Goal: Task Accomplishment & Management: Manage account settings

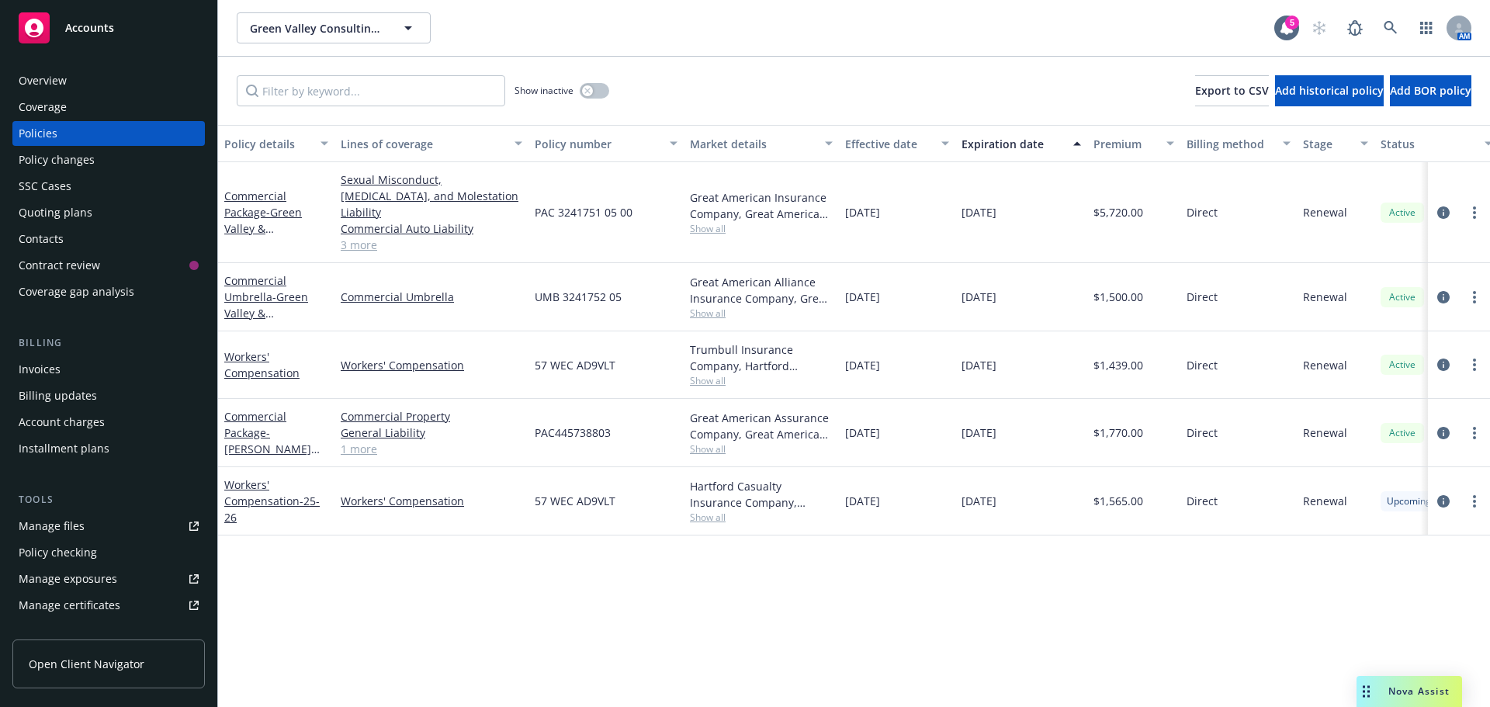
click at [43, 361] on div "Invoices" at bounding box center [40, 369] width 42 height 25
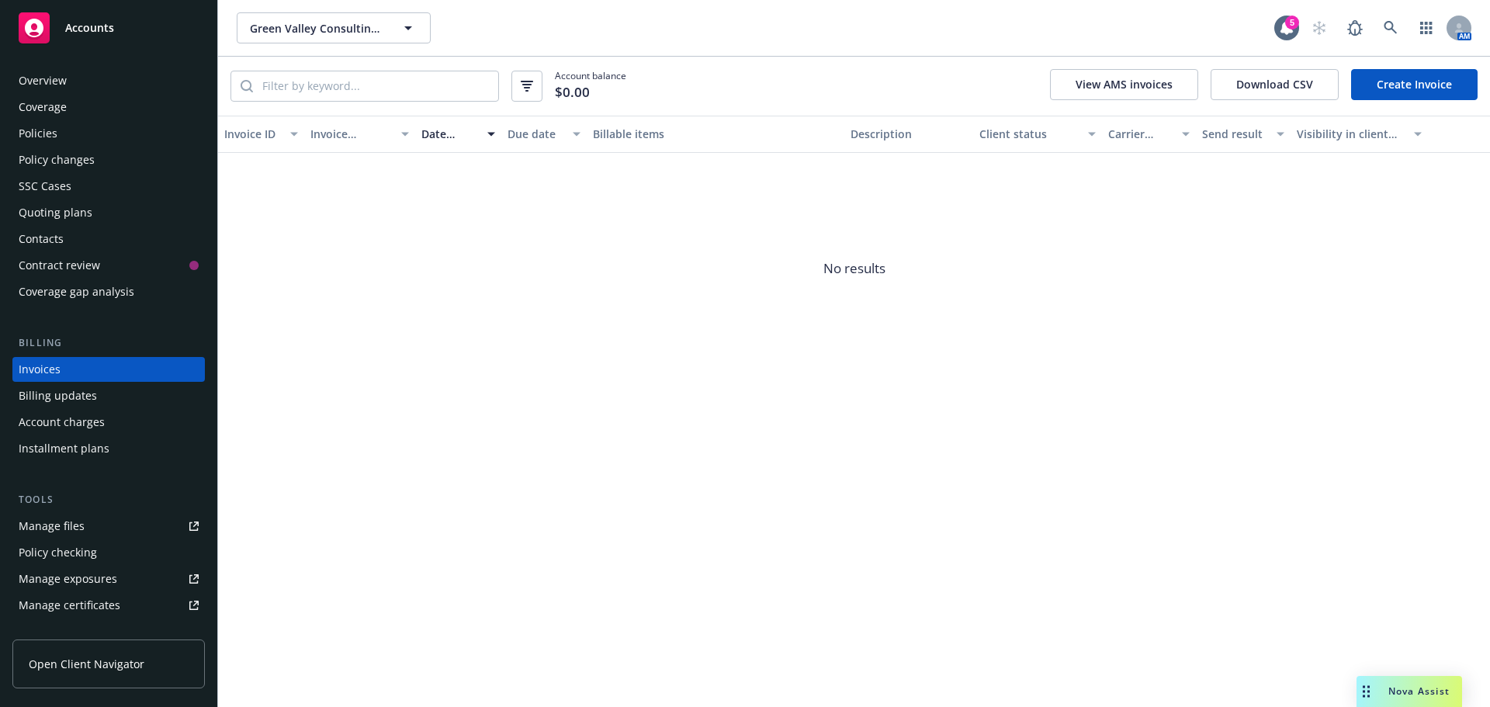
click at [46, 130] on div "Policies" at bounding box center [38, 133] width 39 height 25
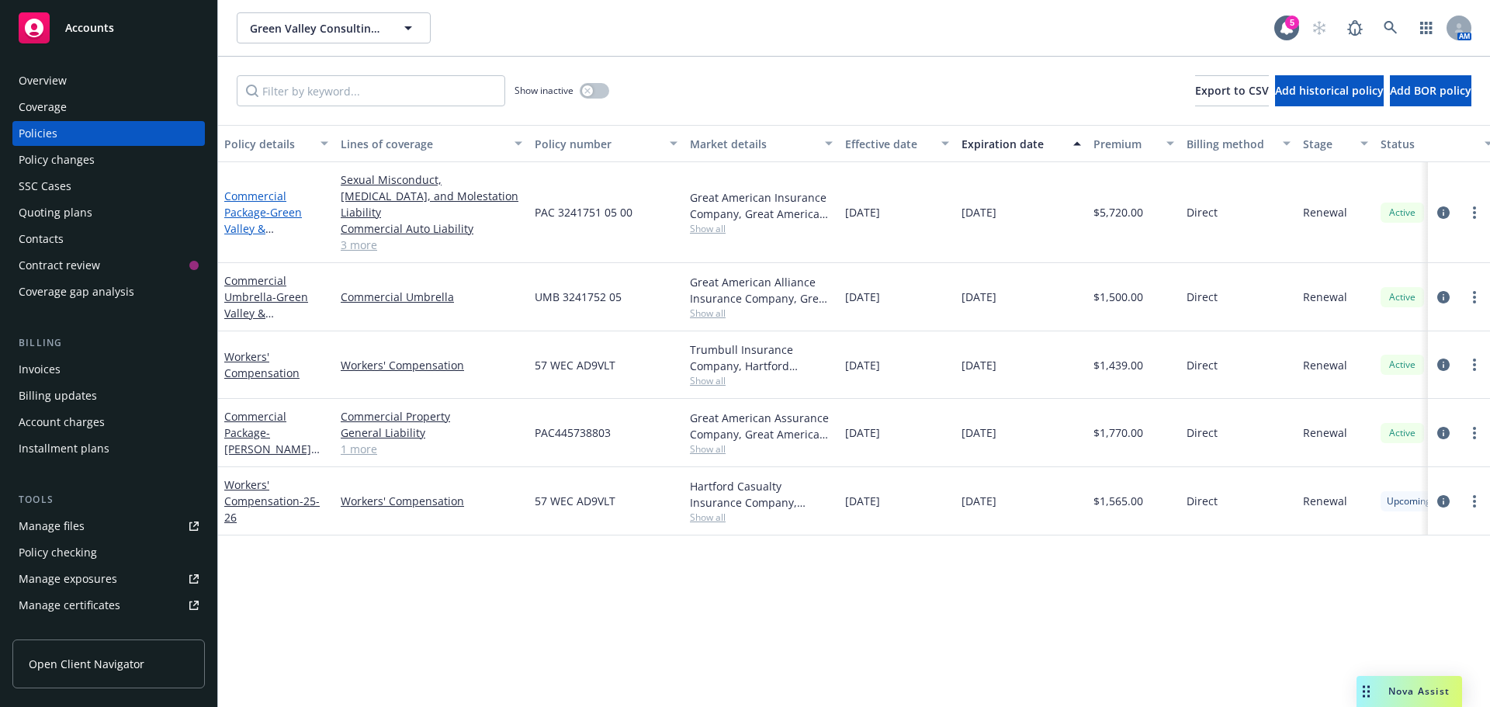
click at [251, 207] on link "Commercial Package - [GEOGRAPHIC_DATA] & [GEOGRAPHIC_DATA]" at bounding box center [267, 221] width 87 height 64
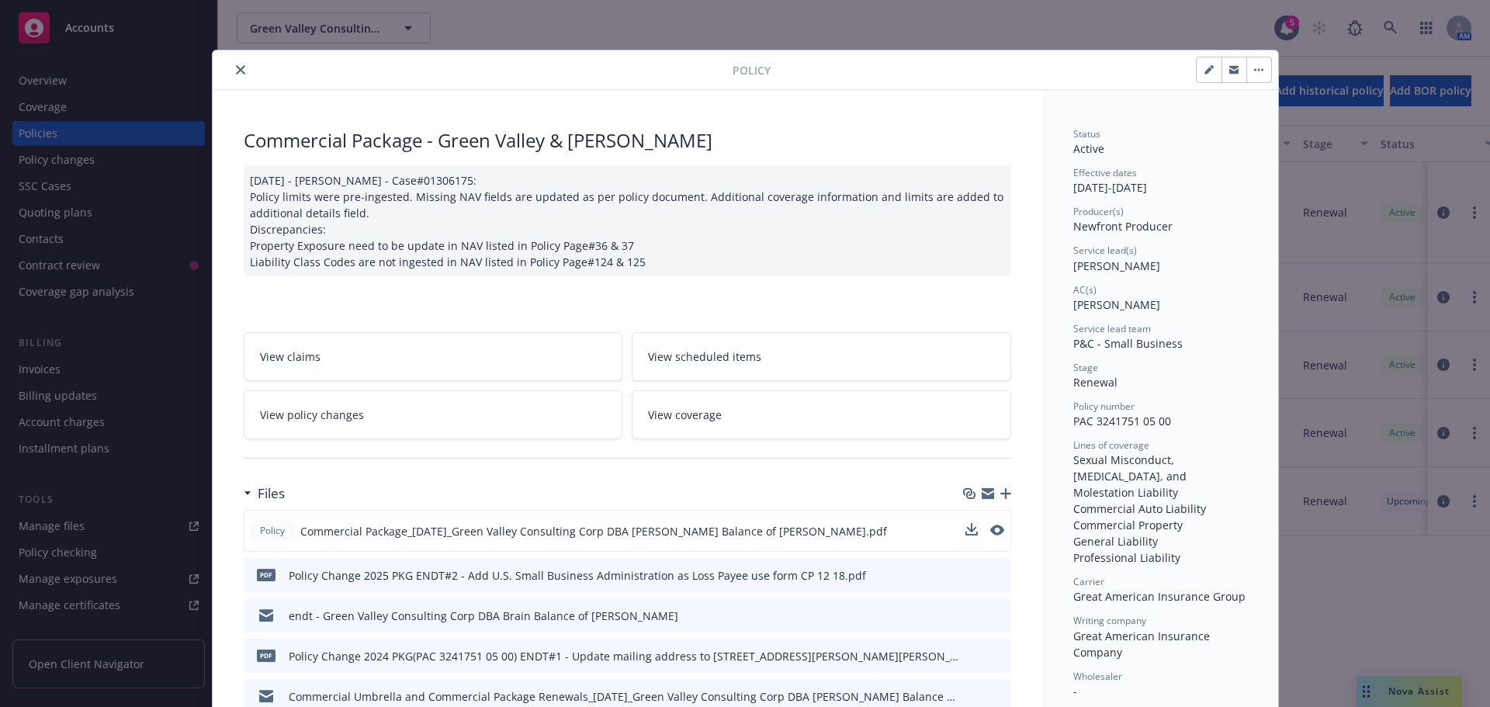
click at [966, 534] on button at bounding box center [972, 531] width 12 height 16
click at [969, 531] on icon "download file" at bounding box center [970, 530] width 12 height 12
click at [236, 72] on icon "close" at bounding box center [240, 69] width 9 height 9
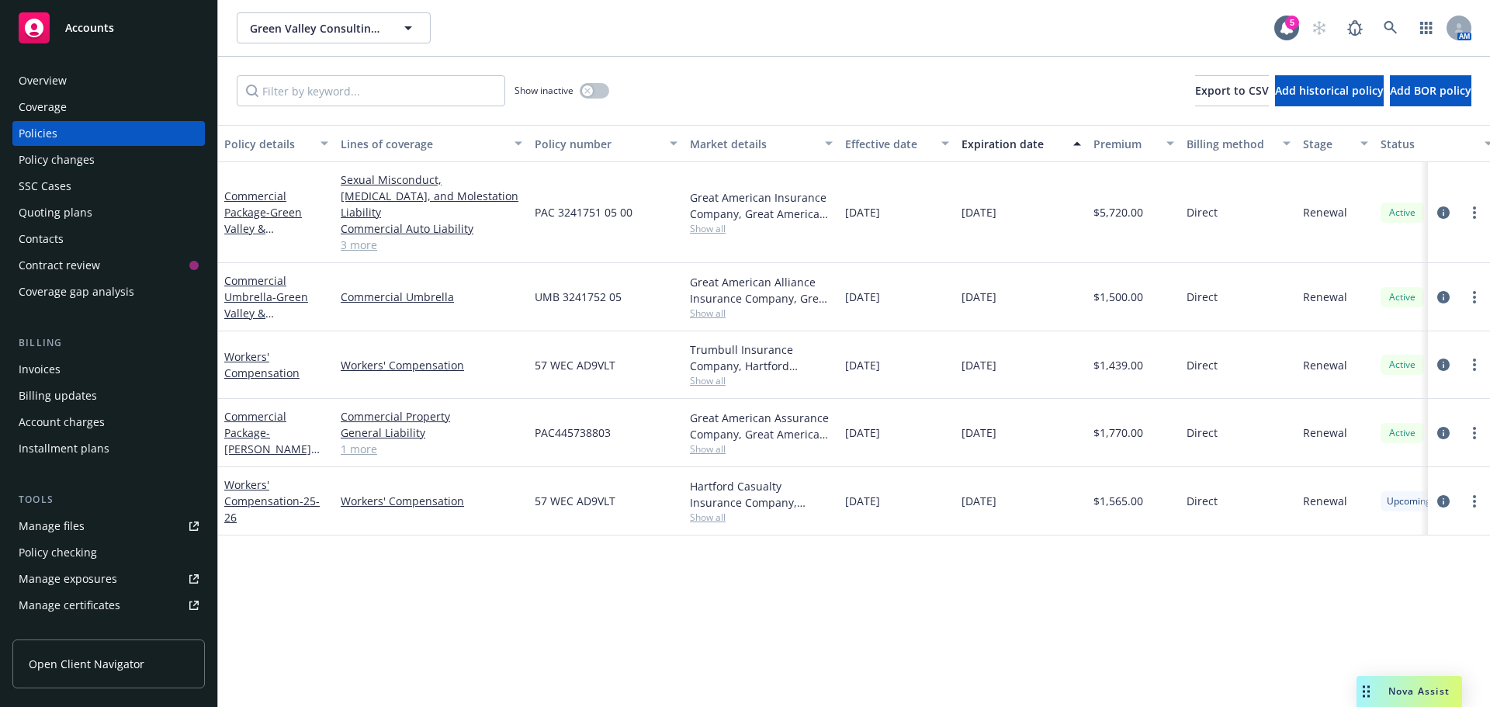
click at [64, 87] on div "Overview" at bounding box center [43, 80] width 48 height 25
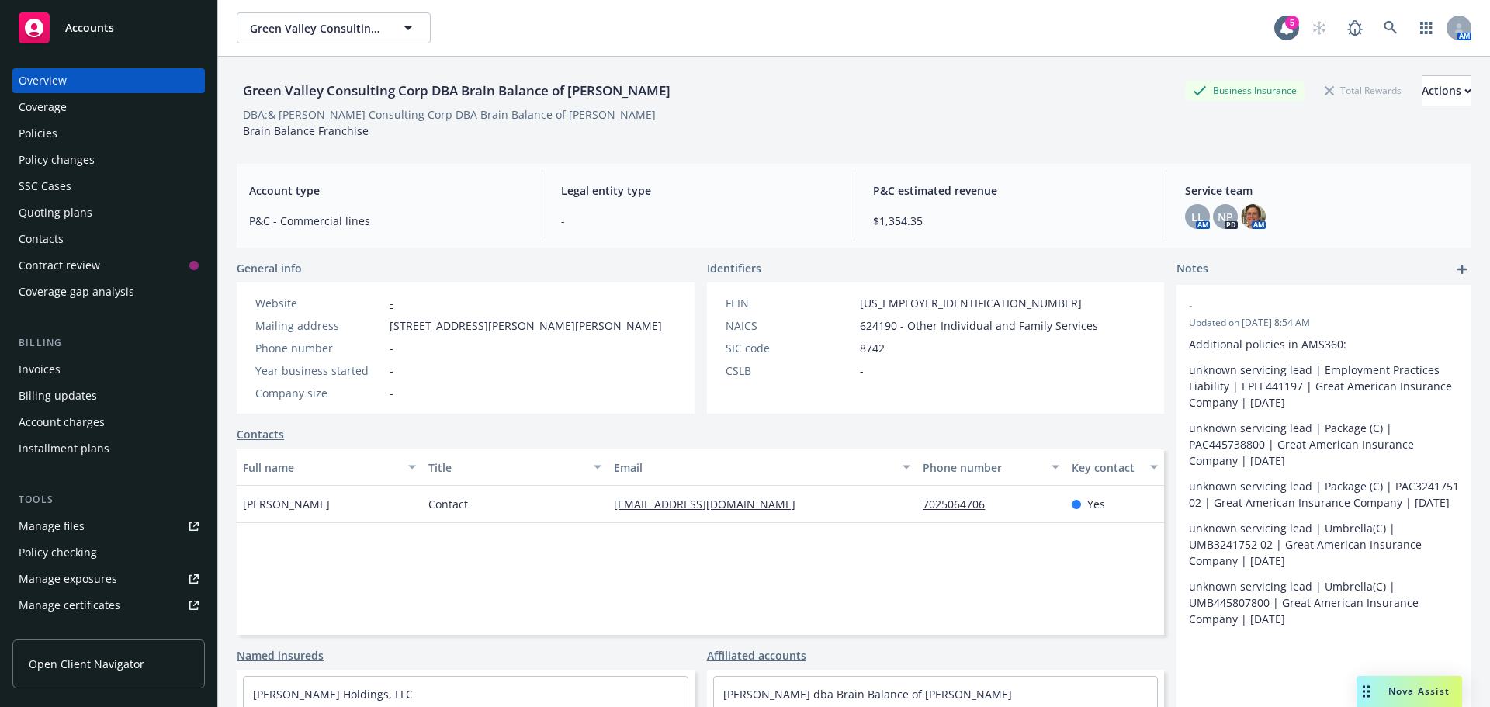
click at [32, 129] on div "Policies" at bounding box center [38, 133] width 39 height 25
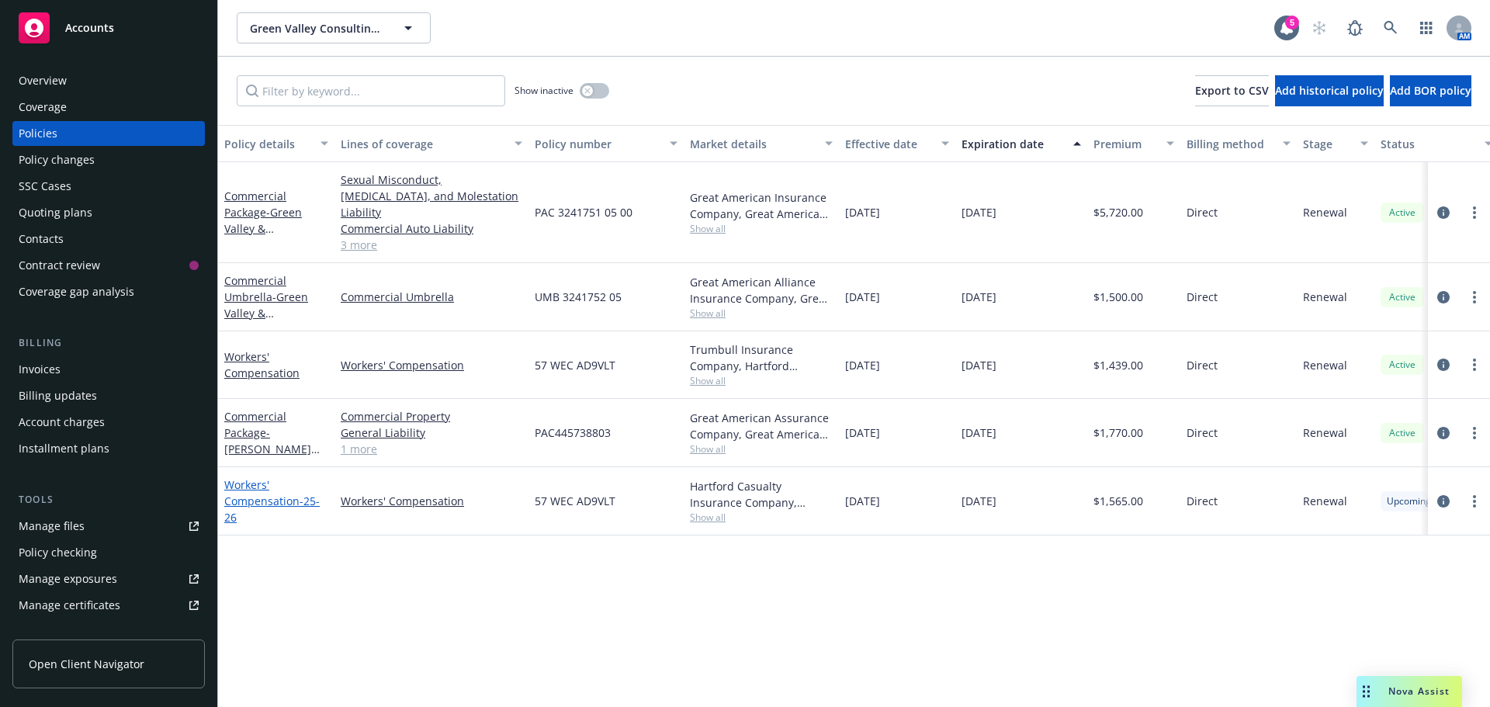
click at [250, 487] on link "Workers' Compensation - 25-26" at bounding box center [271, 500] width 95 height 47
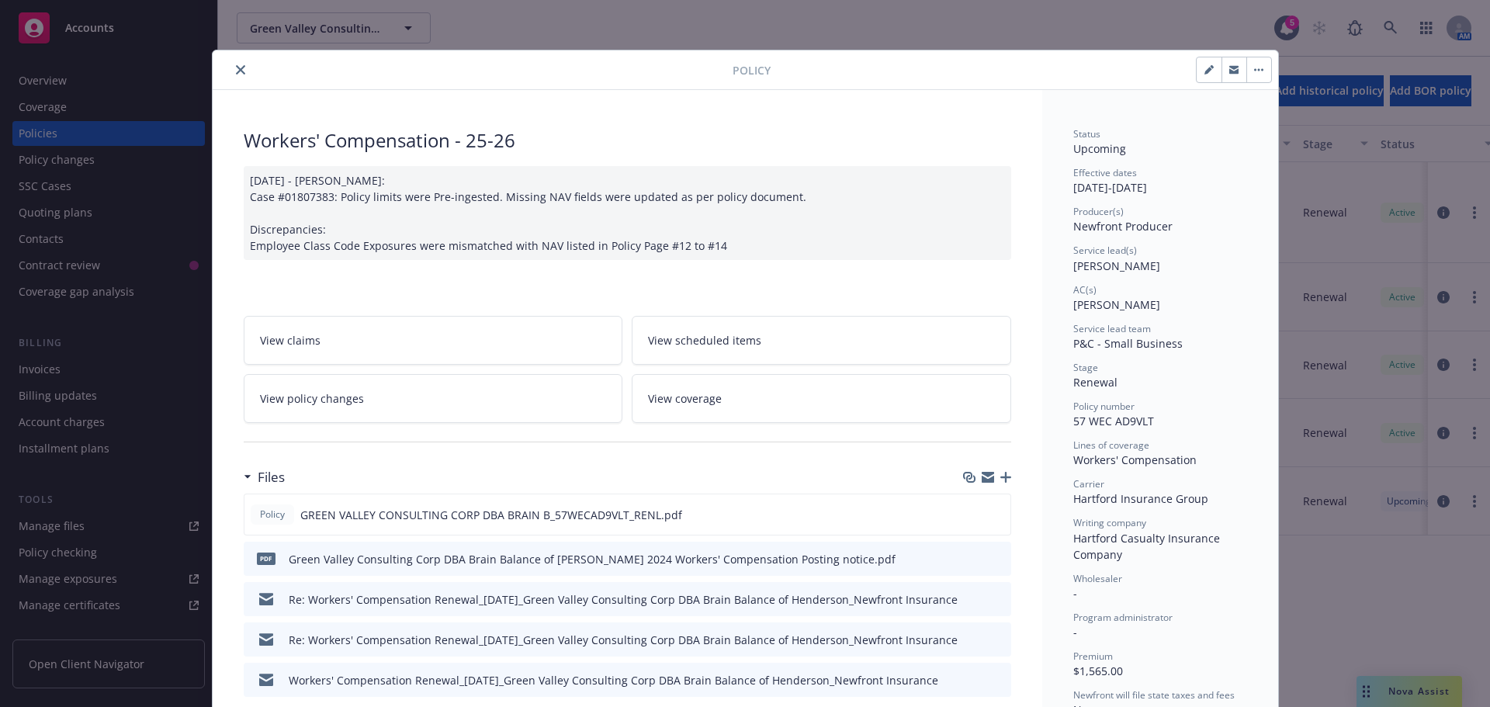
click at [1205, 69] on icon "button" at bounding box center [1209, 71] width 8 height 8
select select "RENEWAL"
select select "12"
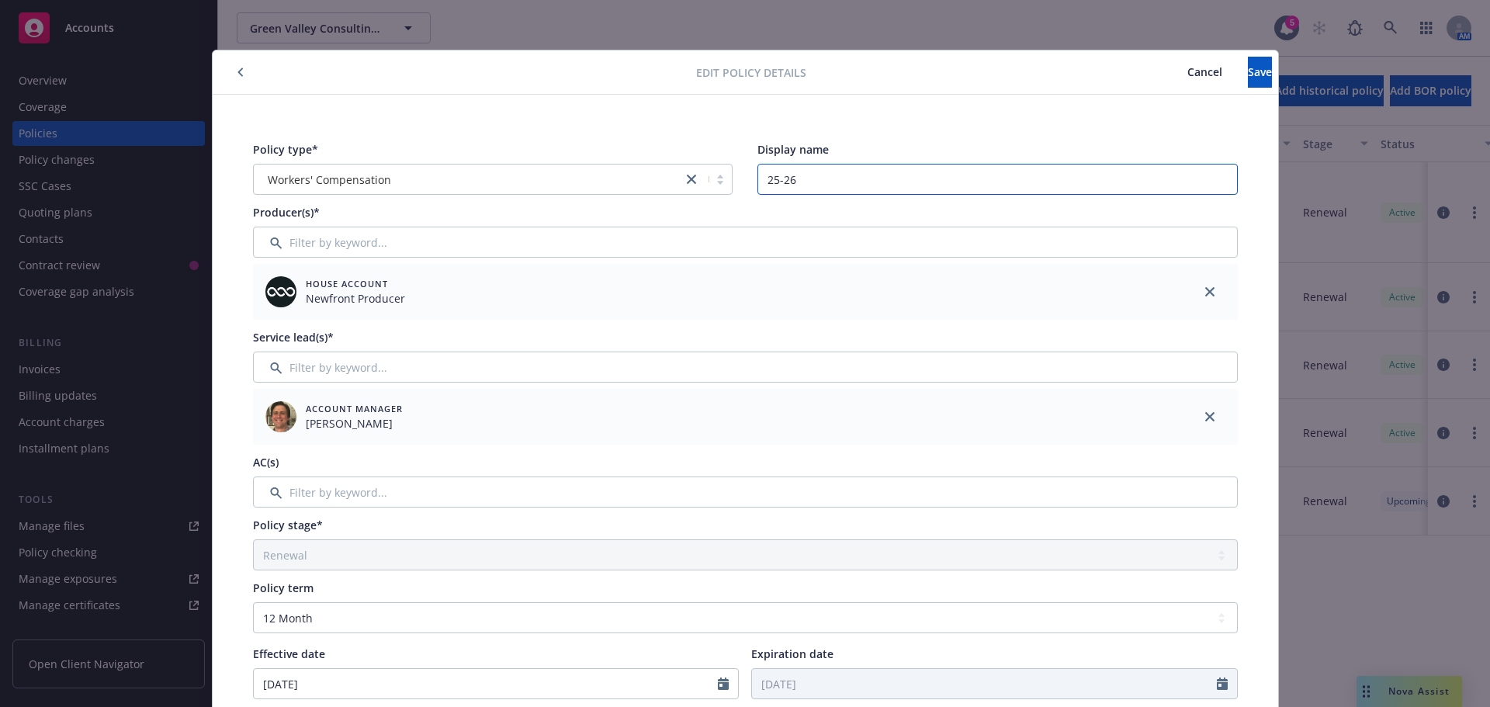
drag, startPoint x: 814, startPoint y: 179, endPoint x: 649, endPoint y: 180, distance: 165.3
click at [649, 180] on div "Policy type* Workers' Compensation Display name 25-26" at bounding box center [745, 168] width 985 height 54
click at [479, 485] on input "Filter by keyword..." at bounding box center [745, 492] width 985 height 31
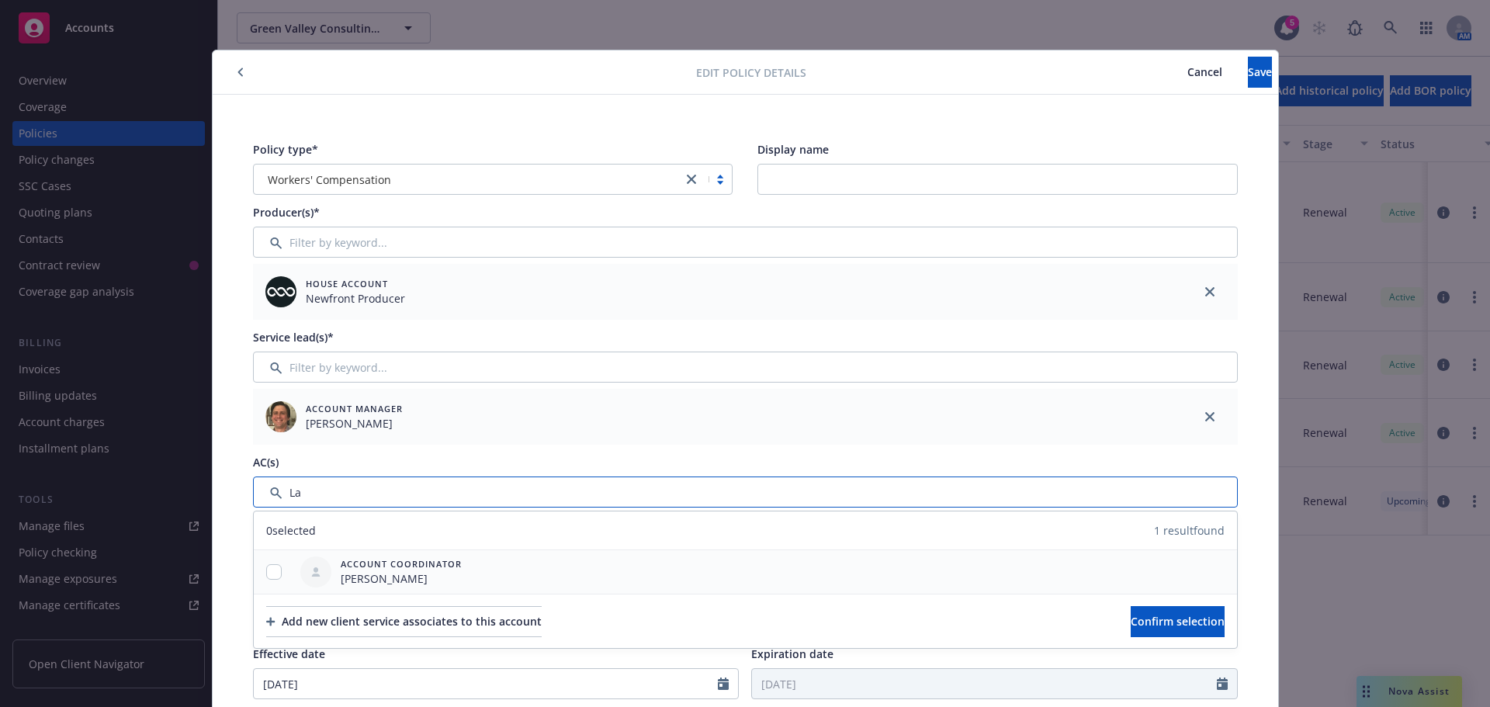
type input "La"
click at [265, 583] on div at bounding box center [274, 571] width 40 height 43
click at [266, 574] on input "checkbox" at bounding box center [274, 572] width 16 height 16
checkbox input "true"
click at [1187, 628] on span "Confirm selection" at bounding box center [1178, 621] width 94 height 15
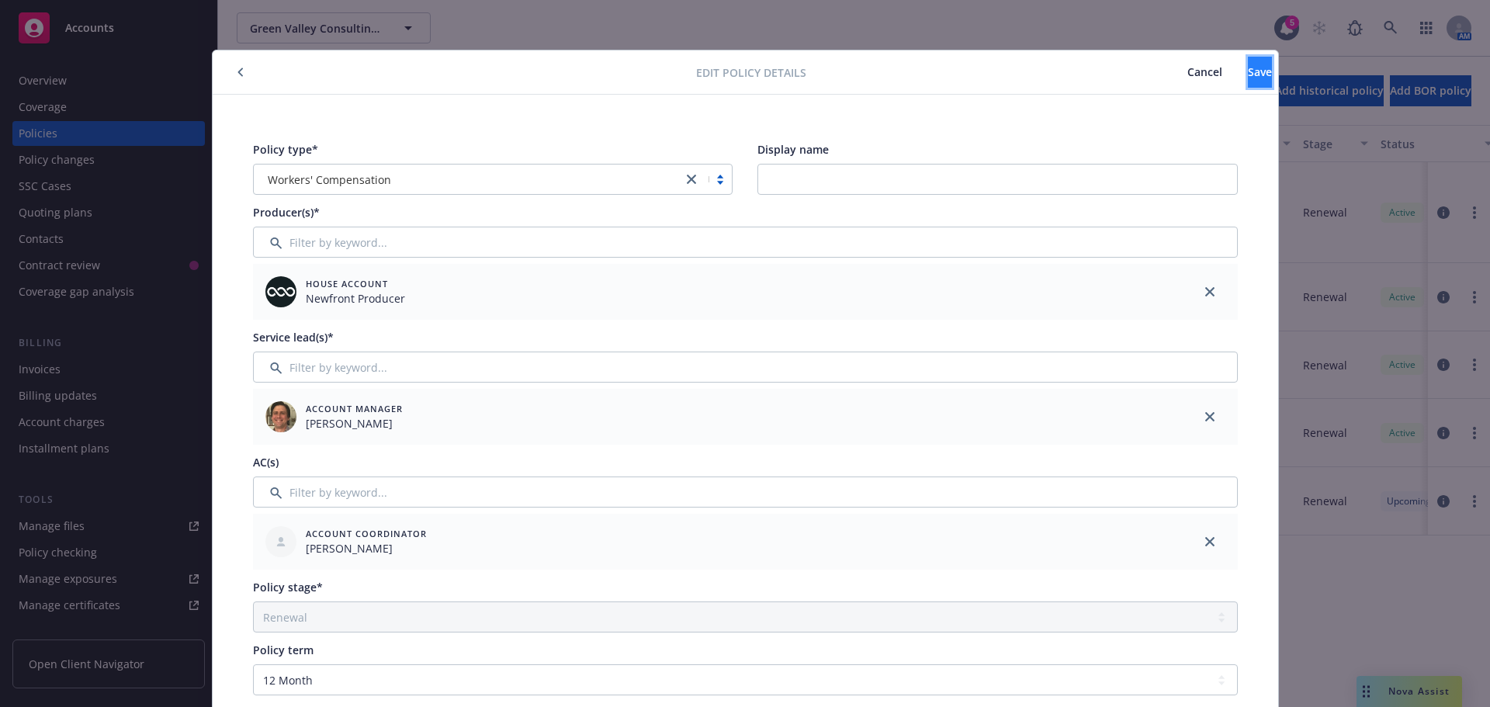
click at [1248, 67] on span "Save" at bounding box center [1260, 71] width 24 height 15
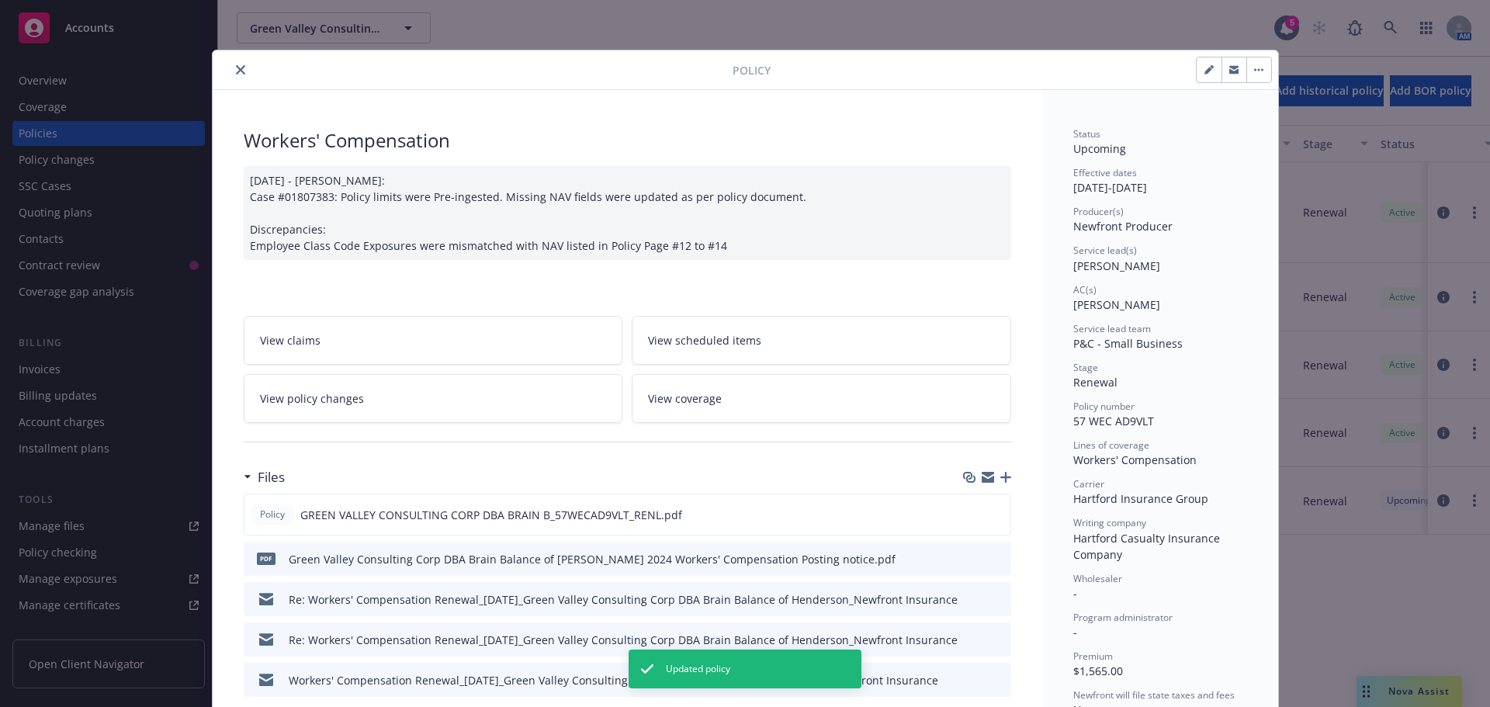
click at [236, 73] on icon "close" at bounding box center [240, 69] width 9 height 9
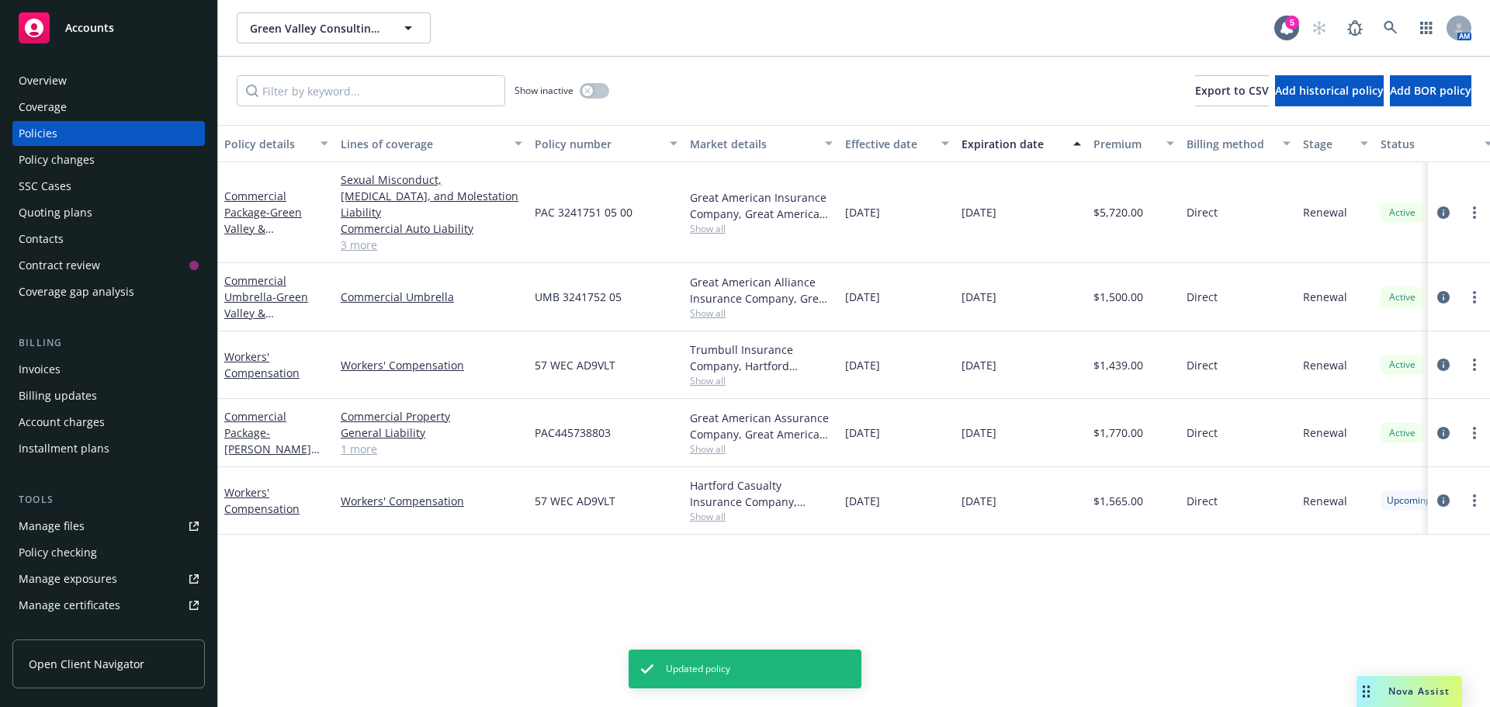
click at [259, 408] on div "Commercial Package - [PERSON_NAME] LRO" at bounding box center [276, 432] width 104 height 49
click at [256, 425] on div "Commercial Package - [PERSON_NAME] LRO" at bounding box center [276, 432] width 104 height 49
click at [249, 416] on link "Commercial Package - [PERSON_NAME] LRO" at bounding box center [267, 441] width 87 height 64
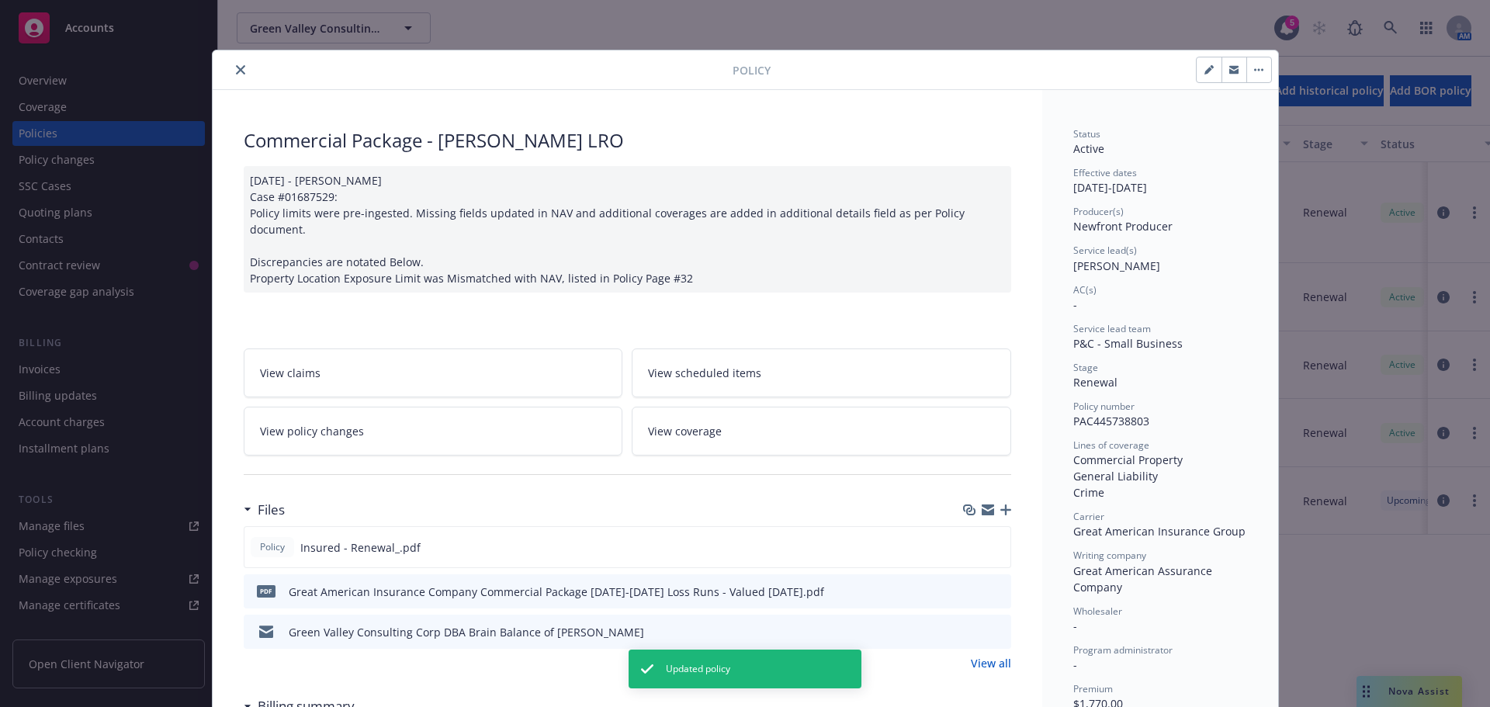
click at [1204, 64] on button "button" at bounding box center [1209, 69] width 25 height 25
select select "RENEWAL"
select select "12"
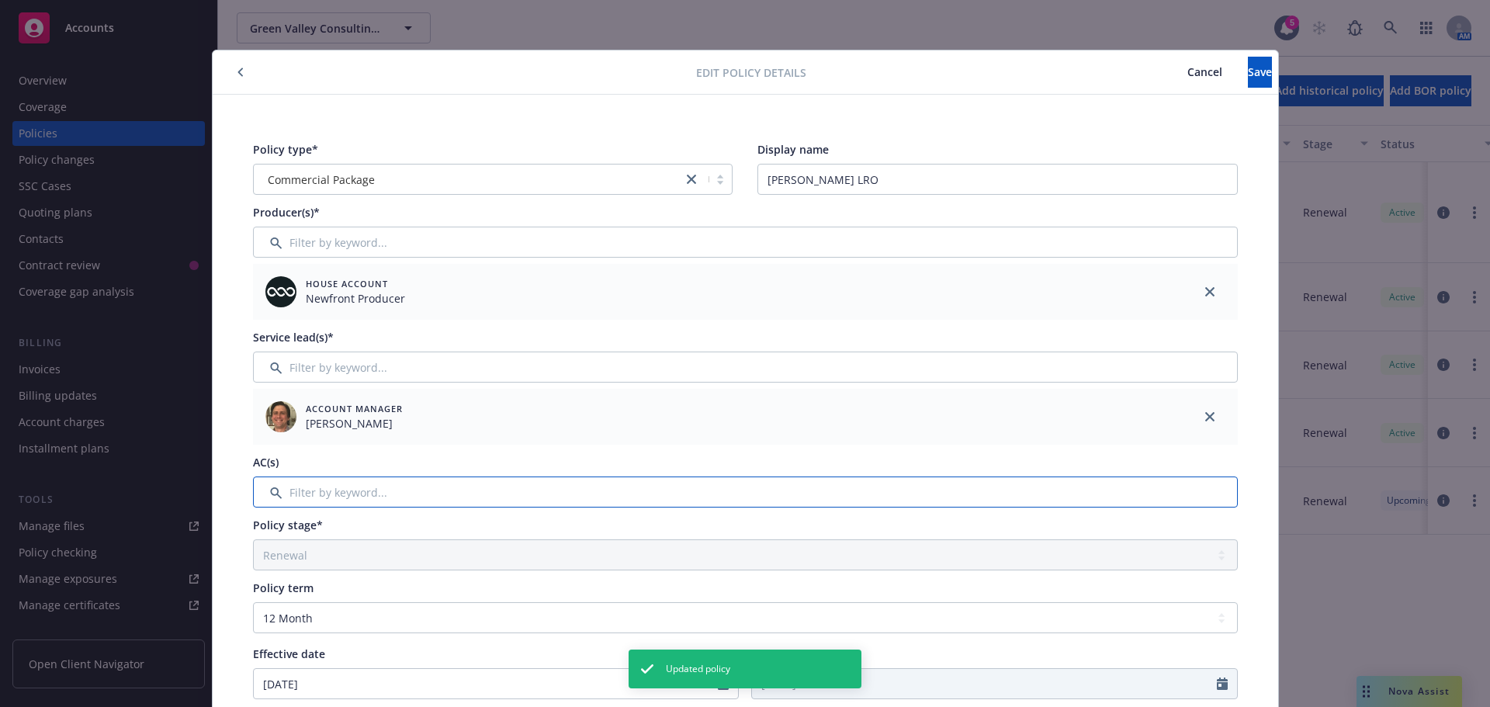
click at [383, 478] on input "Filter by keyword..." at bounding box center [745, 492] width 985 height 31
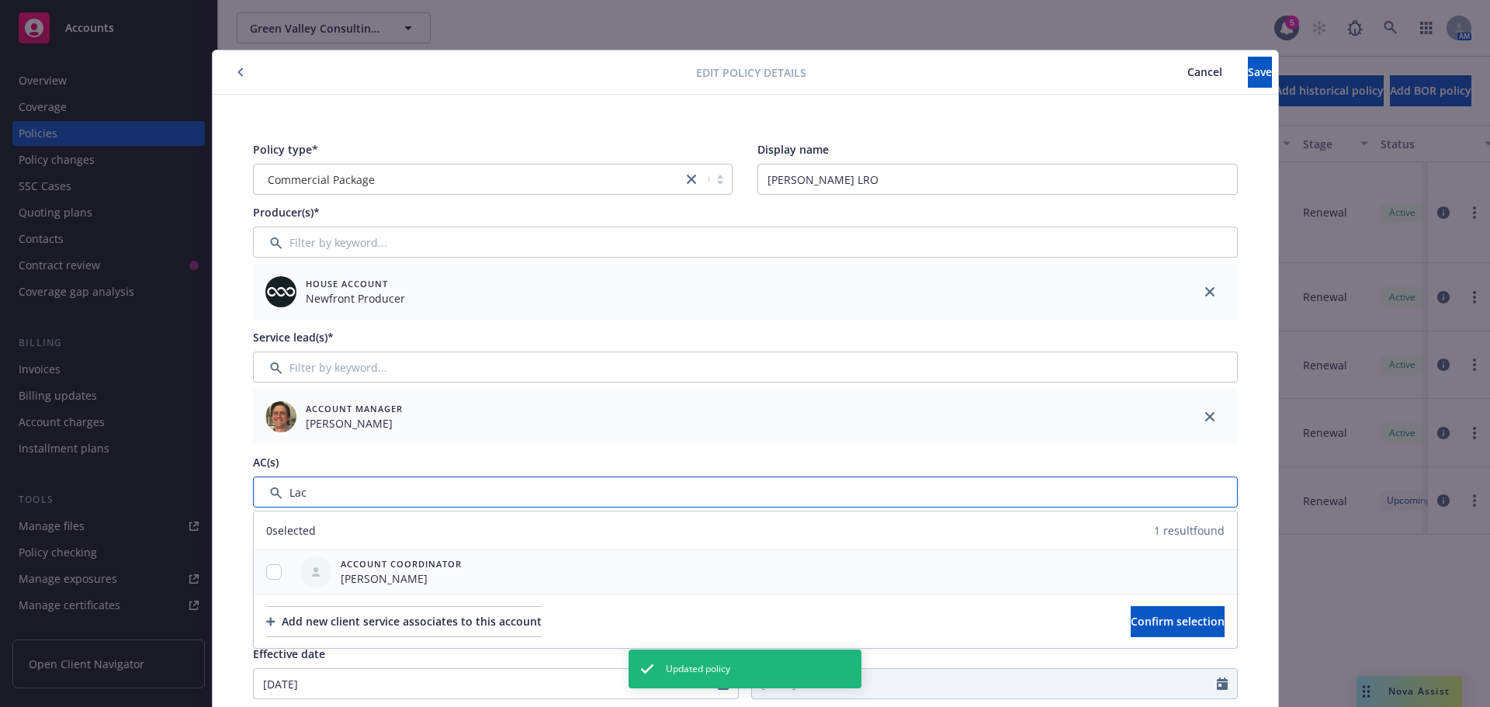
type input "Lac"
click at [258, 576] on div at bounding box center [274, 572] width 40 height 16
click at [273, 577] on input "checkbox" at bounding box center [274, 572] width 16 height 16
checkbox input "true"
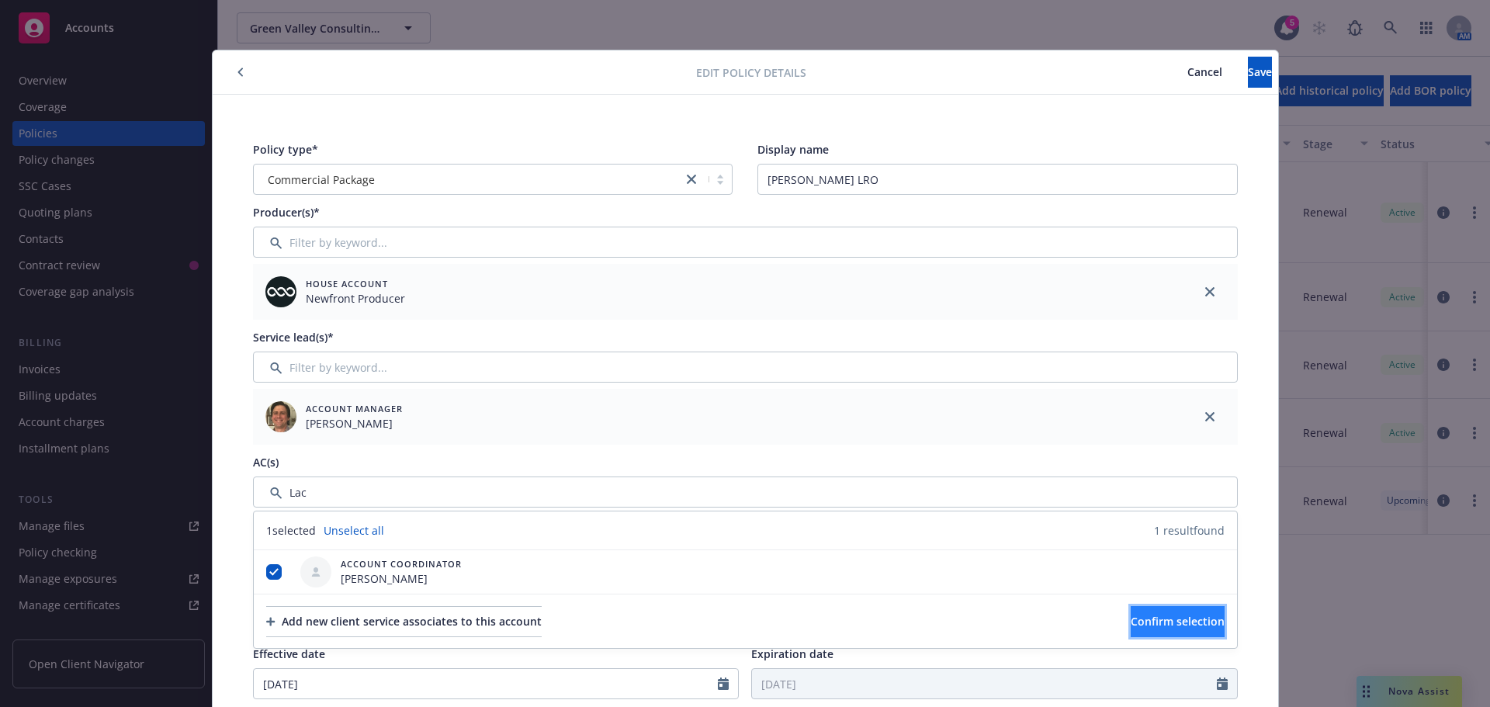
click at [1131, 624] on button "Confirm selection" at bounding box center [1178, 621] width 94 height 31
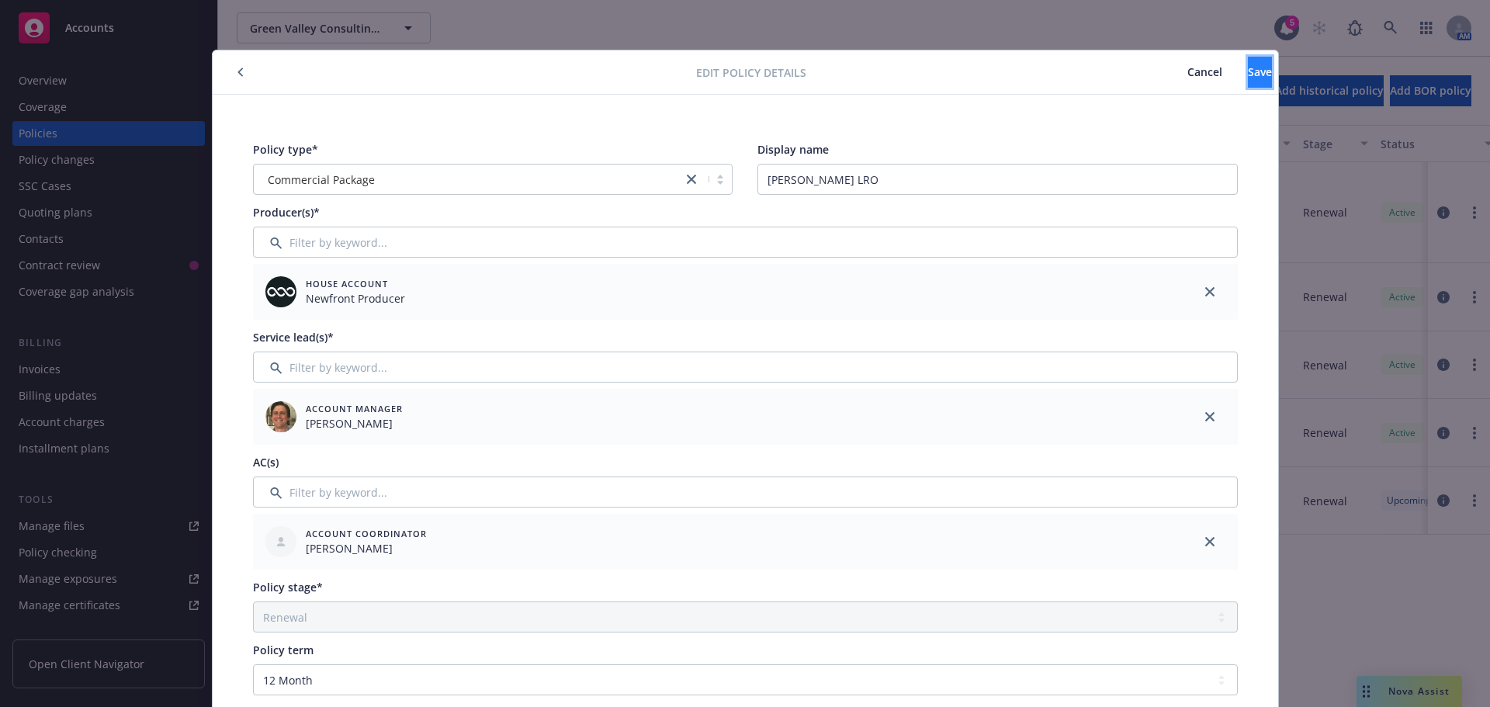
click at [1248, 78] on button "Save" at bounding box center [1260, 72] width 24 height 31
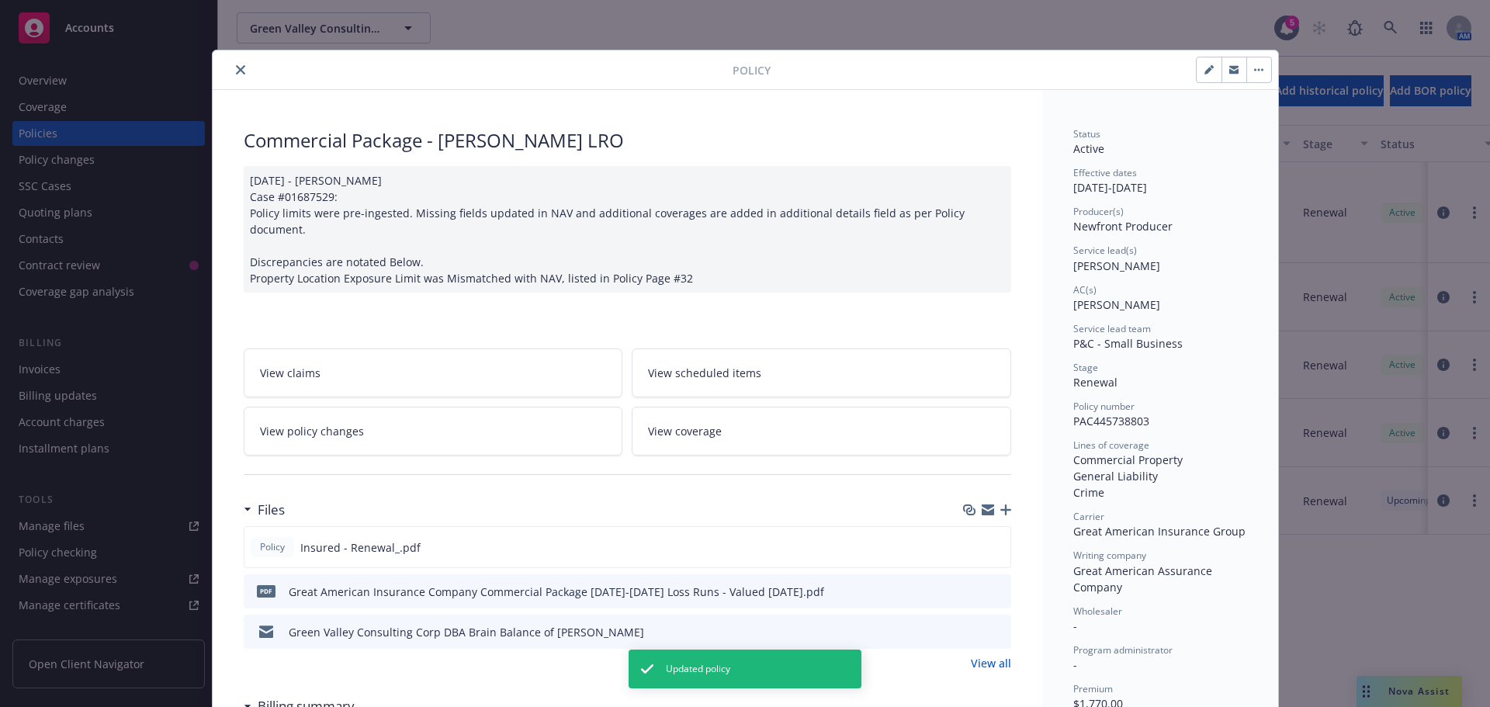
click at [231, 69] on button "close" at bounding box center [240, 70] width 19 height 19
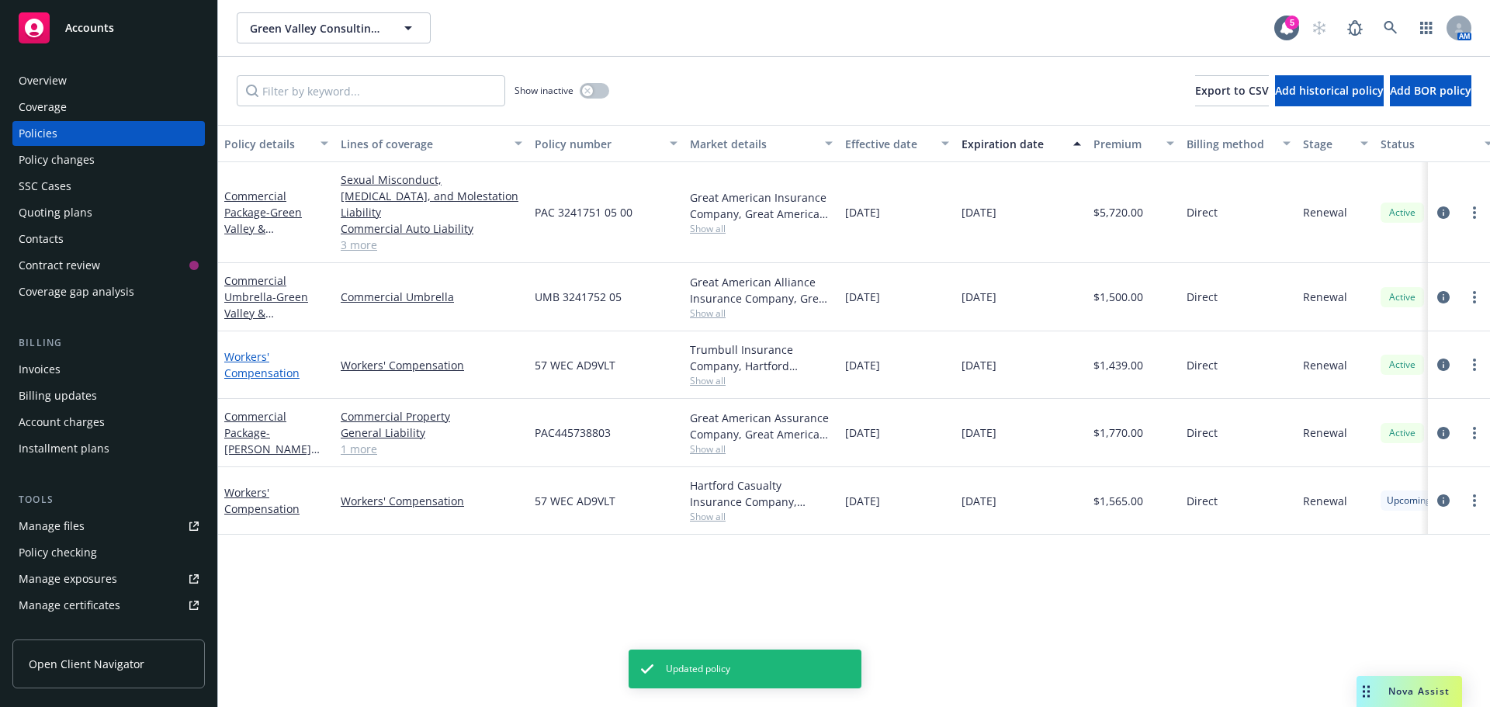
click at [238, 349] on link "Workers' Compensation" at bounding box center [261, 364] width 75 height 31
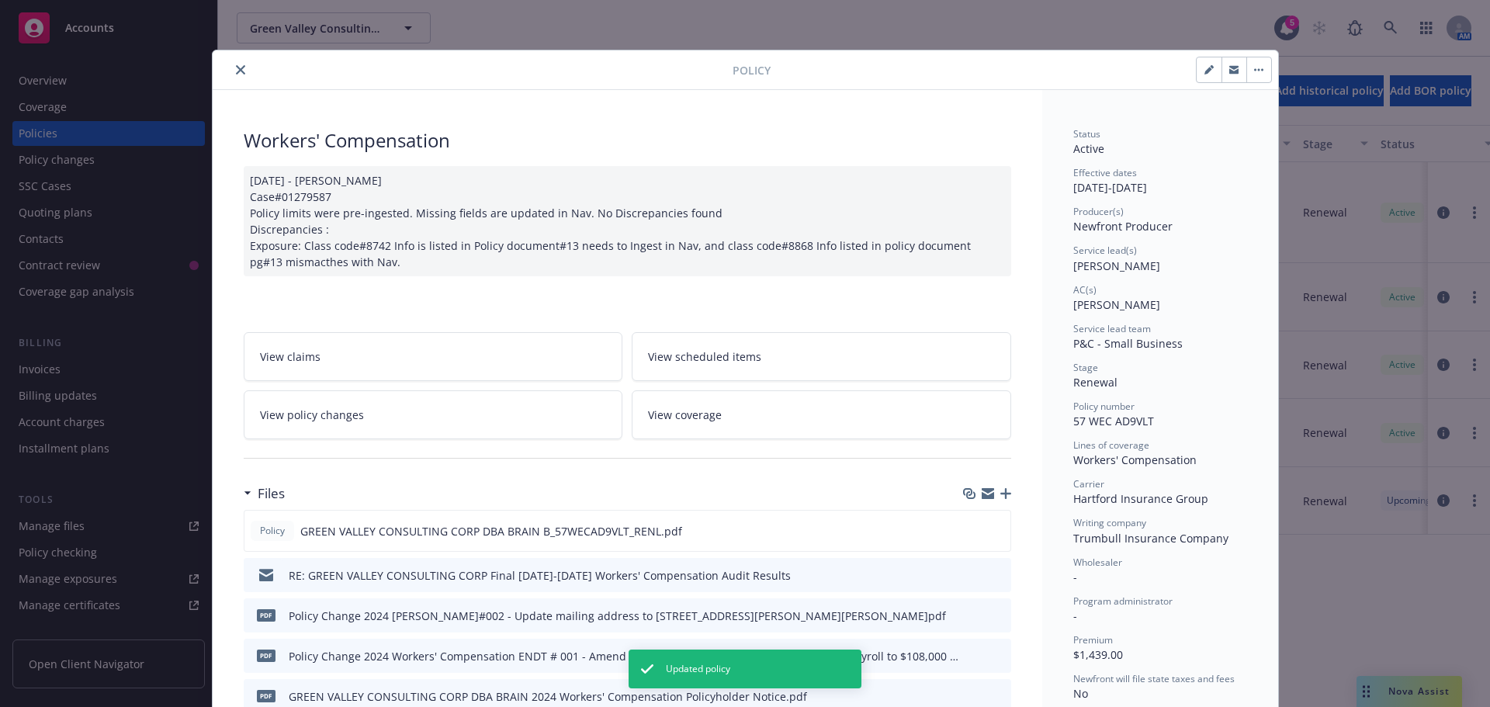
click at [1205, 65] on icon "button" at bounding box center [1209, 69] width 9 height 9
select select "RENEWAL"
select select "12"
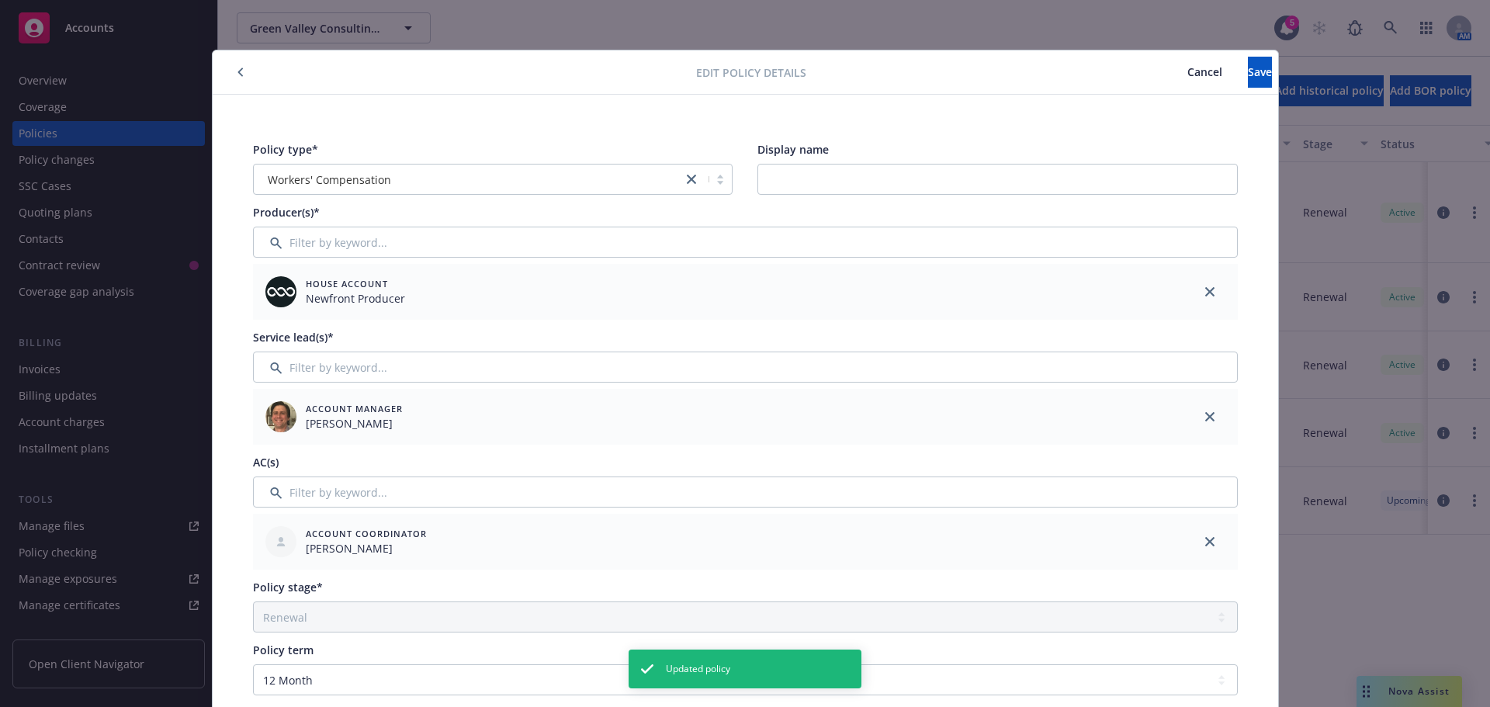
click at [1188, 66] on span "Cancel" at bounding box center [1205, 71] width 35 height 15
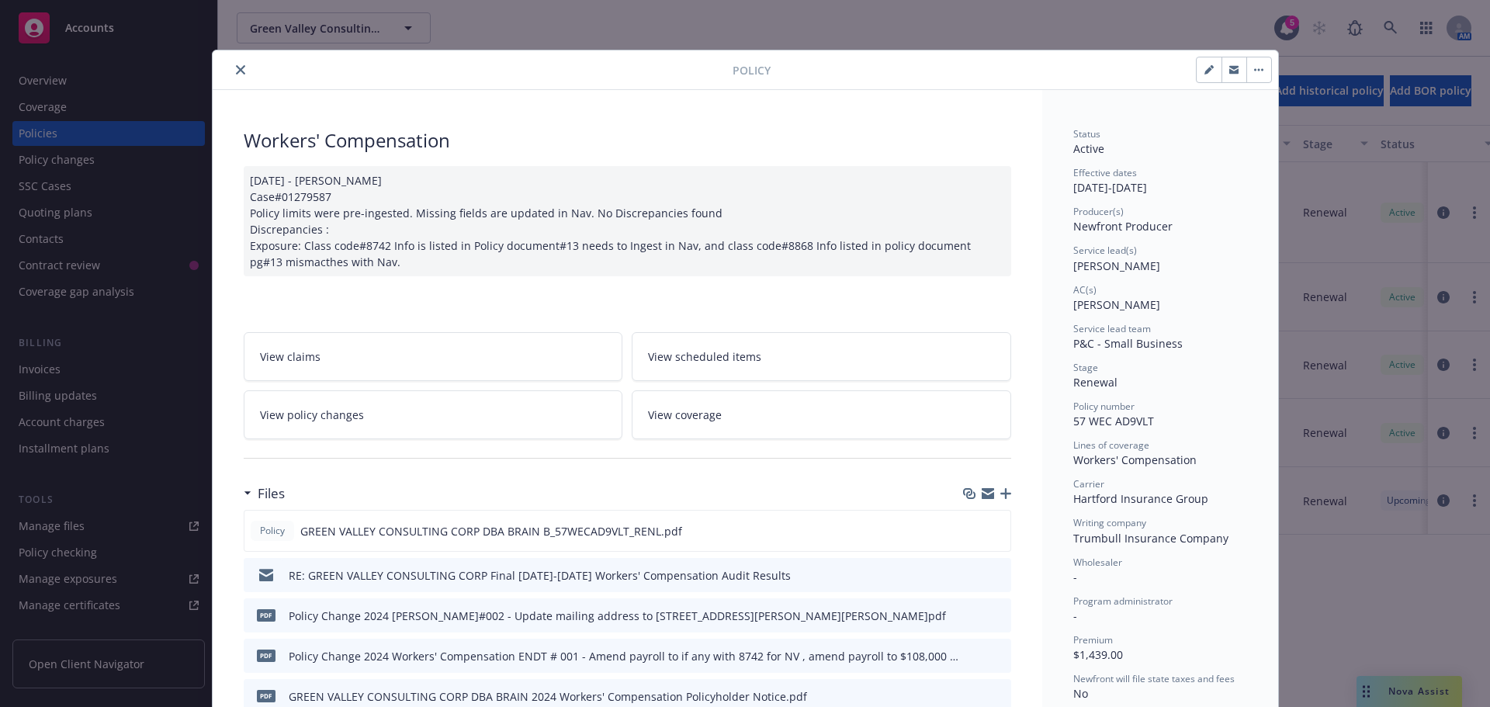
click at [240, 68] on button "close" at bounding box center [240, 70] width 19 height 19
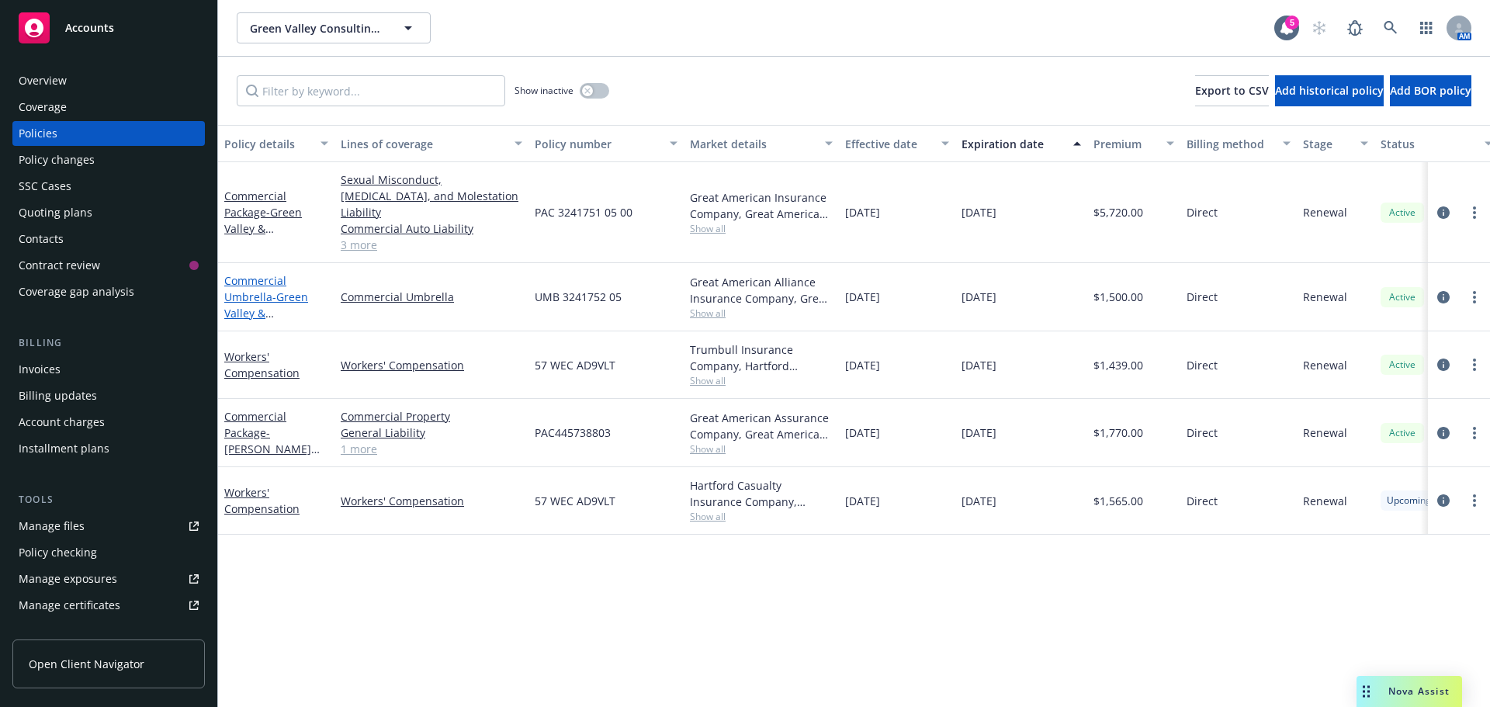
click at [246, 277] on link "Commercial Umbrella - [GEOGRAPHIC_DATA] & [PERSON_NAME]" at bounding box center [267, 305] width 87 height 64
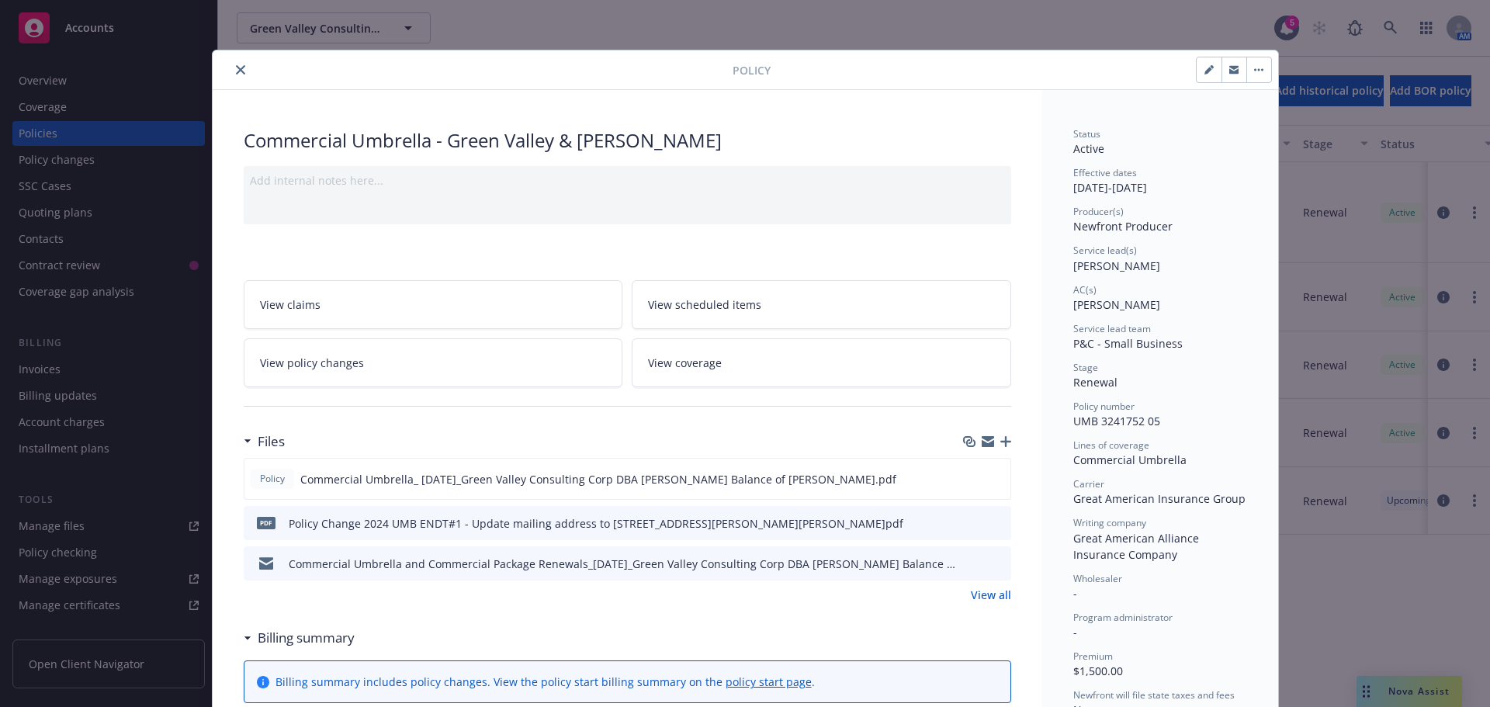
click at [1206, 71] on button "button" at bounding box center [1209, 69] width 25 height 25
select select "RENEWAL"
select select "12"
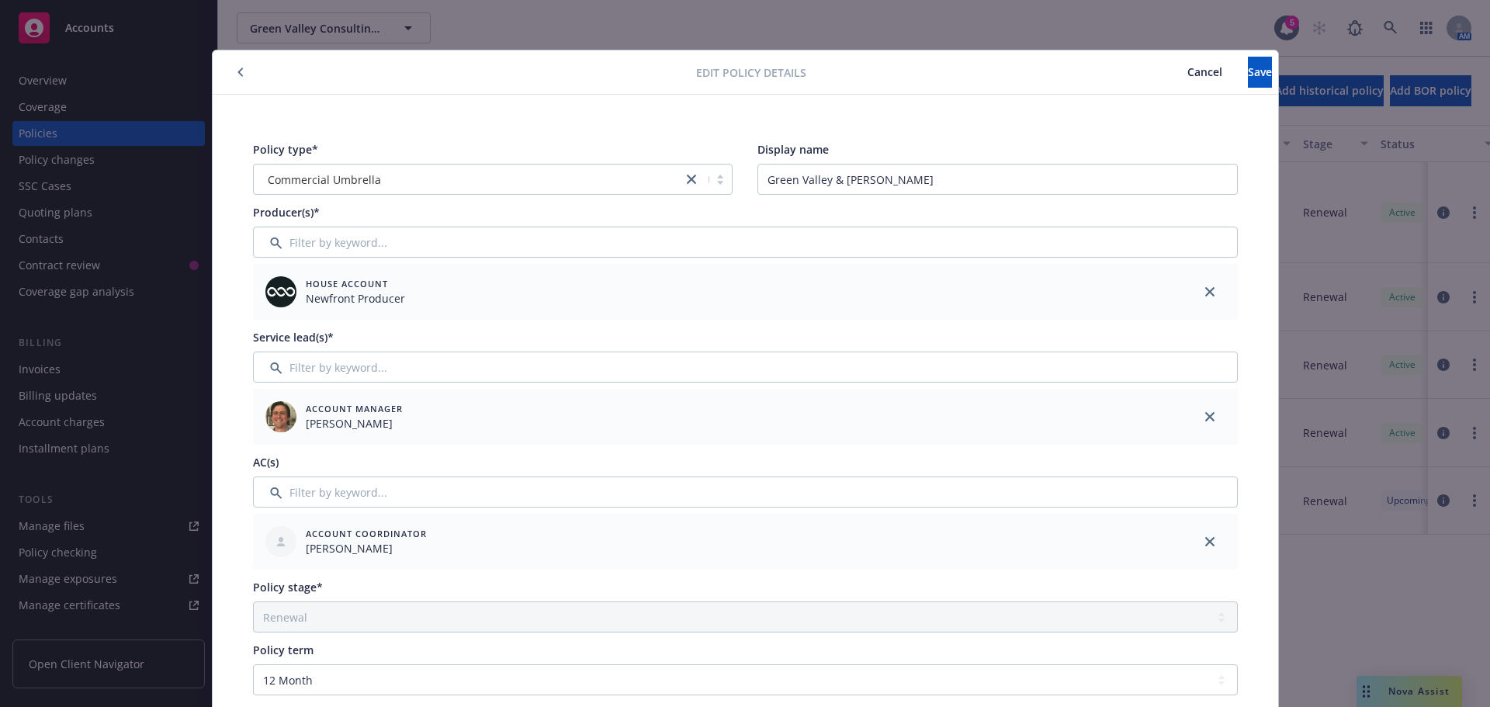
click at [238, 72] on icon "button" at bounding box center [241, 72] width 6 height 9
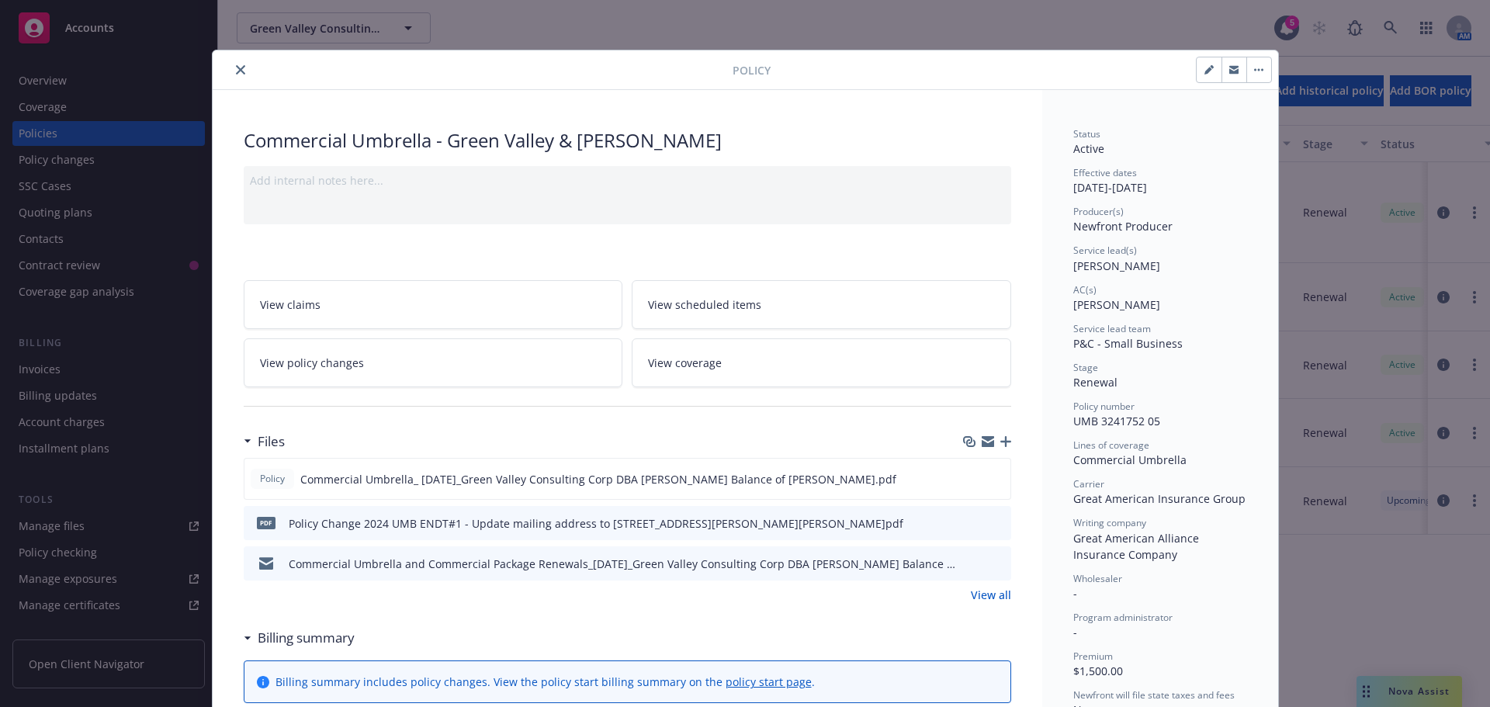
click at [234, 63] on button "close" at bounding box center [240, 70] width 19 height 19
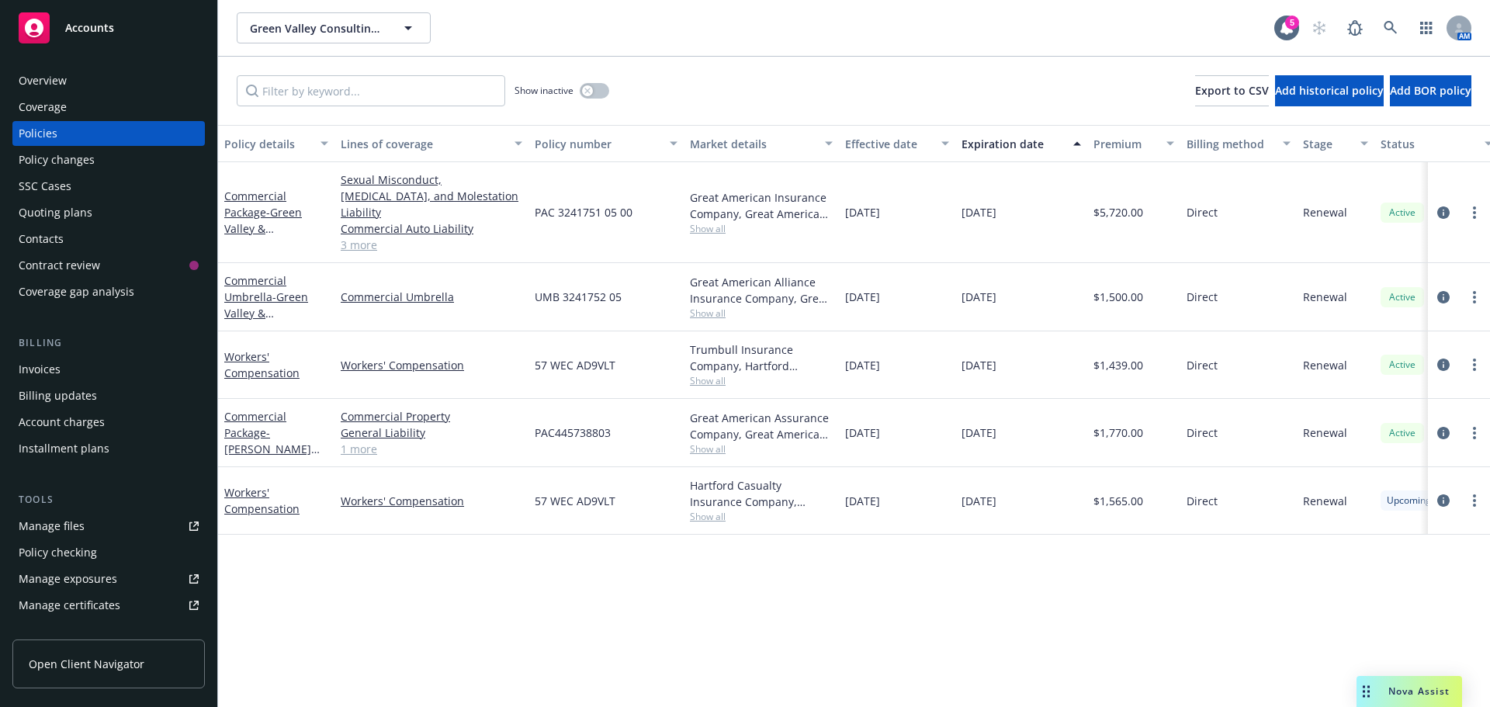
click at [54, 232] on div "Contacts" at bounding box center [41, 239] width 45 height 25
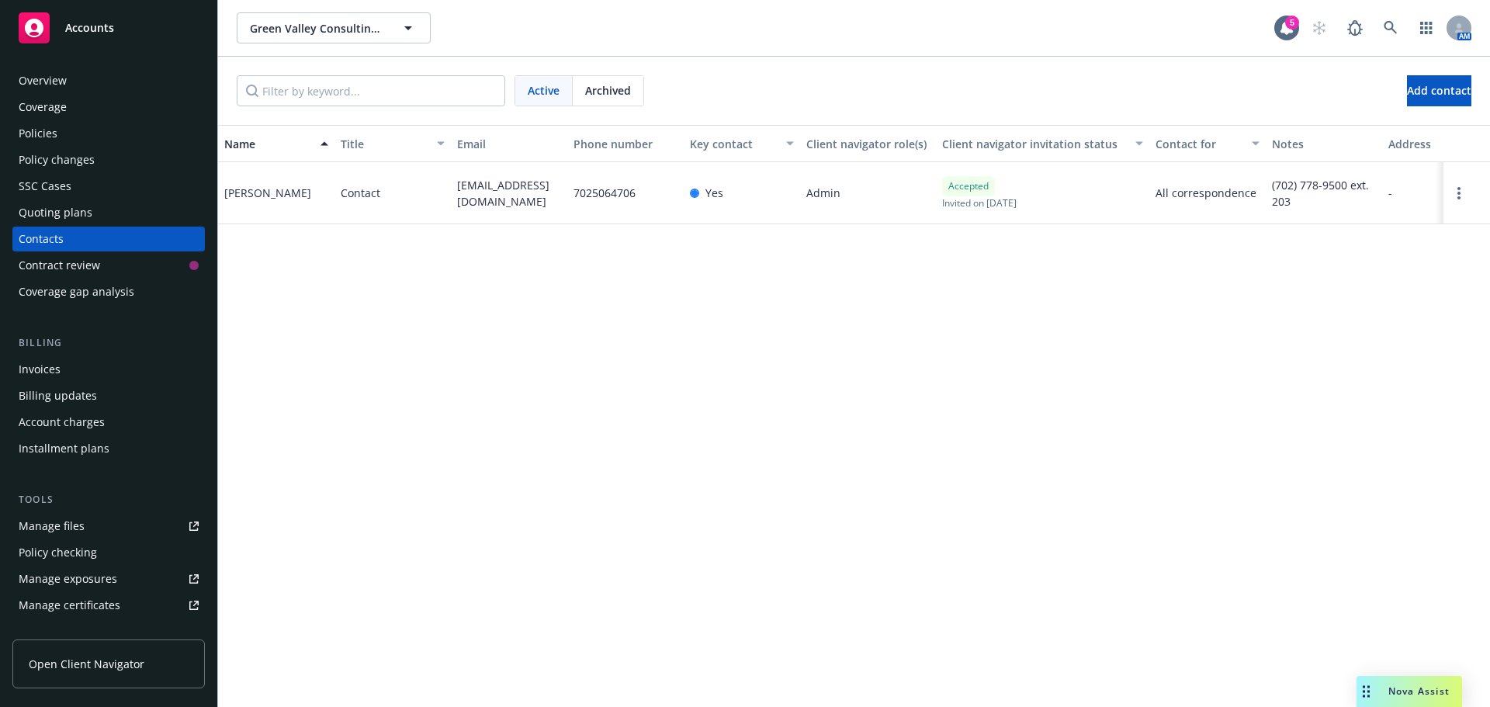
click at [48, 131] on div "Policies" at bounding box center [38, 133] width 39 height 25
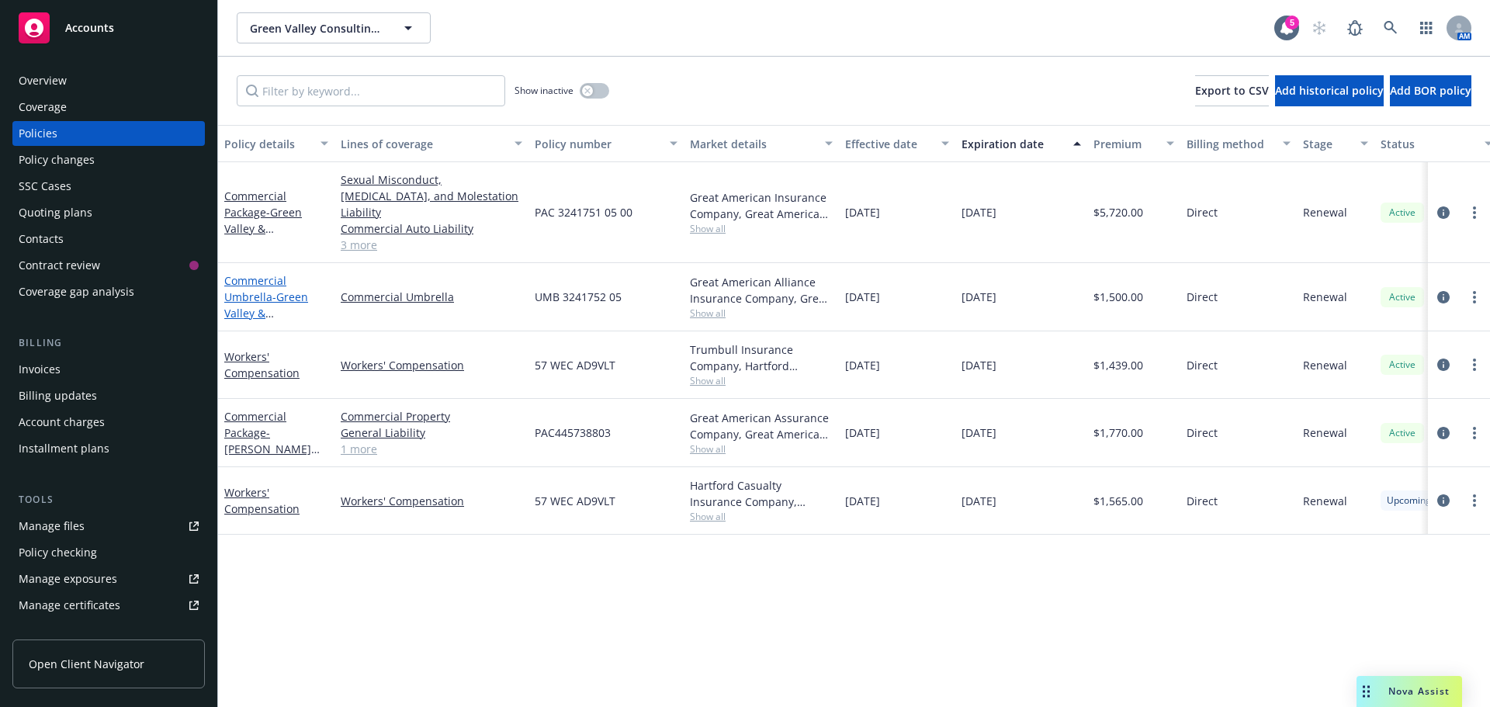
click at [283, 293] on span "- Green Valley & [PERSON_NAME]" at bounding box center [267, 313] width 87 height 47
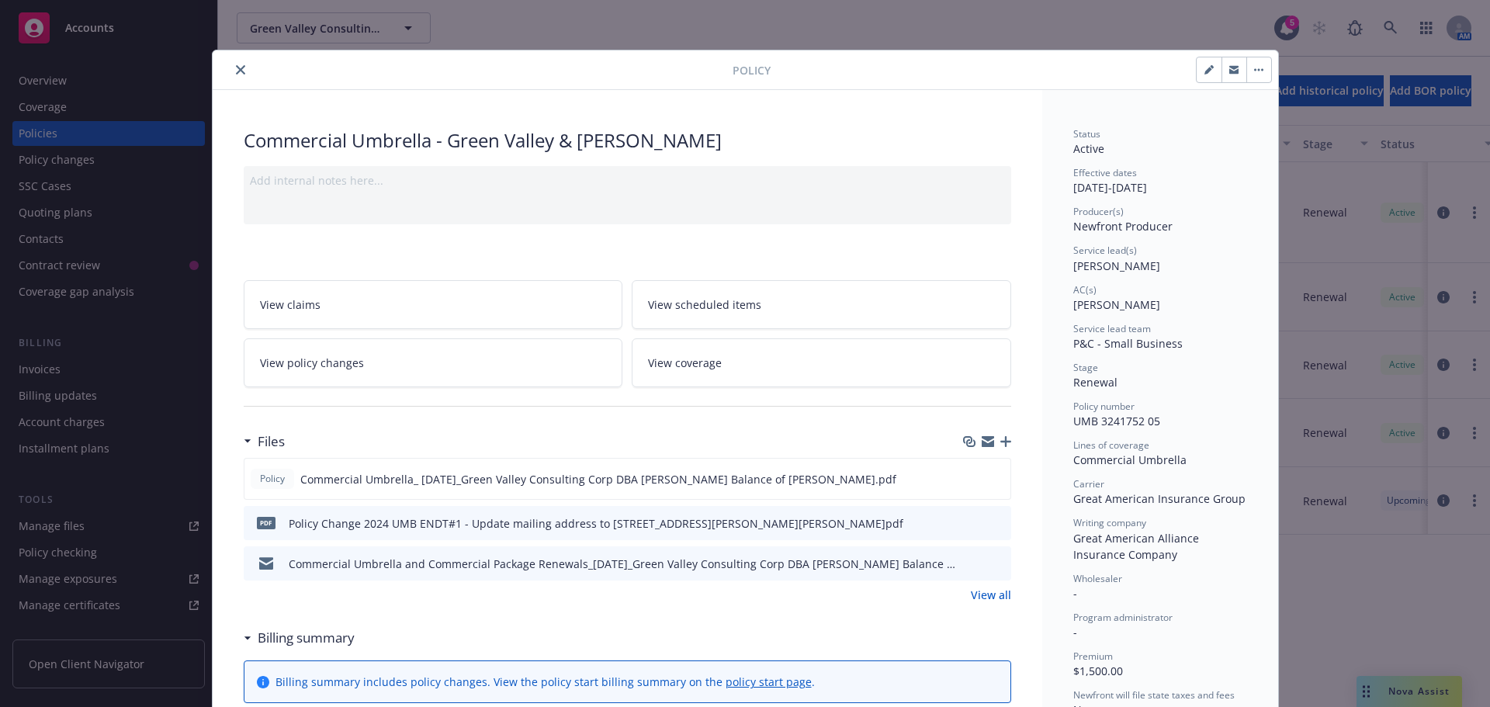
scroll to position [47, 0]
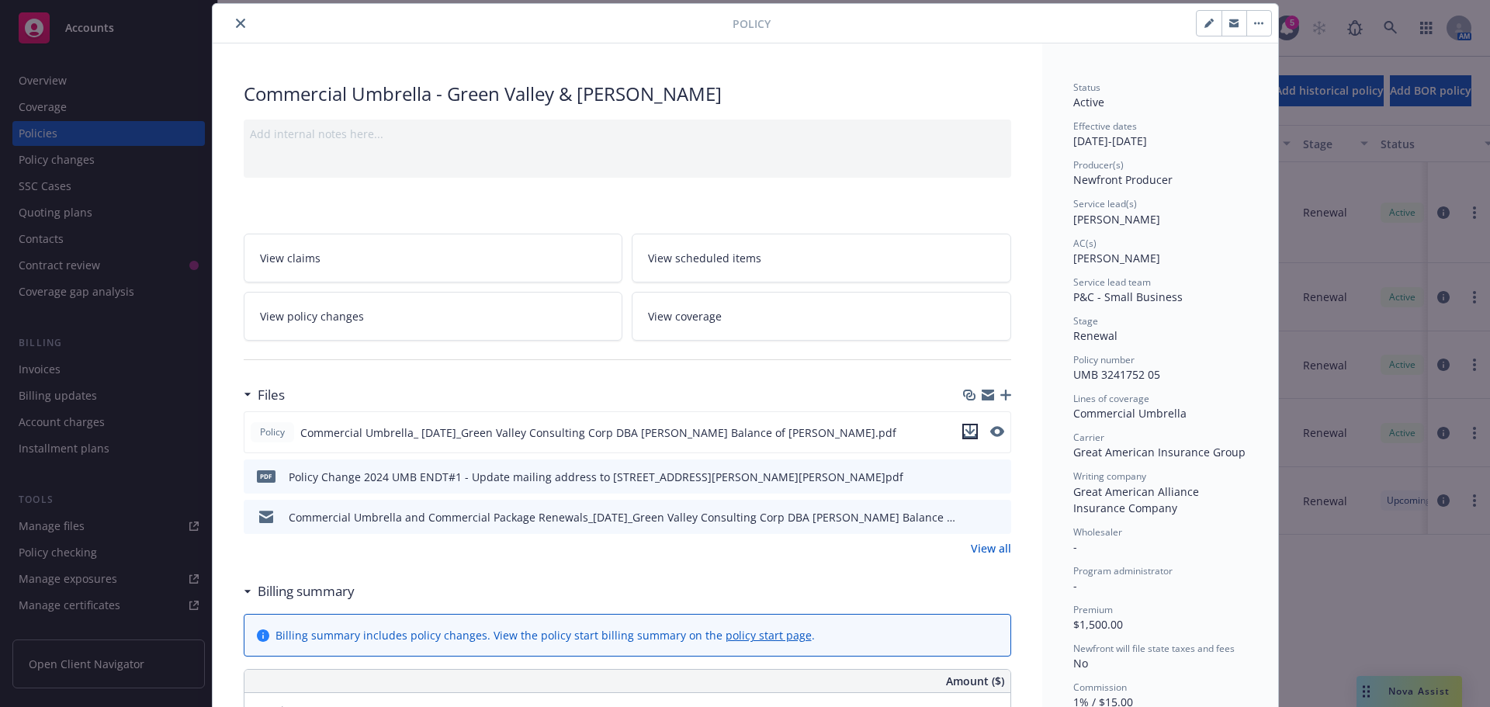
click at [966, 429] on icon "download file" at bounding box center [970, 431] width 12 height 12
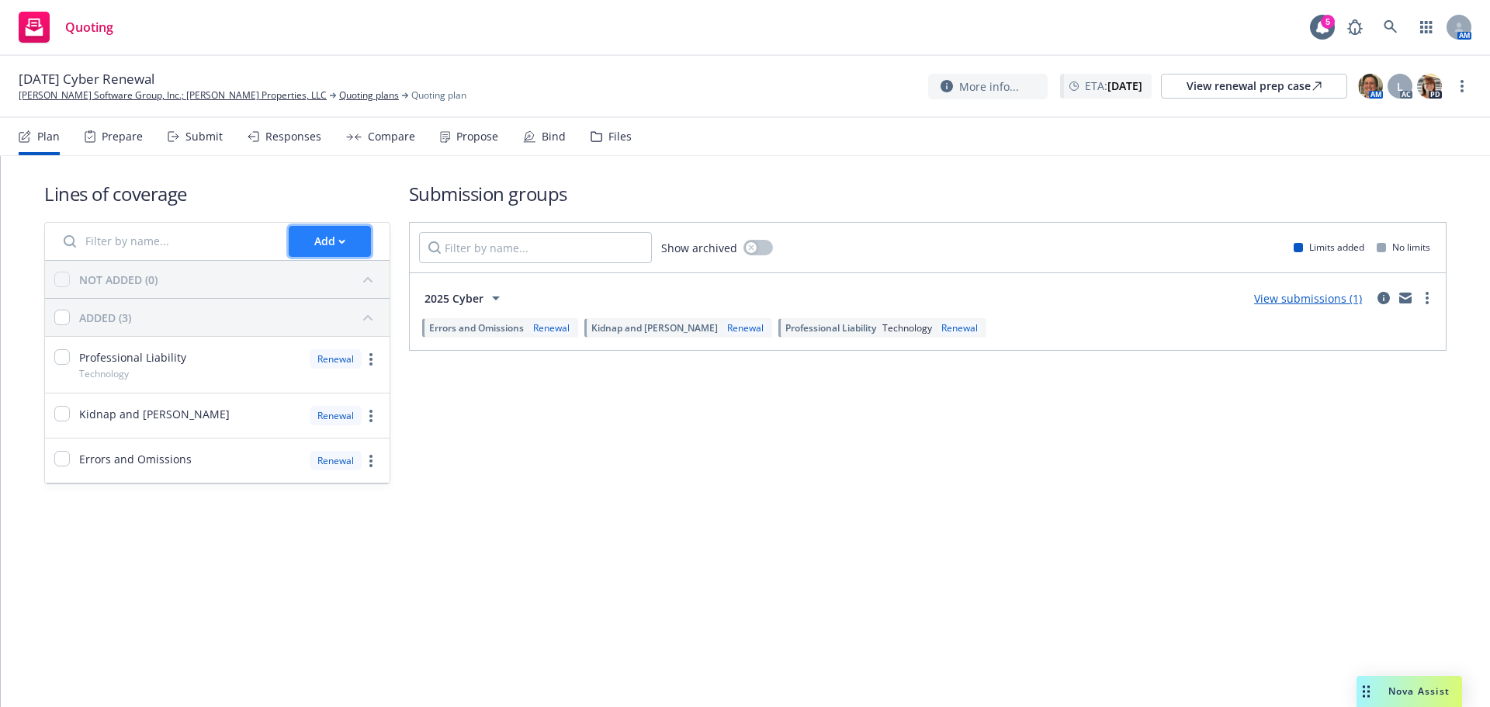
click at [303, 241] on button "Add" at bounding box center [330, 241] width 82 height 31
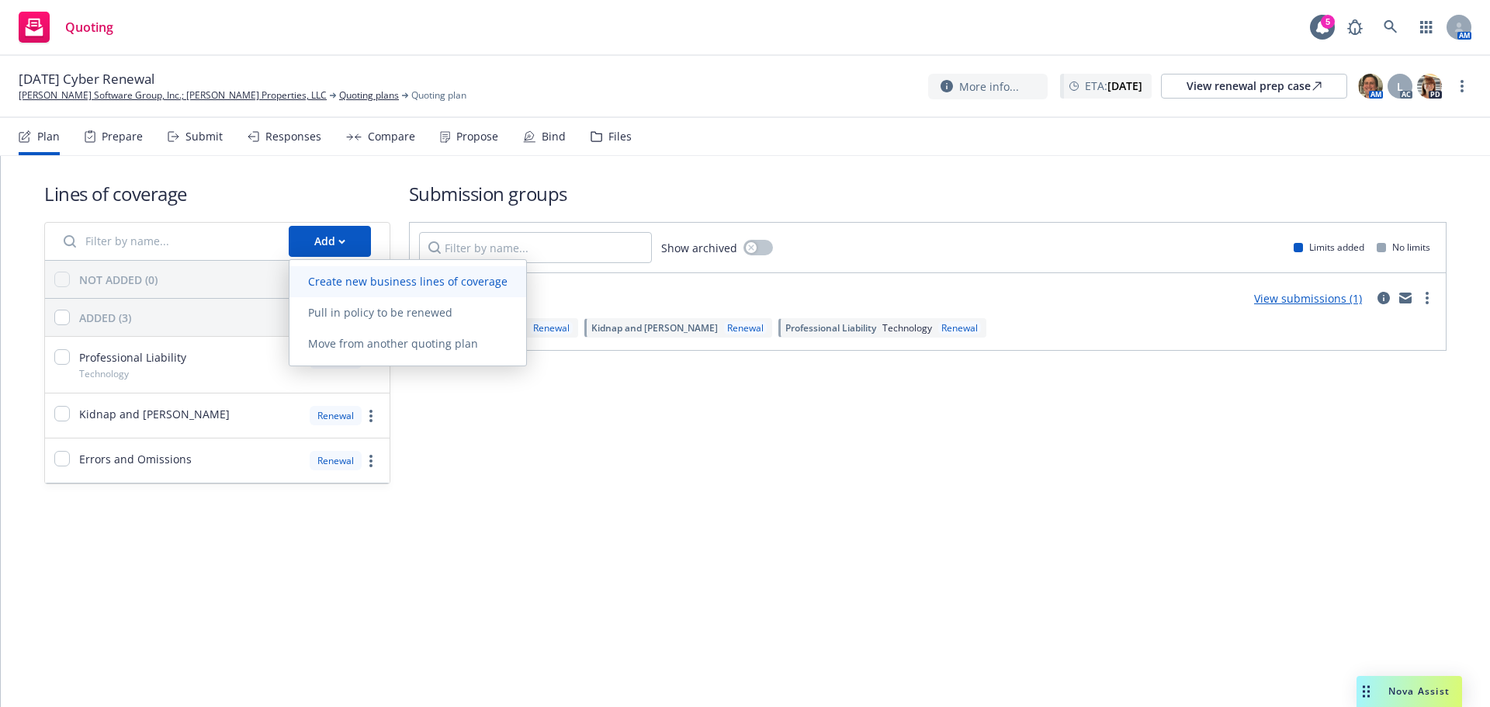
click at [313, 280] on span "Create new business lines of coverage" at bounding box center [408, 281] width 237 height 15
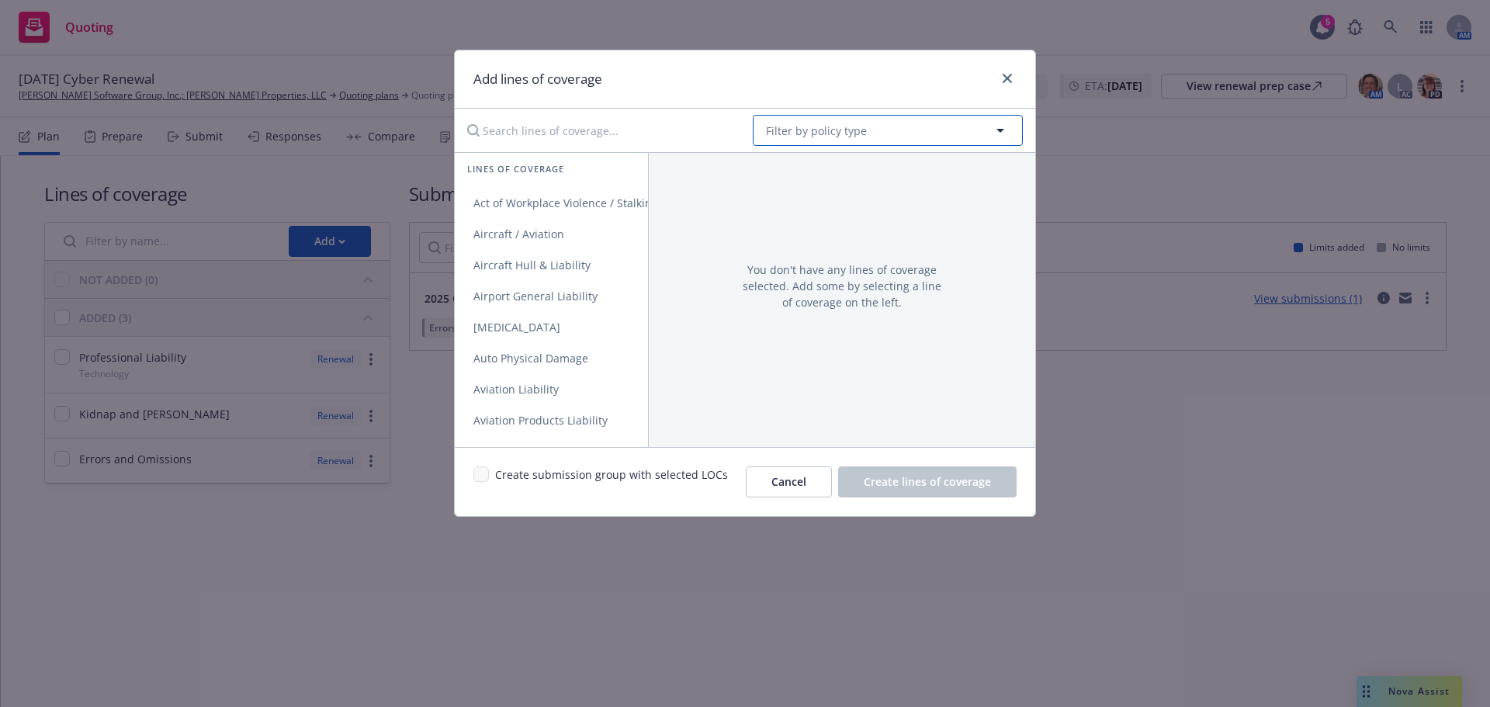
click at [861, 137] on span "Filter by policy type" at bounding box center [816, 131] width 101 height 16
type input "excess"
click at [835, 171] on strong "Excess Liability" at bounding box center [810, 174] width 81 height 15
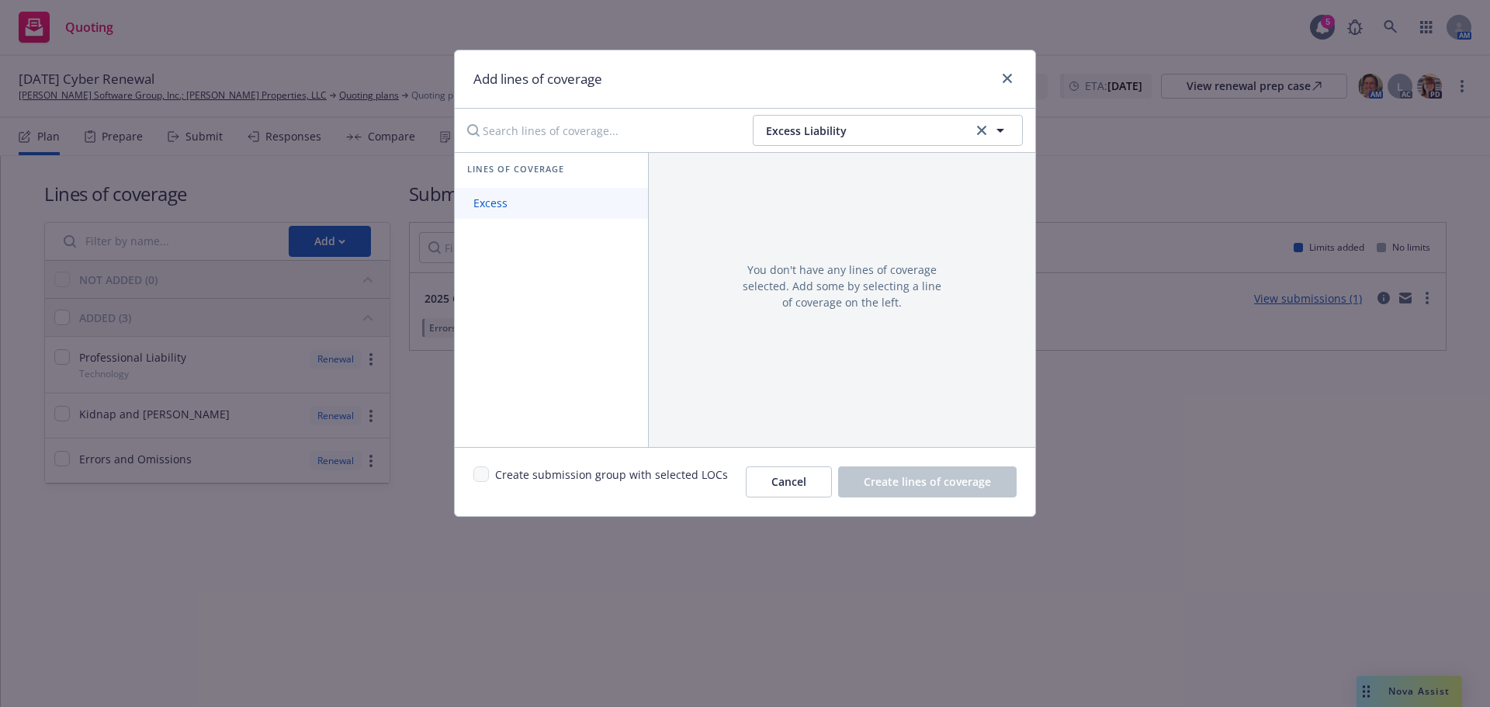
click at [522, 205] on span "Excess" at bounding box center [490, 203] width 71 height 15
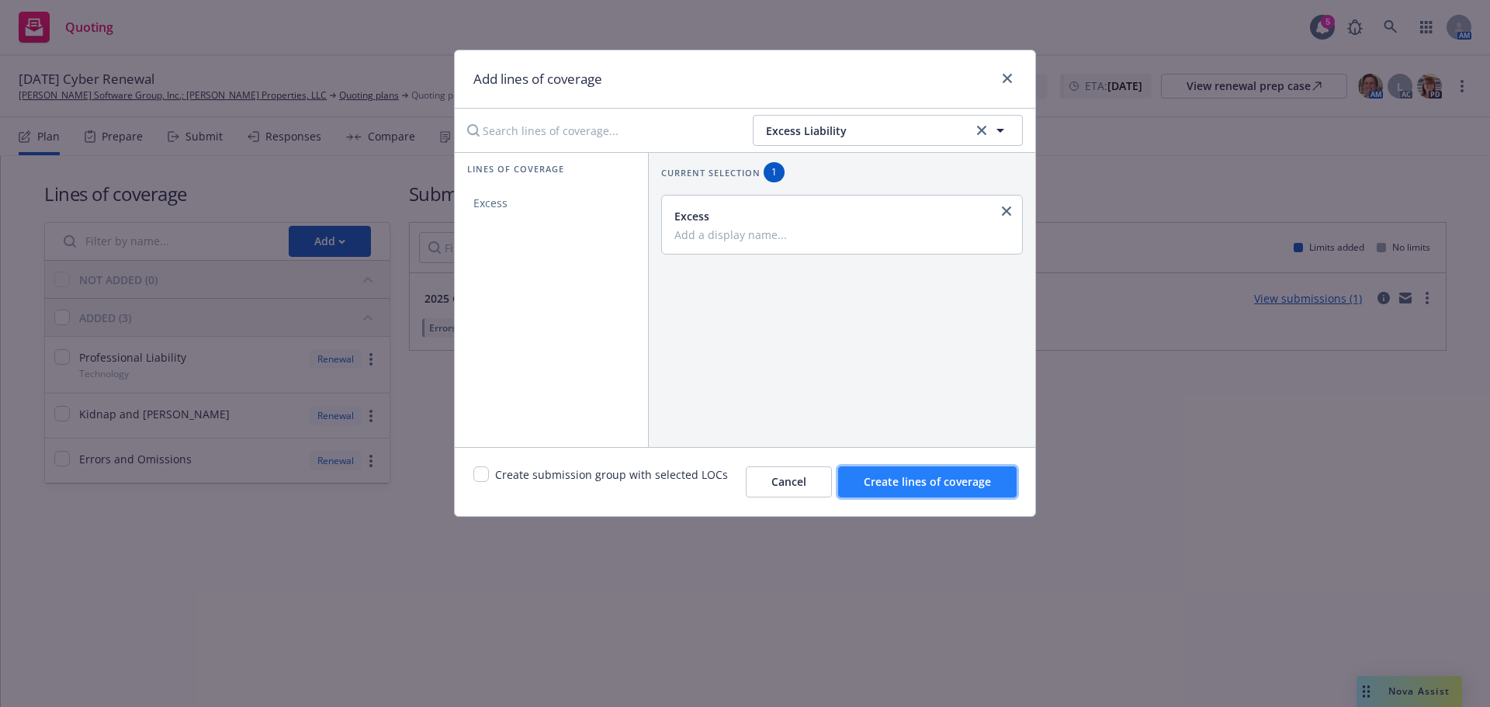
click at [905, 478] on span "Create lines of coverage" at bounding box center [927, 481] width 127 height 15
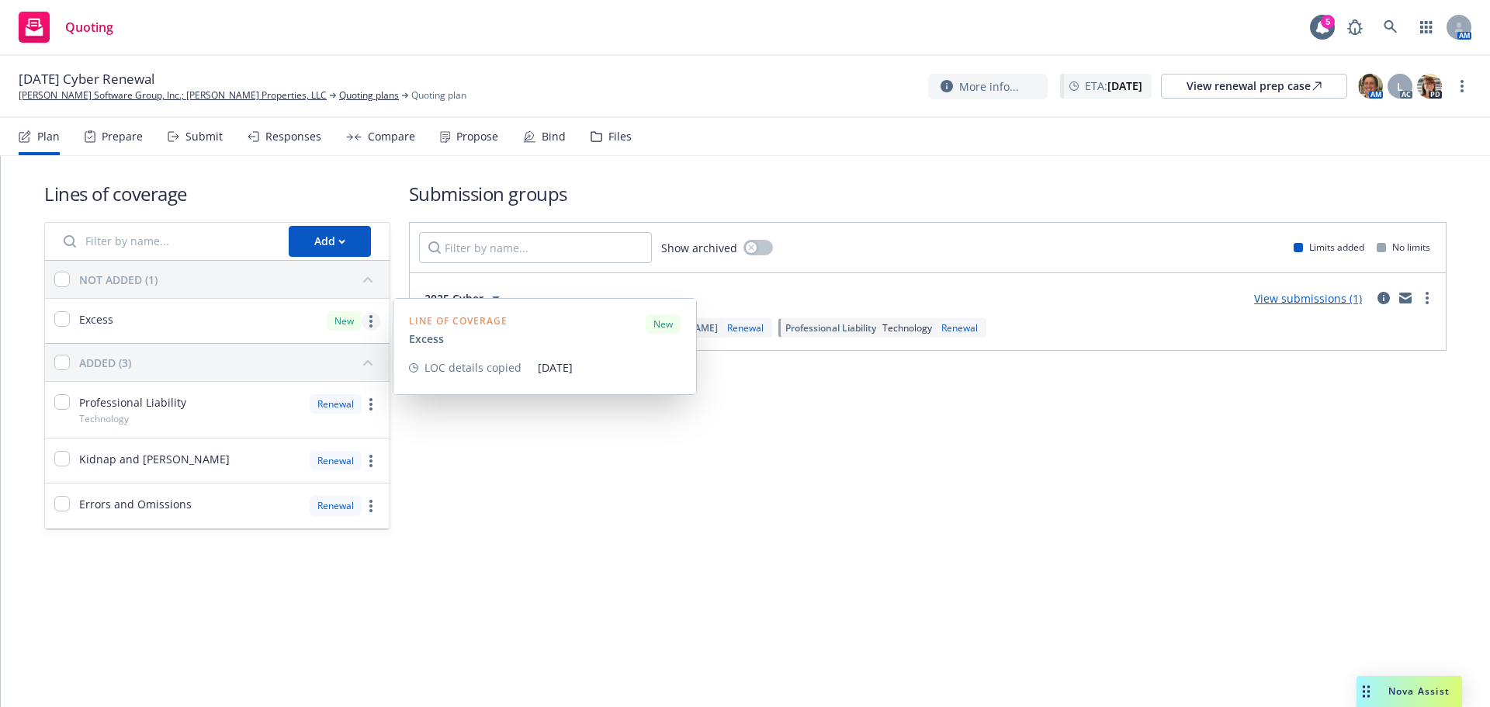
click at [369, 324] on icon "more" at bounding box center [370, 321] width 3 height 12
click at [68, 313] on input "checkbox" at bounding box center [62, 319] width 16 height 16
checkbox input "true"
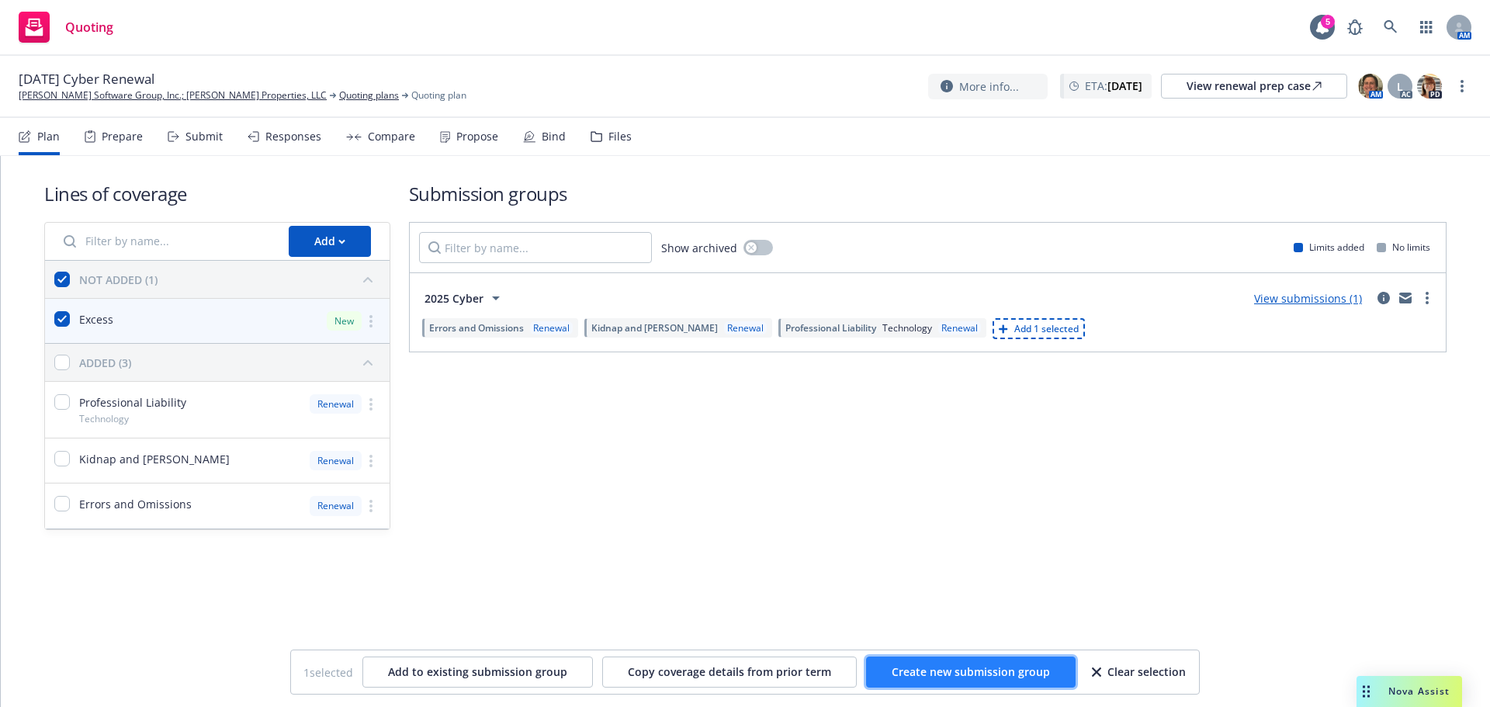
click at [942, 673] on span "Create new submission group" at bounding box center [971, 671] width 158 height 15
checkbox input "false"
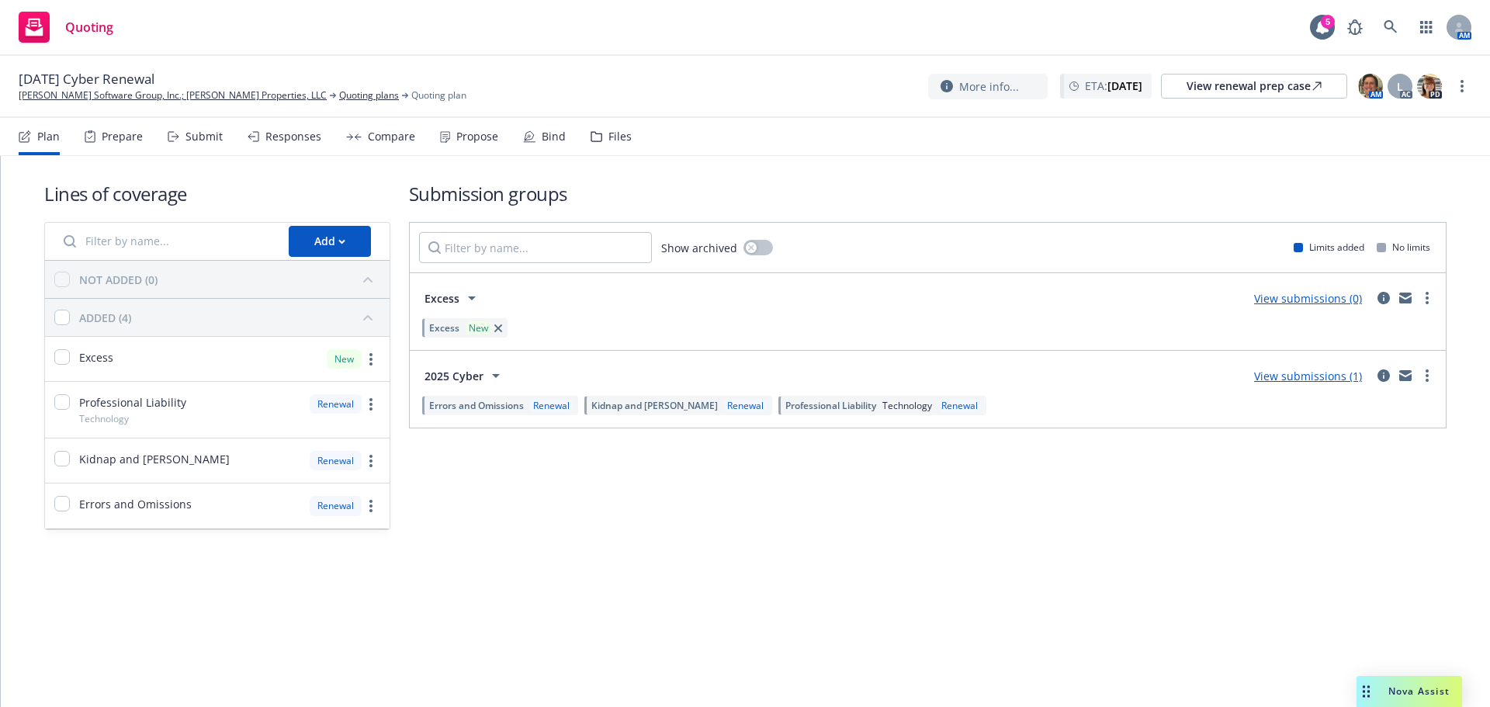
click at [1295, 303] on link "View submissions (0)" at bounding box center [1308, 298] width 108 height 15
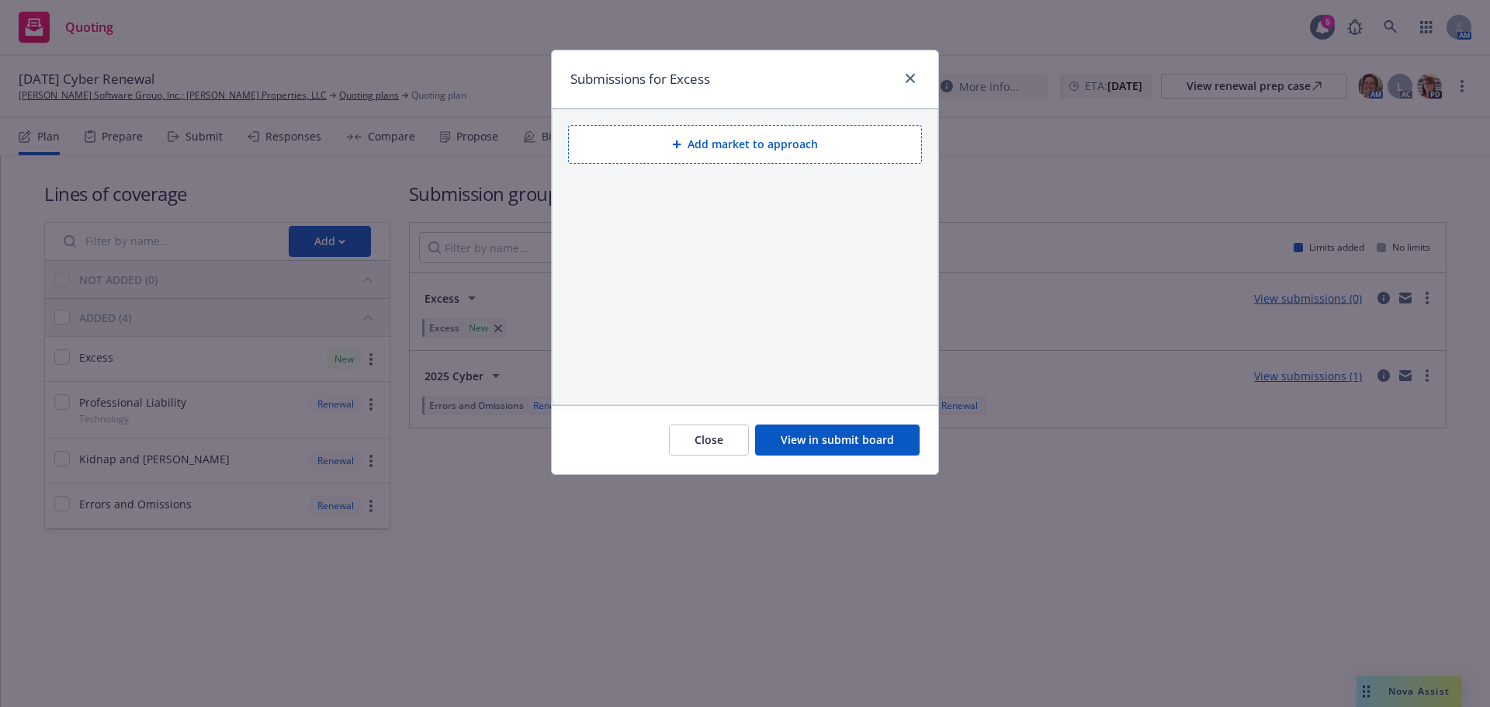
click at [740, 151] on button "Add market to approach" at bounding box center [745, 144] width 354 height 39
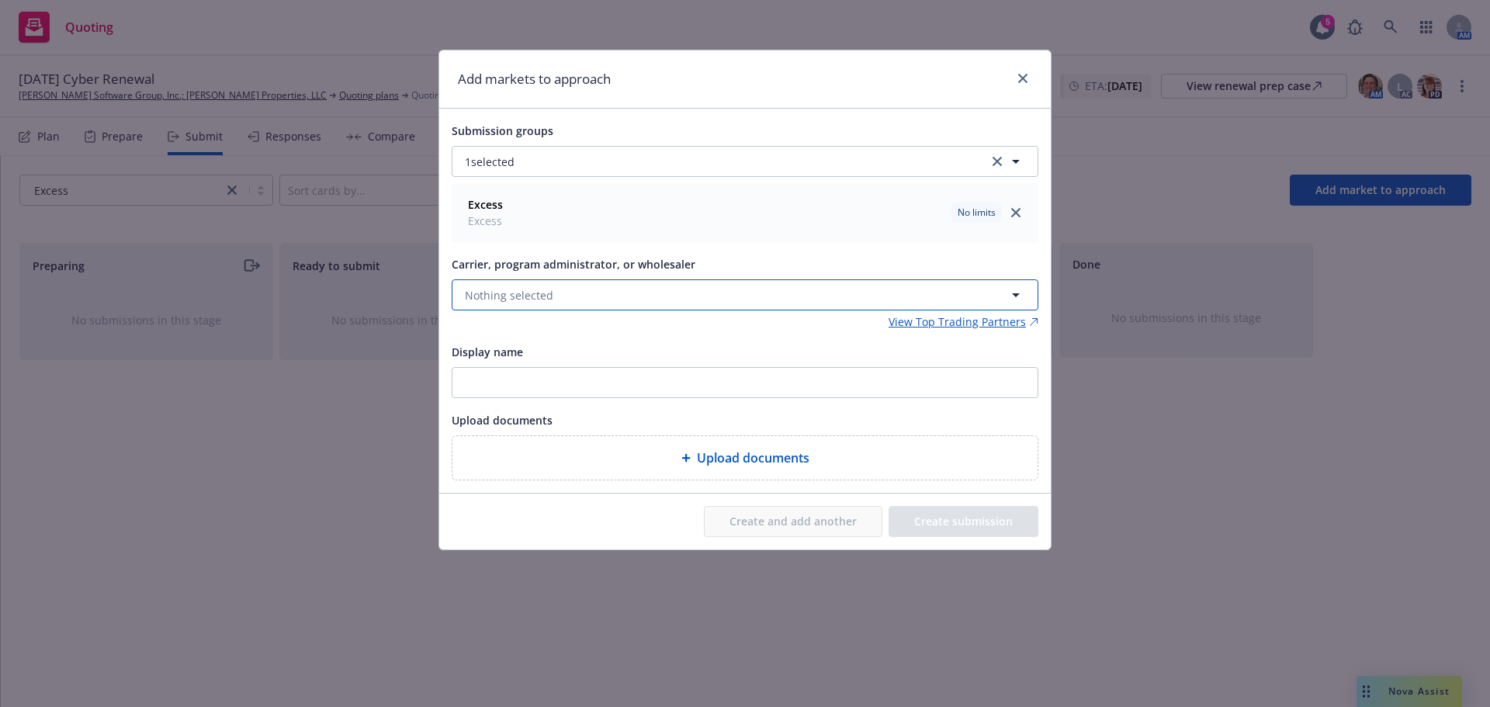
click at [522, 285] on button "Nothing selected" at bounding box center [745, 294] width 587 height 31
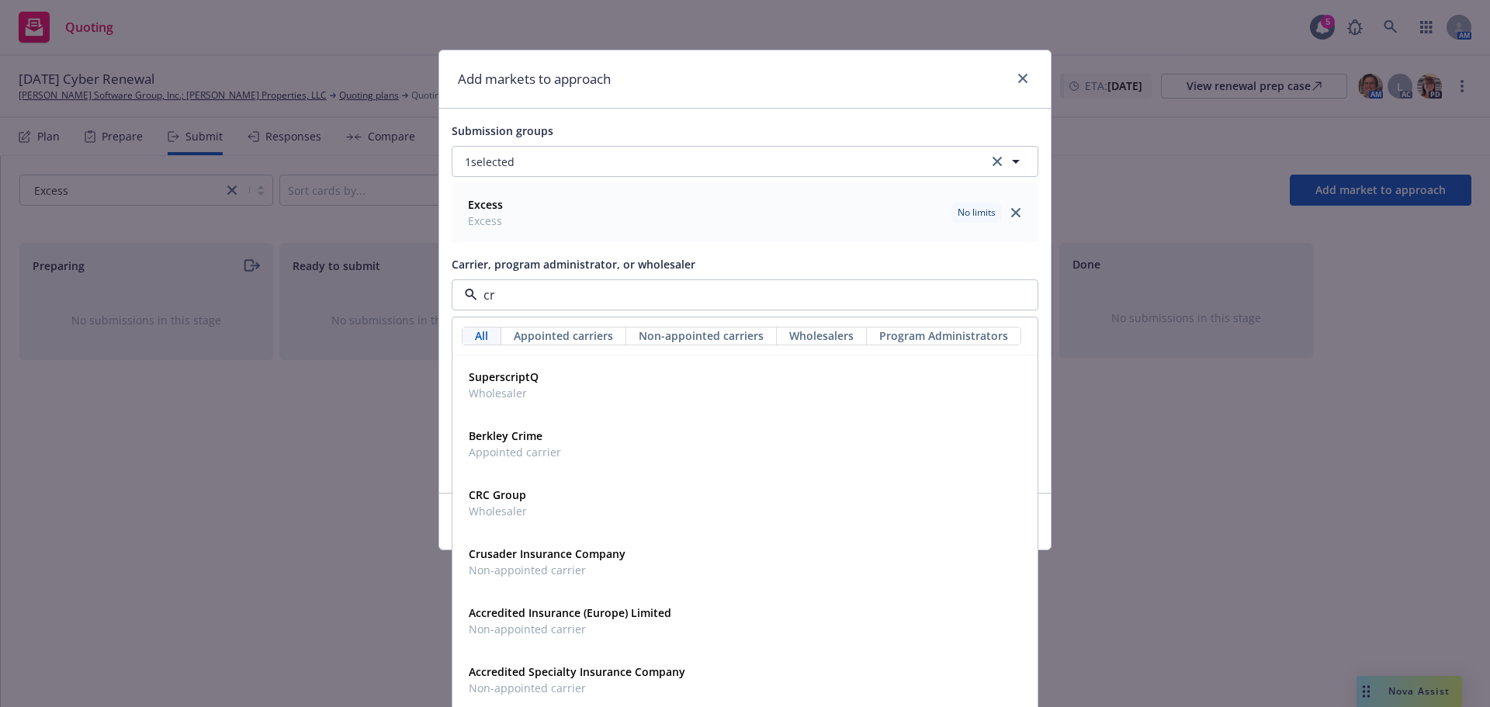
type input "crc"
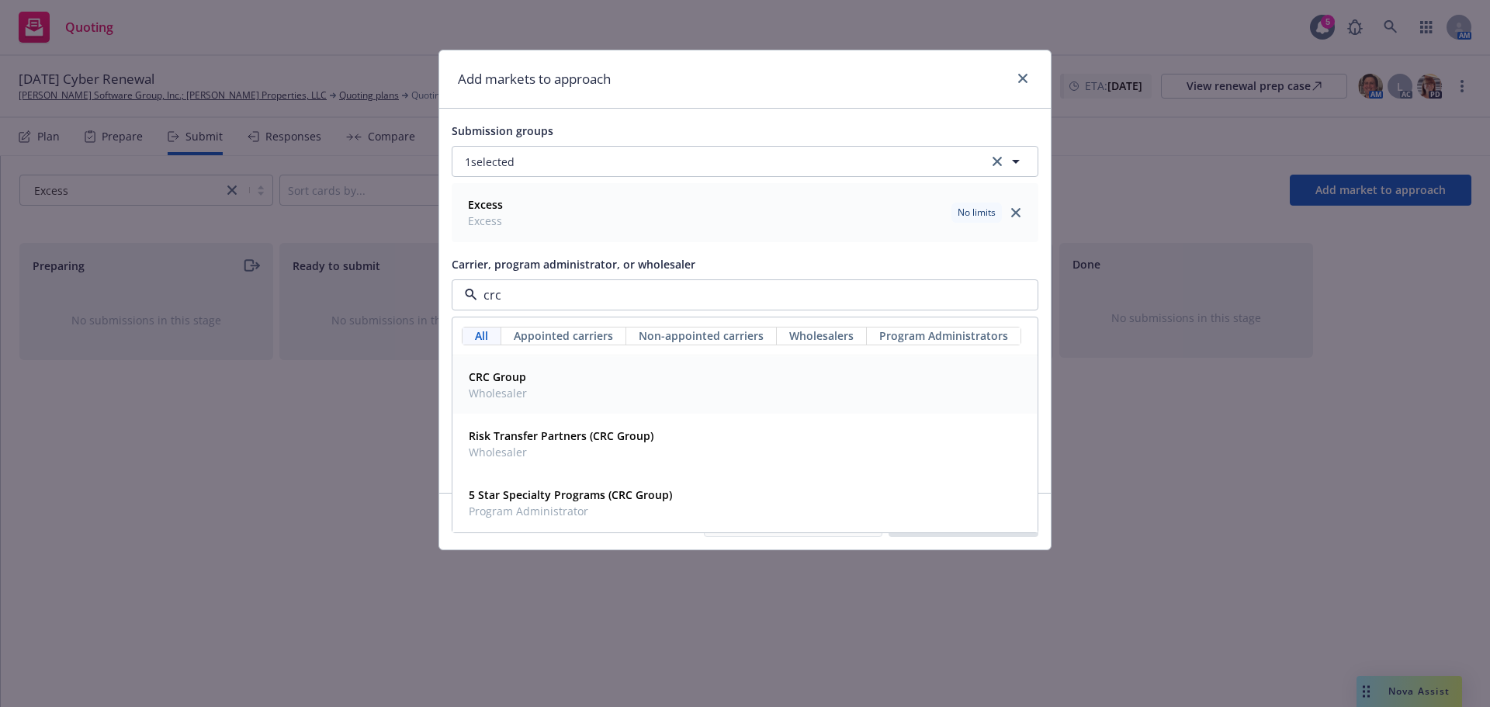
click at [516, 374] on strong "CRC Group" at bounding box center [497, 376] width 57 height 15
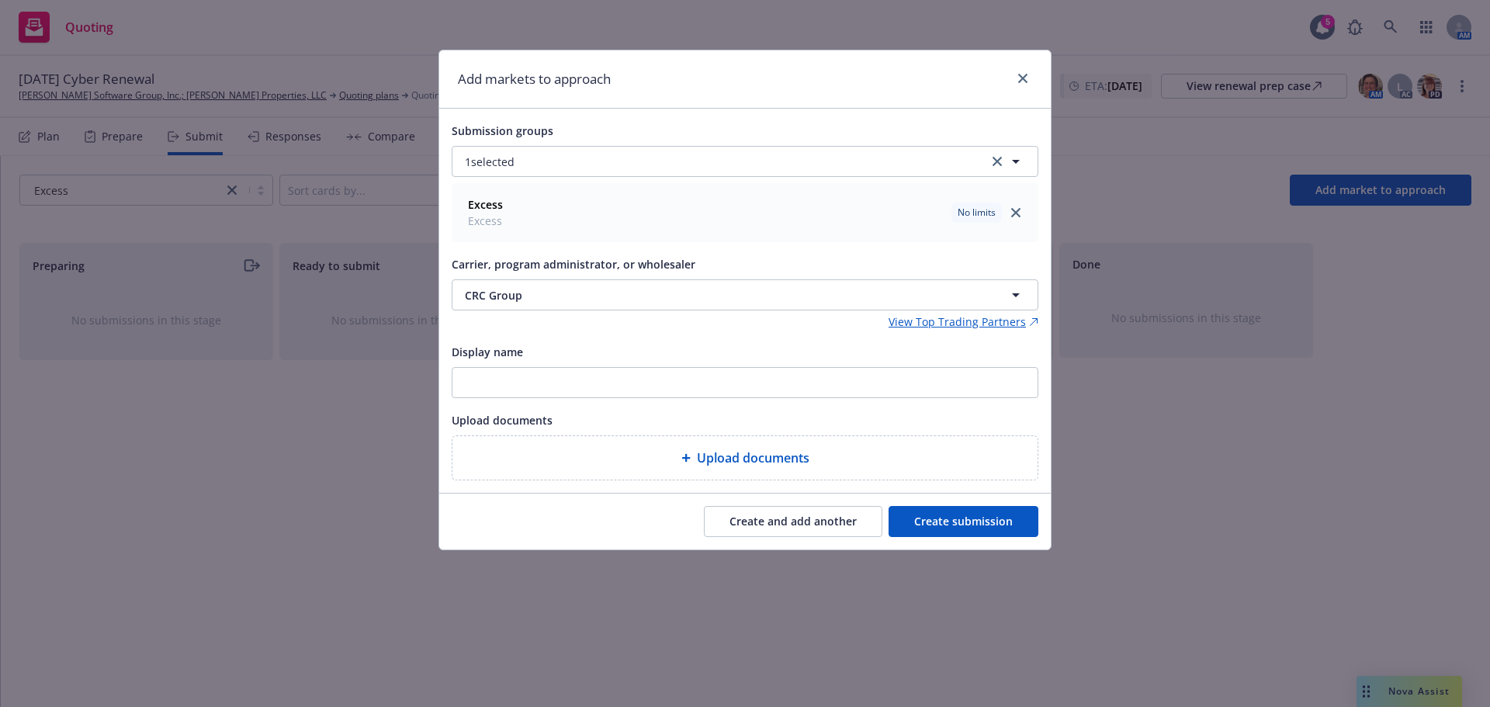
click at [966, 517] on button "Create submission" at bounding box center [964, 521] width 150 height 31
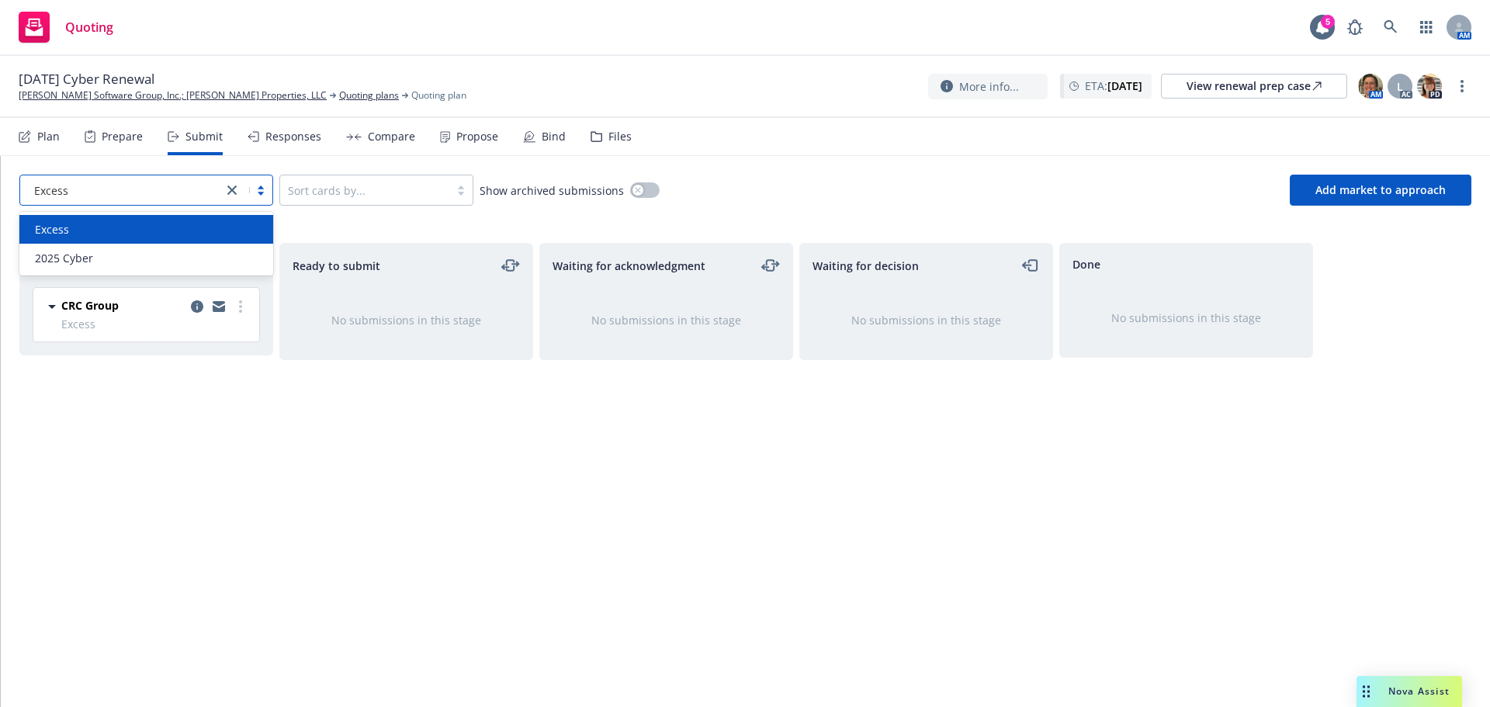
click at [122, 186] on div "Excess" at bounding box center [121, 190] width 187 height 16
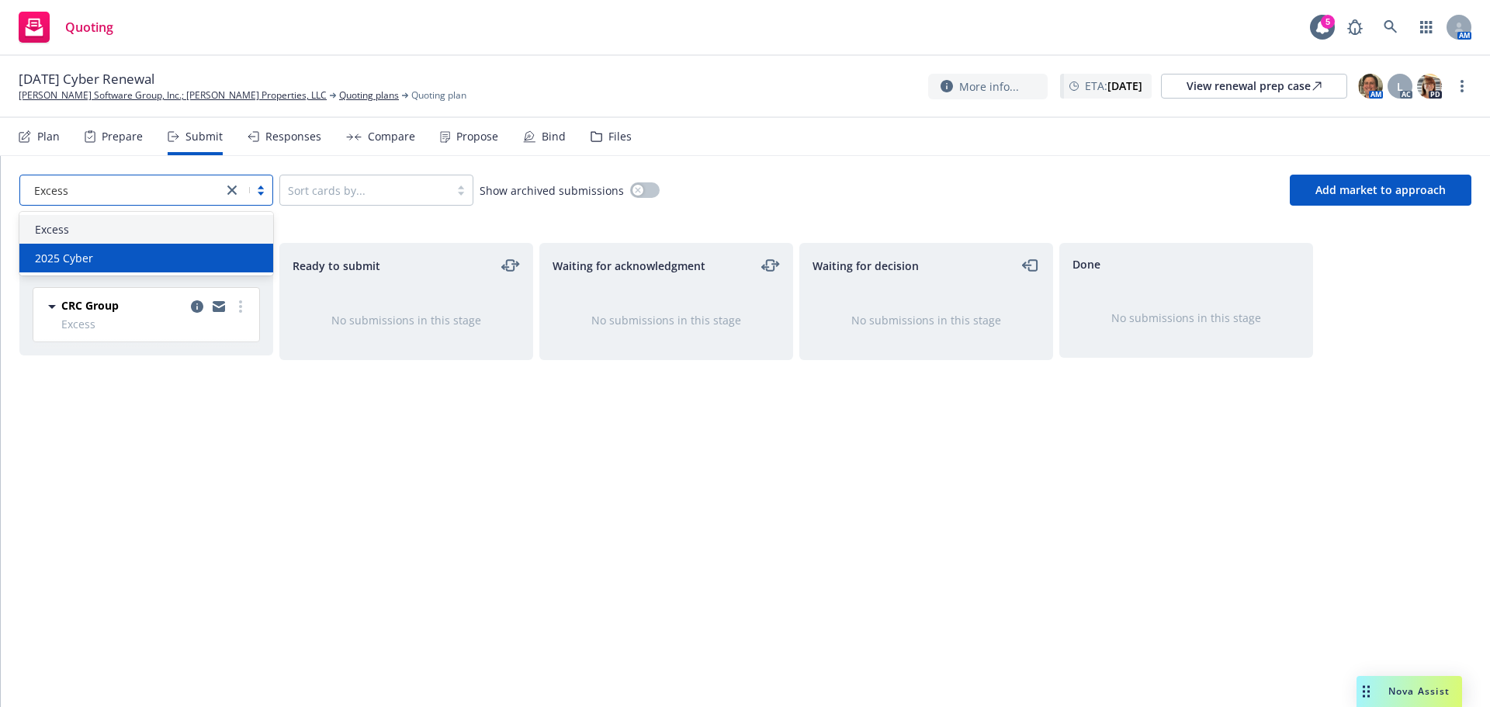
click at [102, 262] on div "2025 Cyber" at bounding box center [146, 258] width 235 height 16
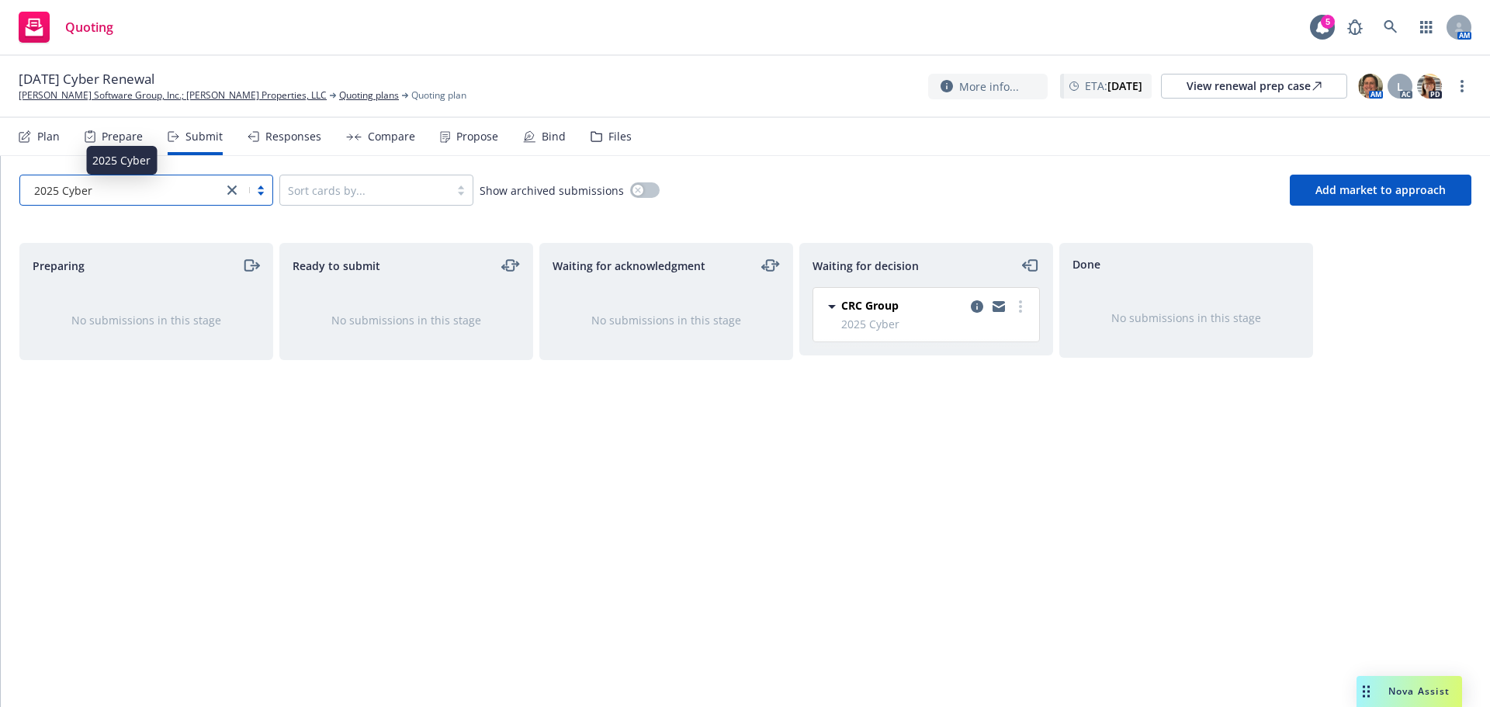
click at [101, 187] on div "2025 Cyber" at bounding box center [121, 190] width 187 height 16
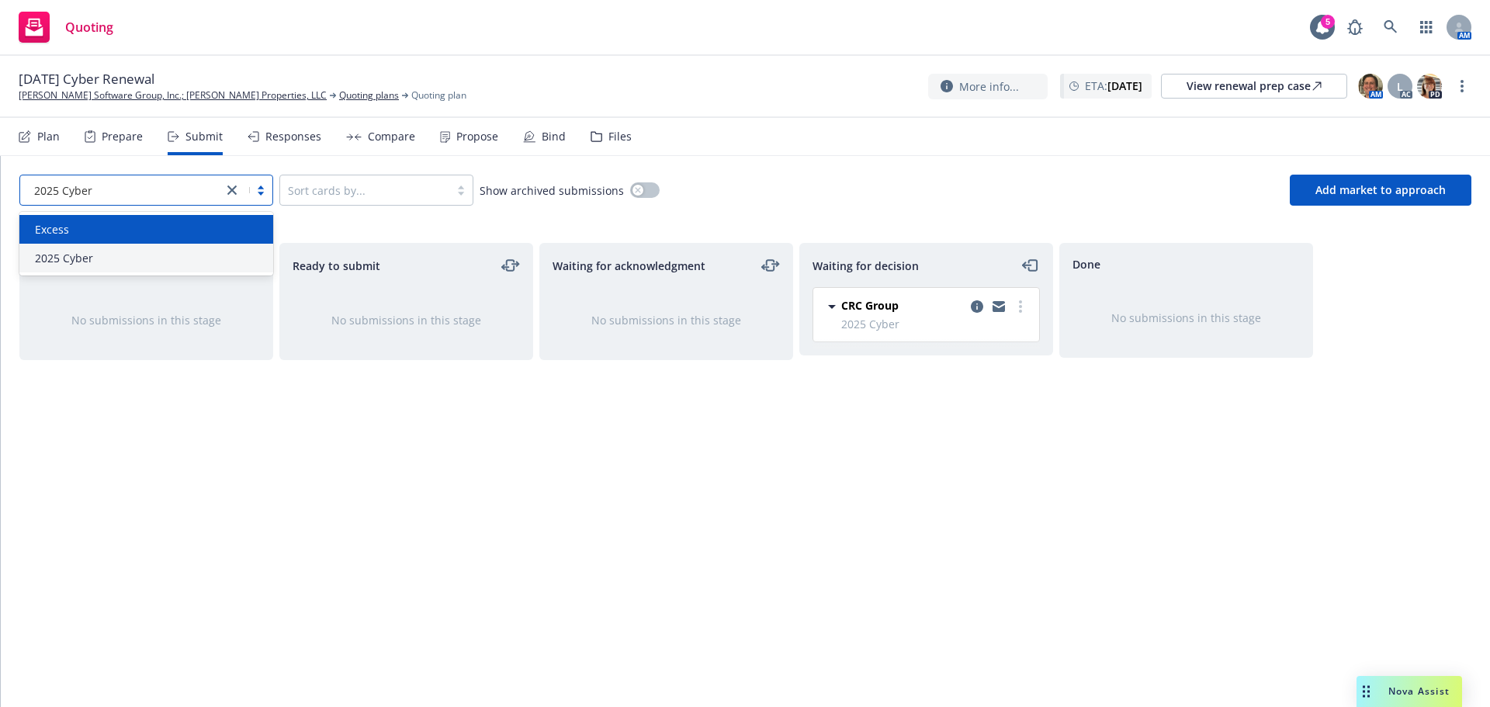
click at [87, 233] on div "Excess" at bounding box center [146, 229] width 235 height 16
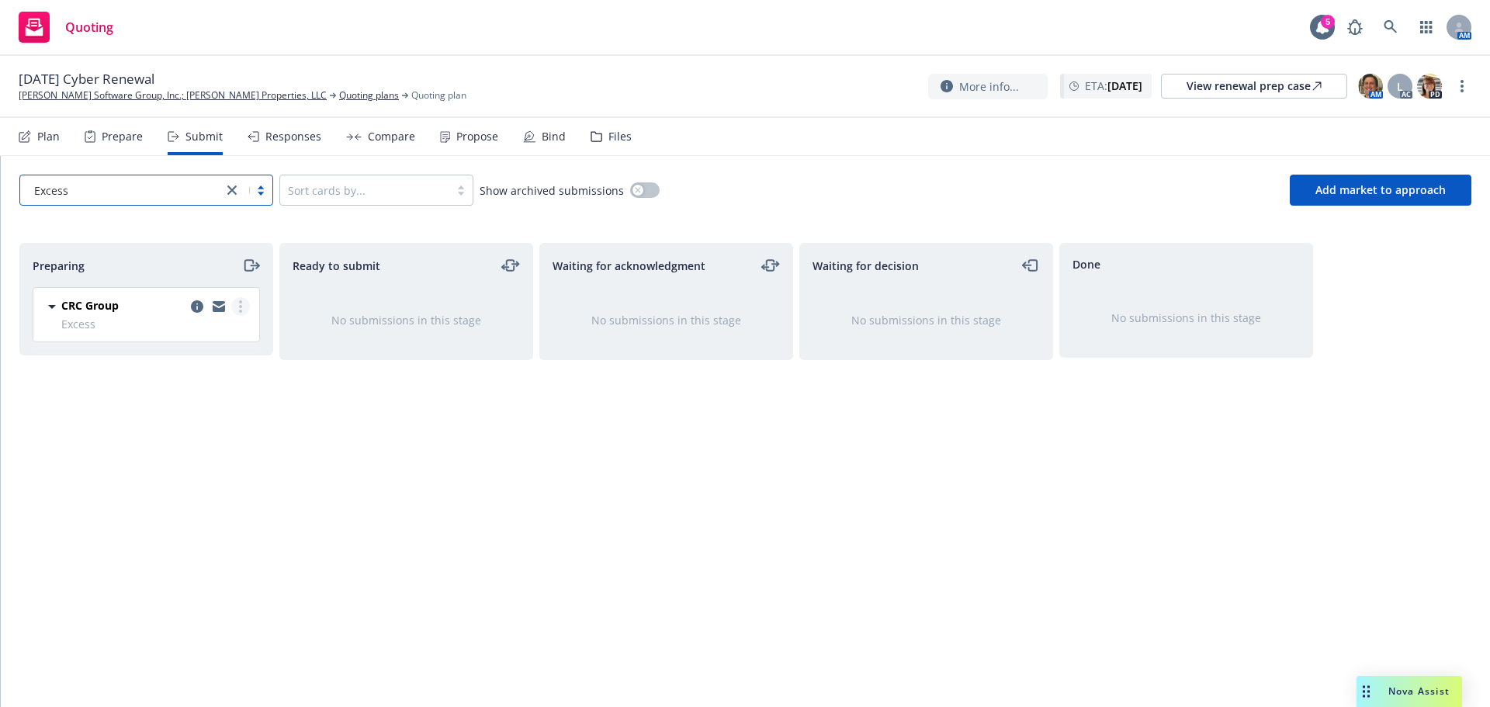
click at [244, 312] on link "more" at bounding box center [240, 306] width 19 height 19
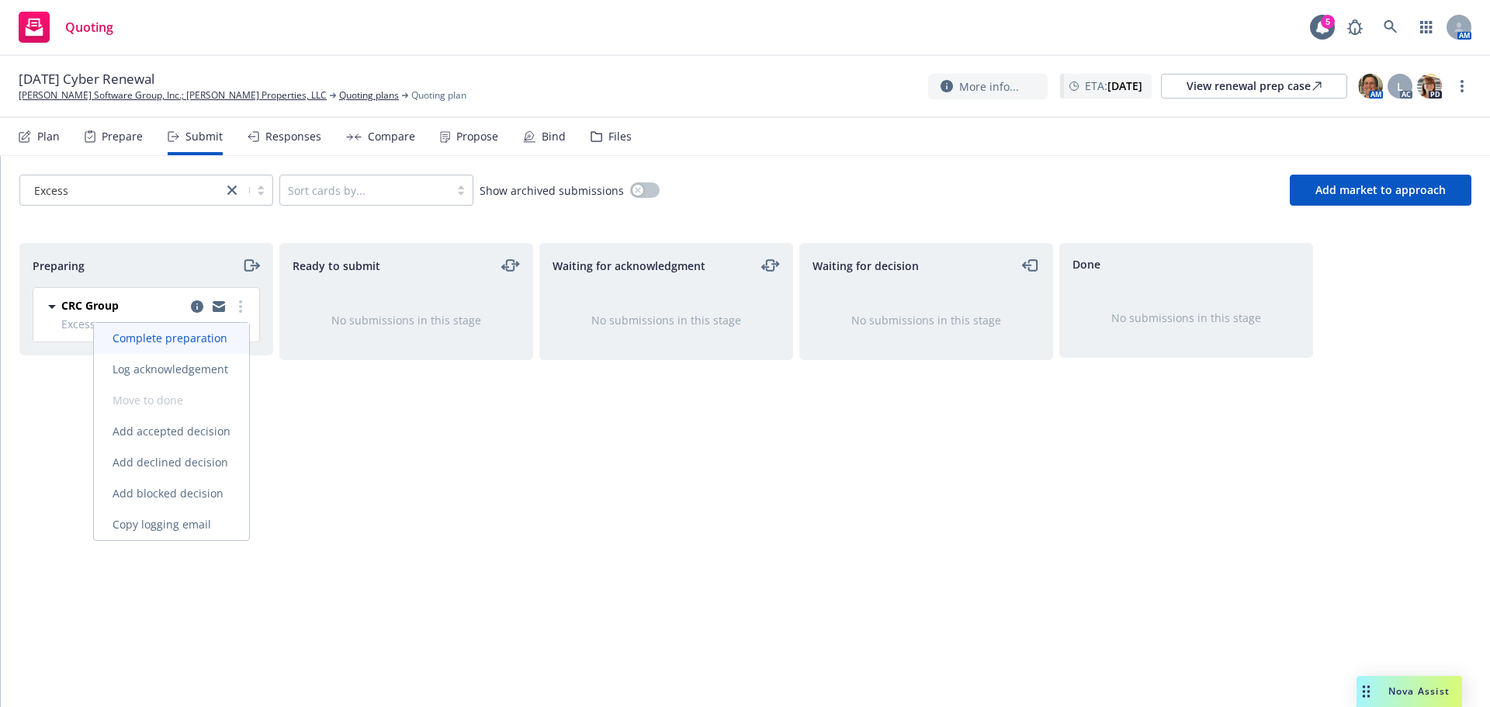
click at [219, 343] on span "Complete preparation" at bounding box center [170, 338] width 152 height 15
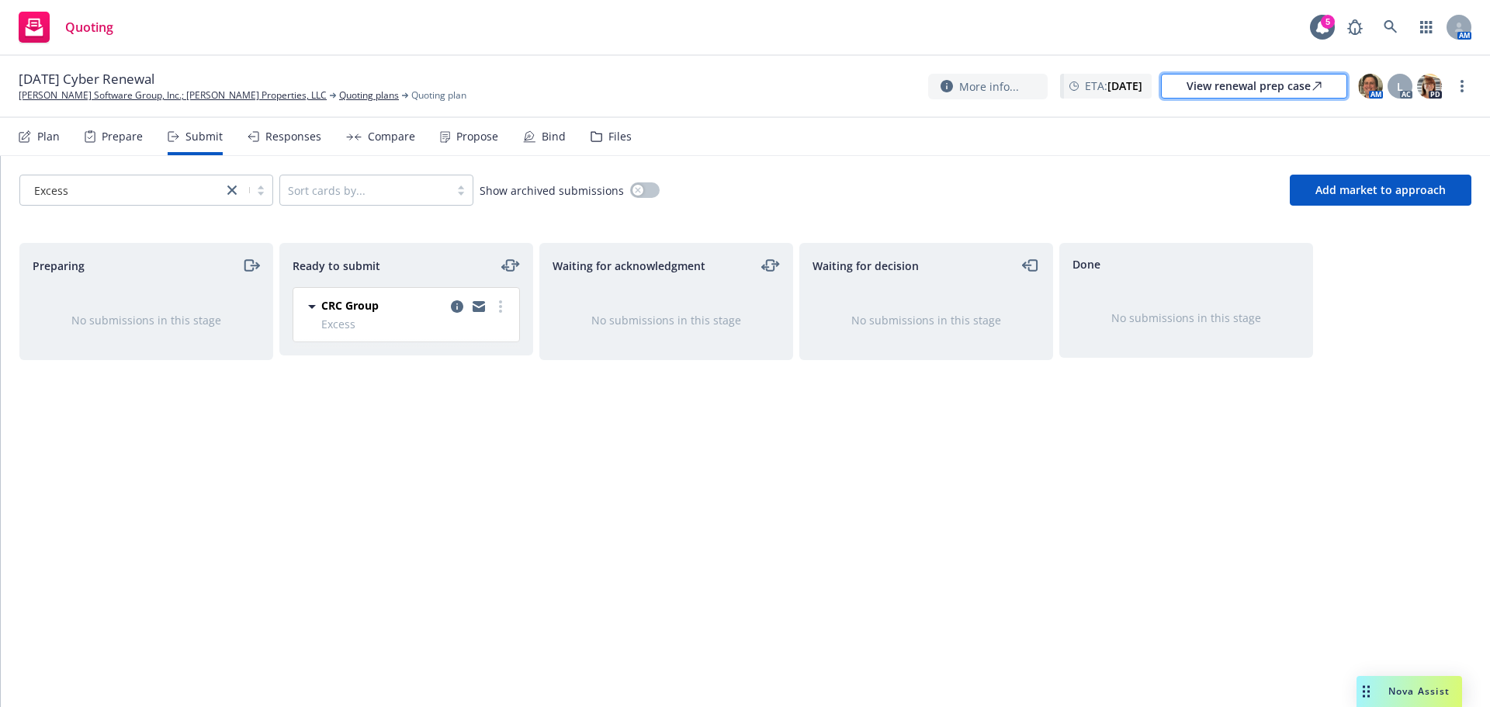
click at [1251, 88] on div "View renewal prep case" at bounding box center [1254, 86] width 135 height 23
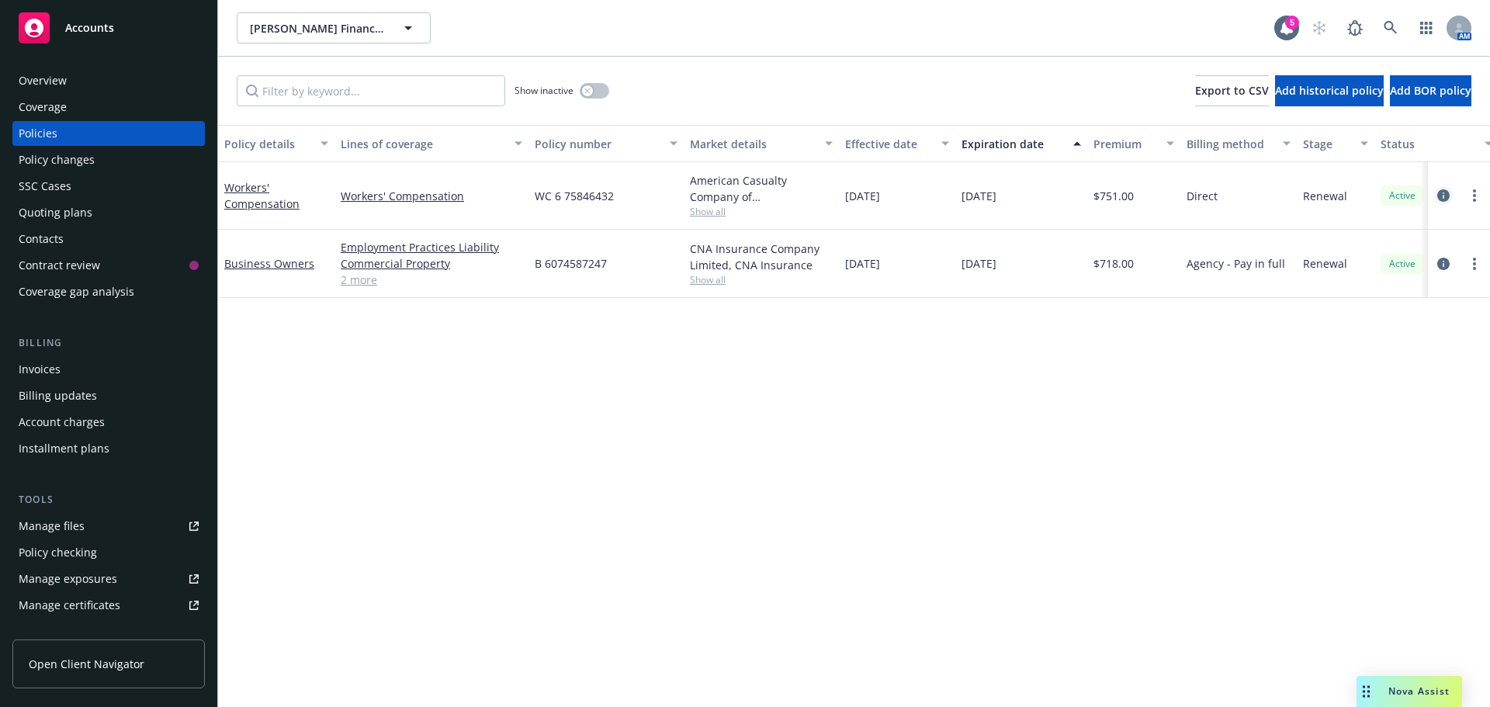
click at [1444, 197] on icon "circleInformation" at bounding box center [1444, 195] width 12 height 12
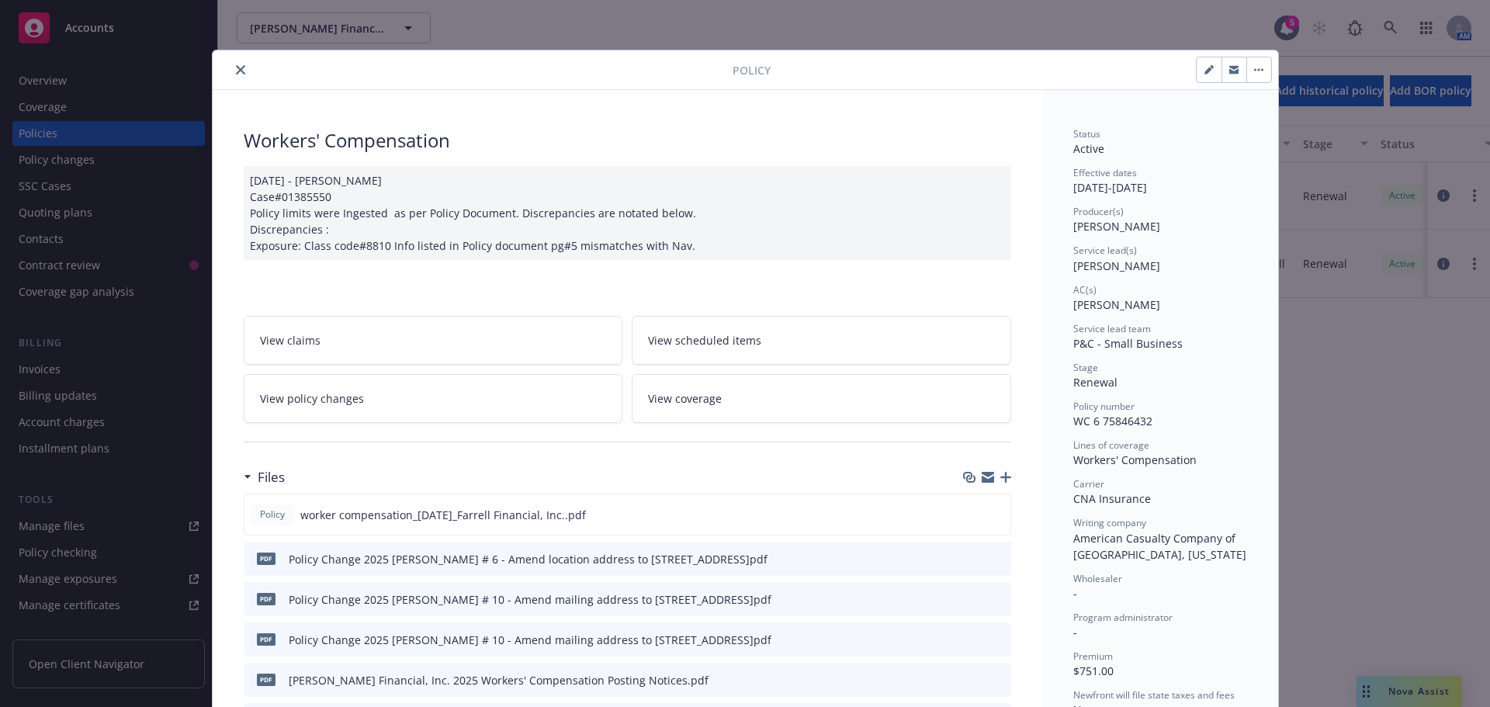
click at [1205, 73] on icon "button" at bounding box center [1209, 71] width 8 height 8
select select "RENEWAL"
select select "12"
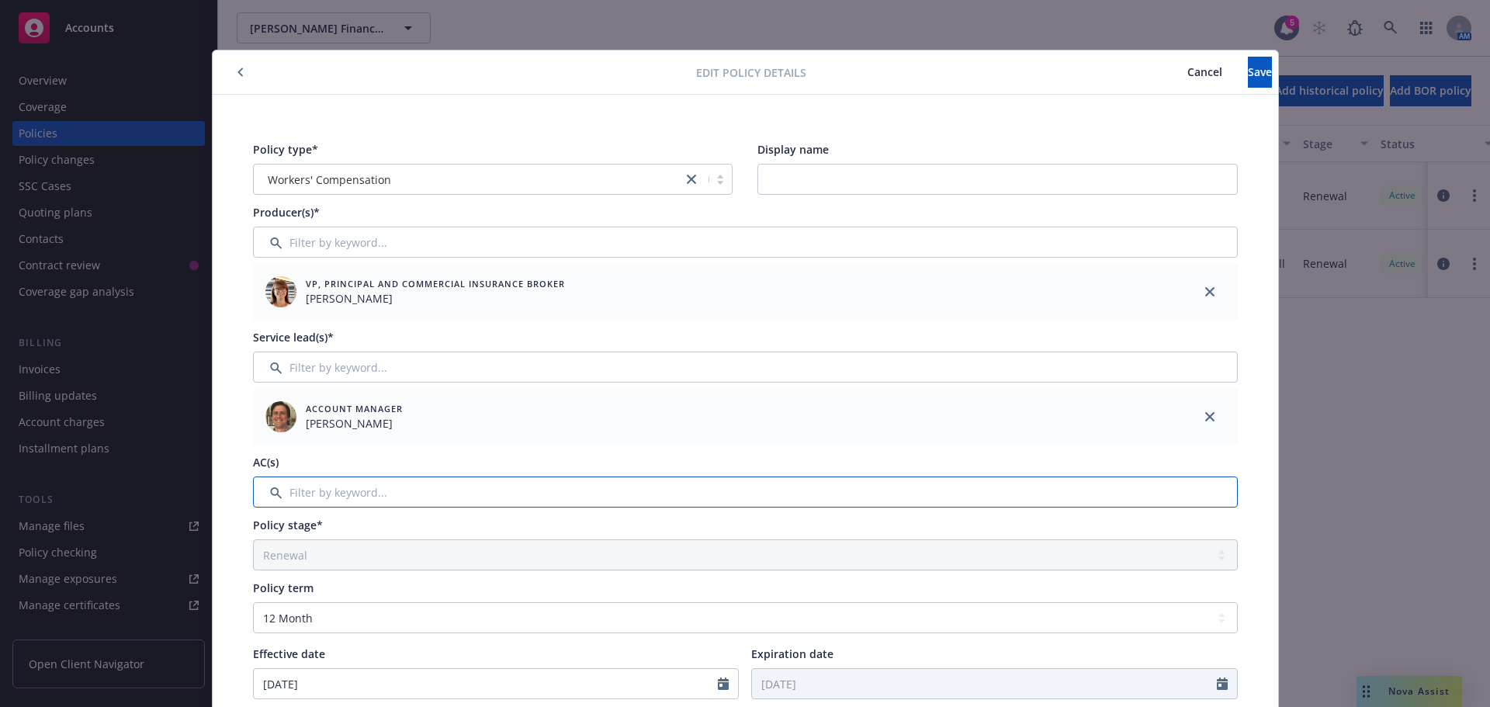
click at [335, 490] on input "Filter by keyword..." at bounding box center [745, 492] width 985 height 31
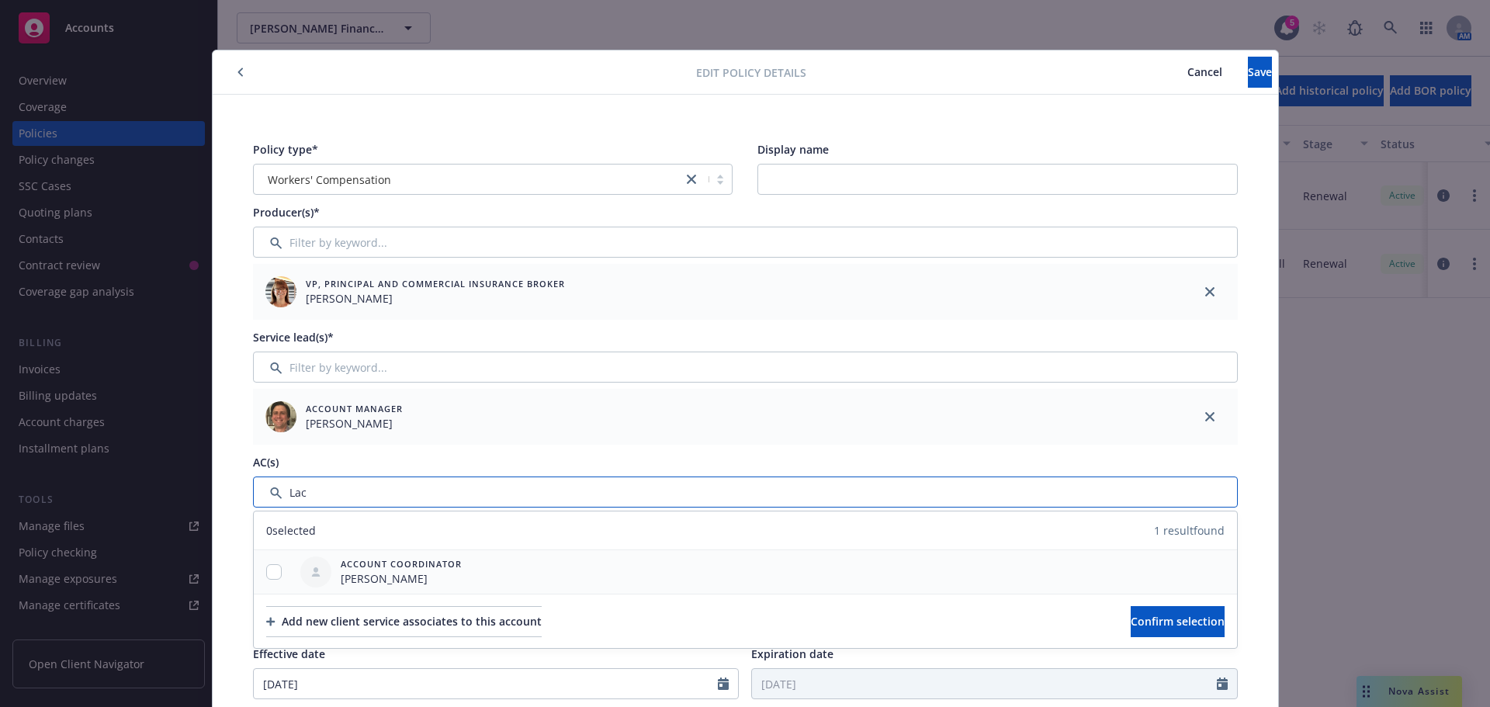
type input "Lac"
click at [269, 575] on input "checkbox" at bounding box center [274, 572] width 16 height 16
checkbox input "true"
click at [1131, 612] on button "Confirm selection" at bounding box center [1178, 621] width 94 height 31
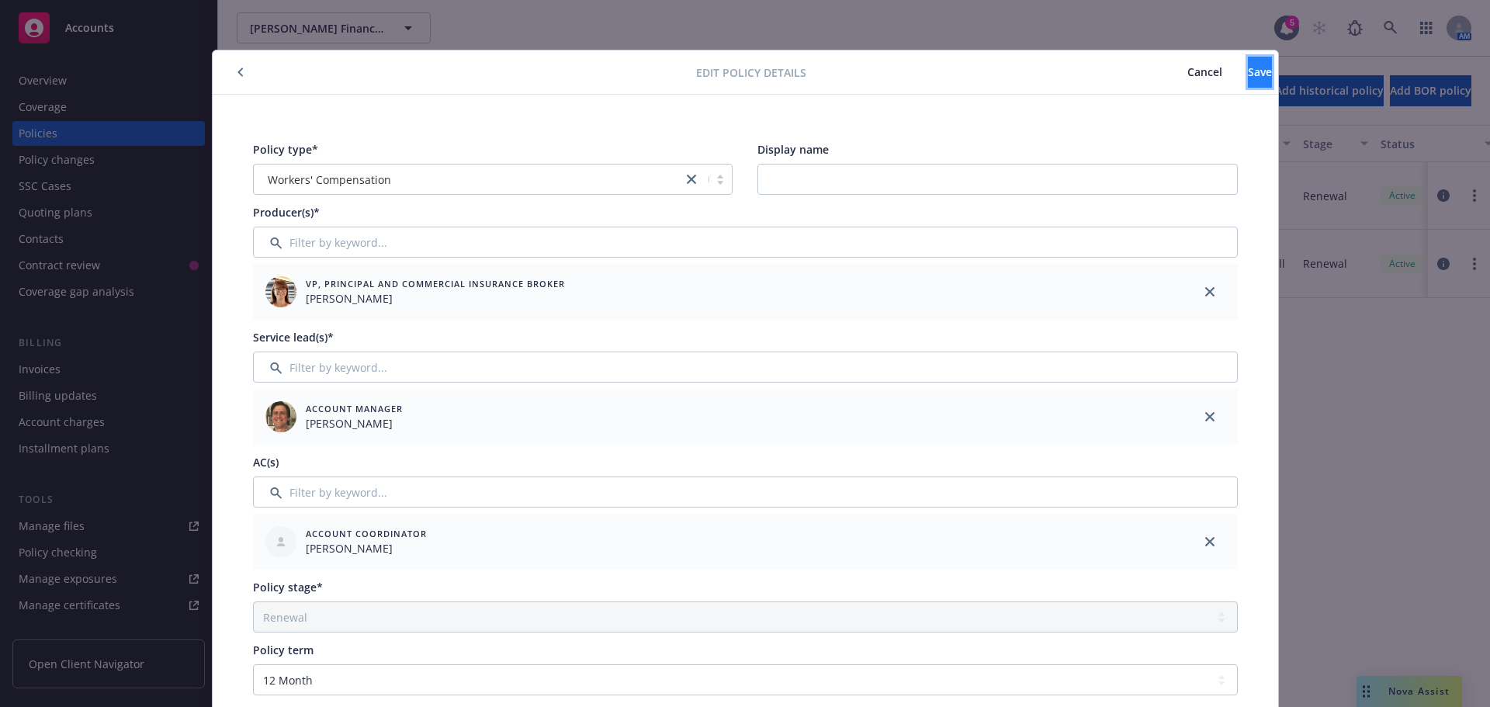
click at [1248, 74] on span "Save" at bounding box center [1260, 71] width 24 height 15
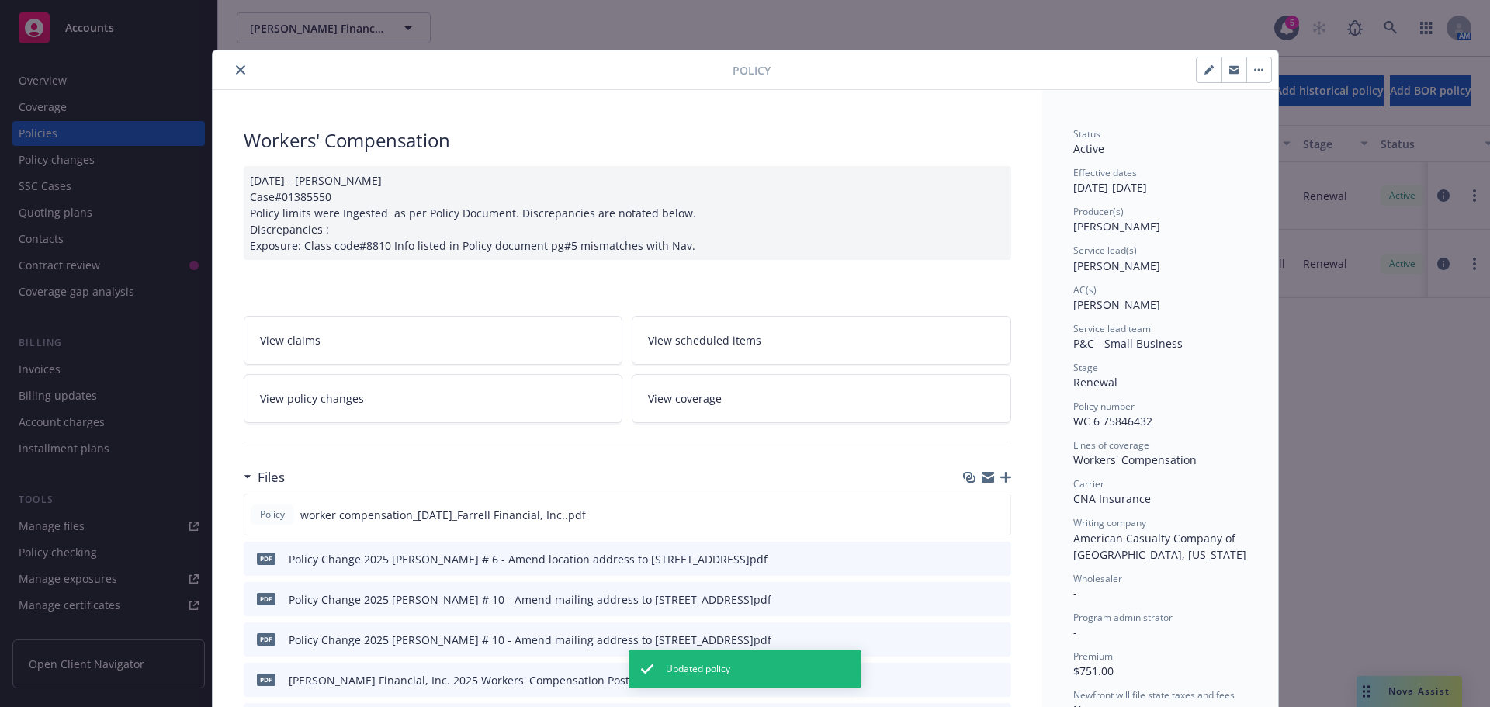
click at [237, 69] on icon "close" at bounding box center [240, 69] width 9 height 9
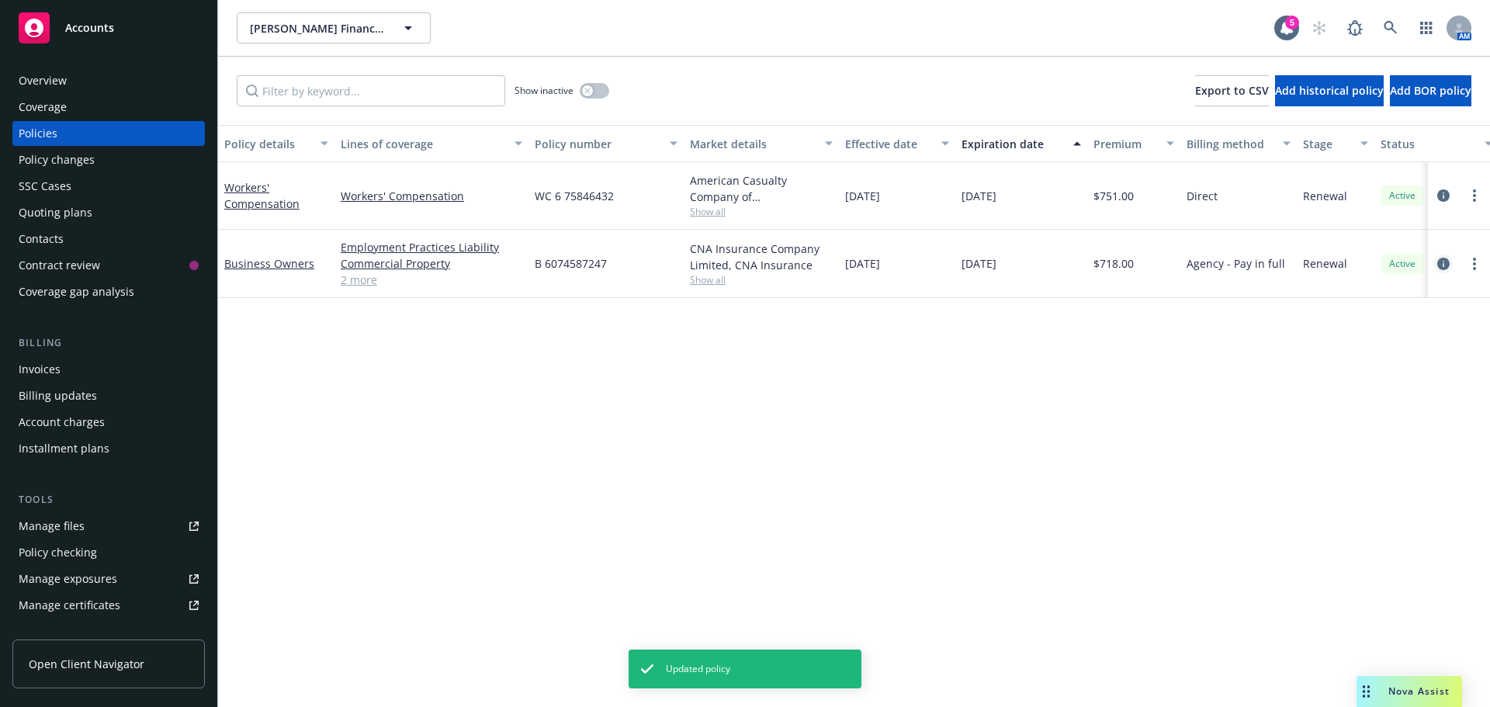
click at [1443, 263] on icon "circleInformation" at bounding box center [1444, 264] width 12 height 12
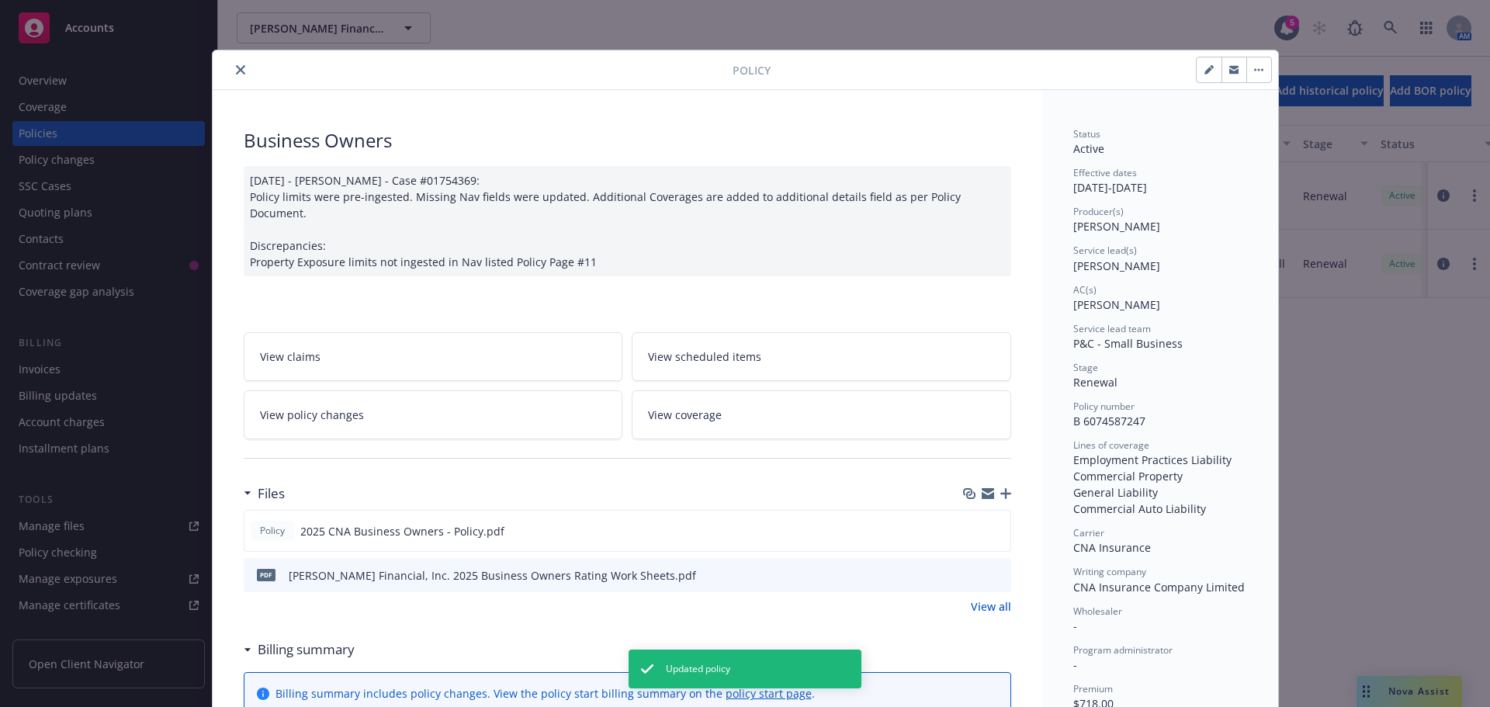
click at [1198, 58] on button "button" at bounding box center [1209, 69] width 25 height 25
select select "RENEWAL"
select select "12"
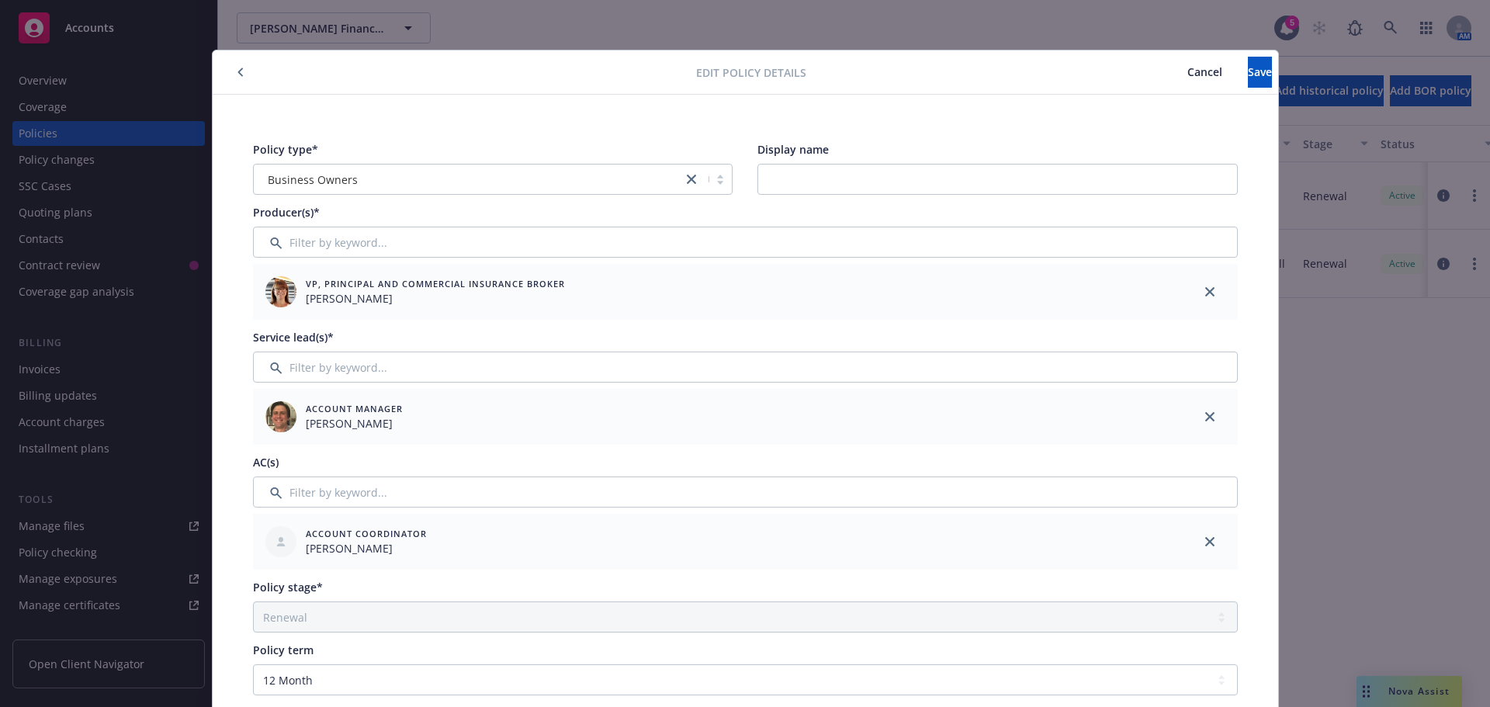
click at [1188, 71] on span "Cancel" at bounding box center [1205, 71] width 35 height 15
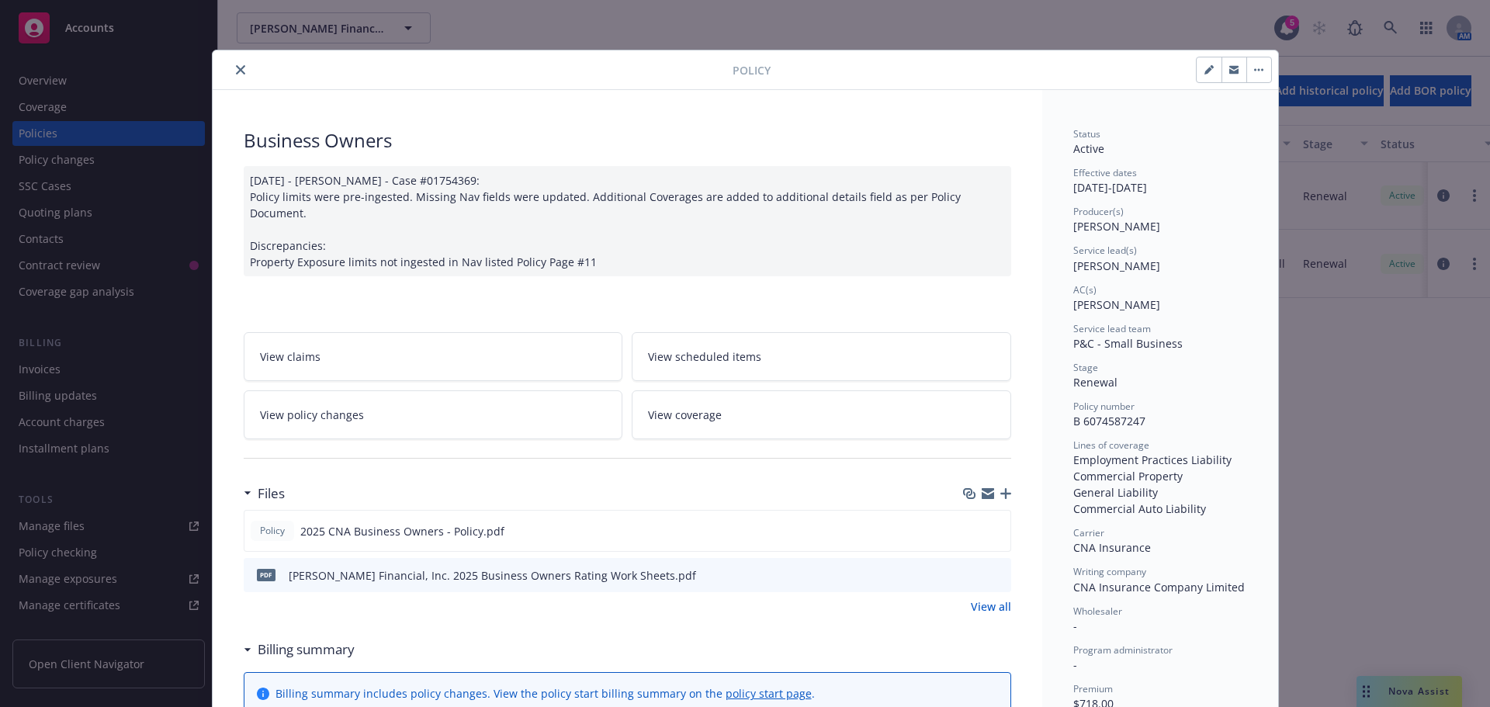
click at [1259, 74] on button "button" at bounding box center [1259, 69] width 25 height 25
click at [1211, 76] on button "button" at bounding box center [1209, 69] width 25 height 25
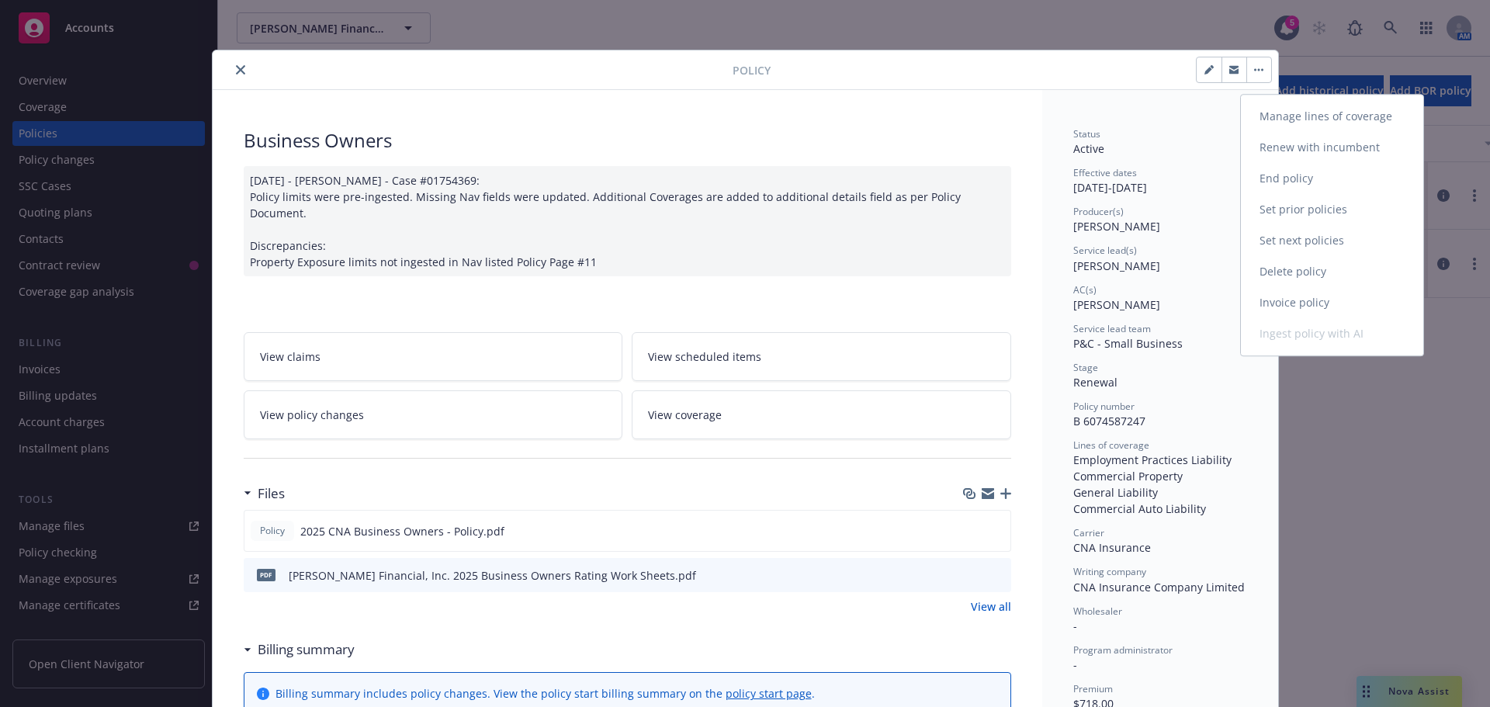
select select "RENEWAL"
select select "12"
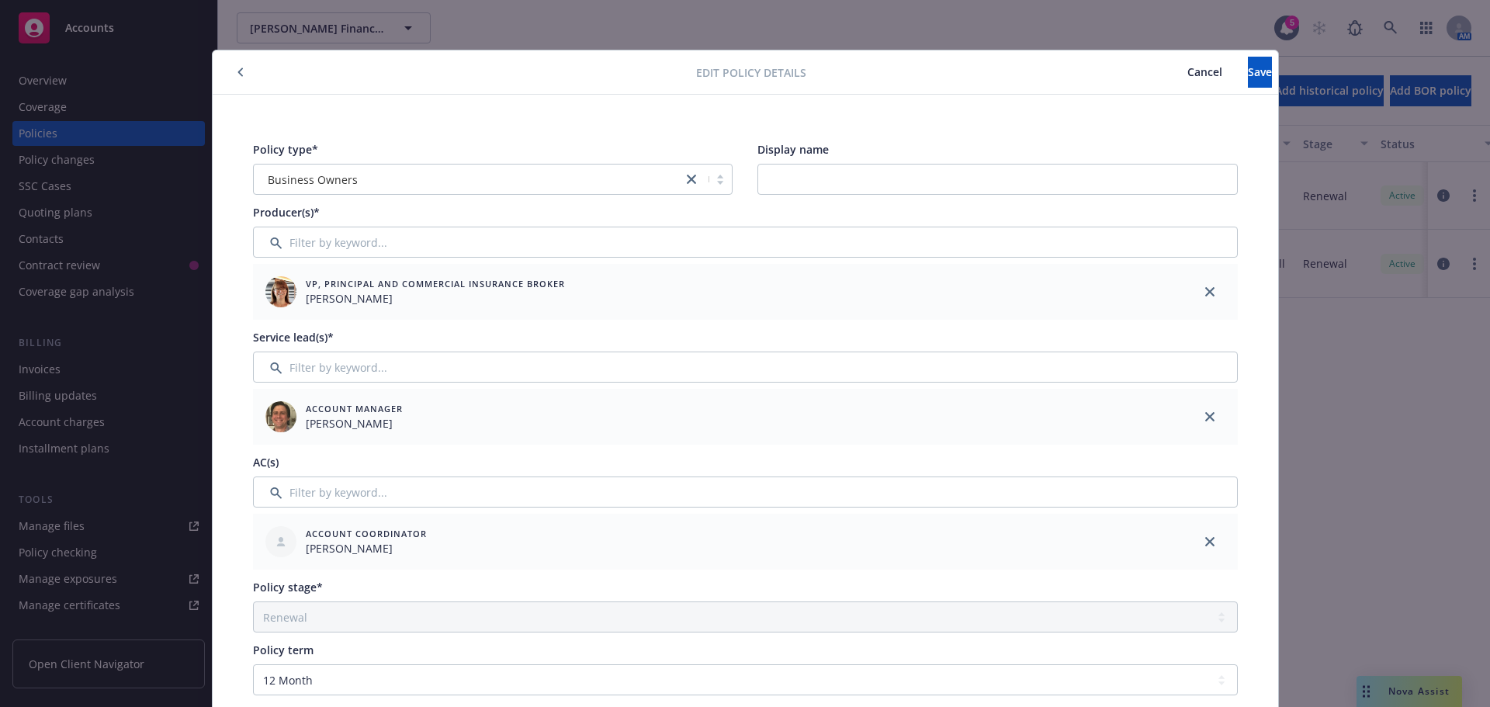
click at [1162, 57] on button "Cancel" at bounding box center [1205, 72] width 86 height 31
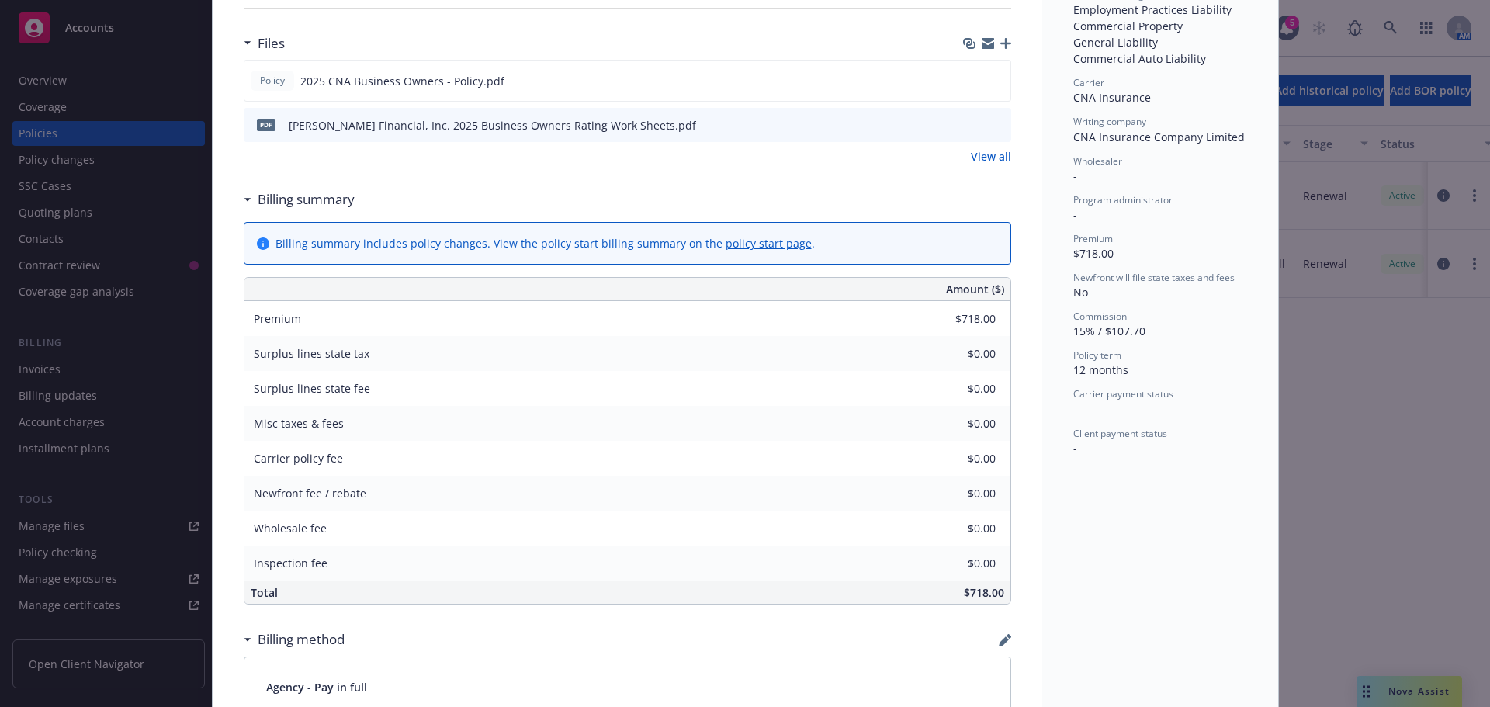
scroll to position [466, 0]
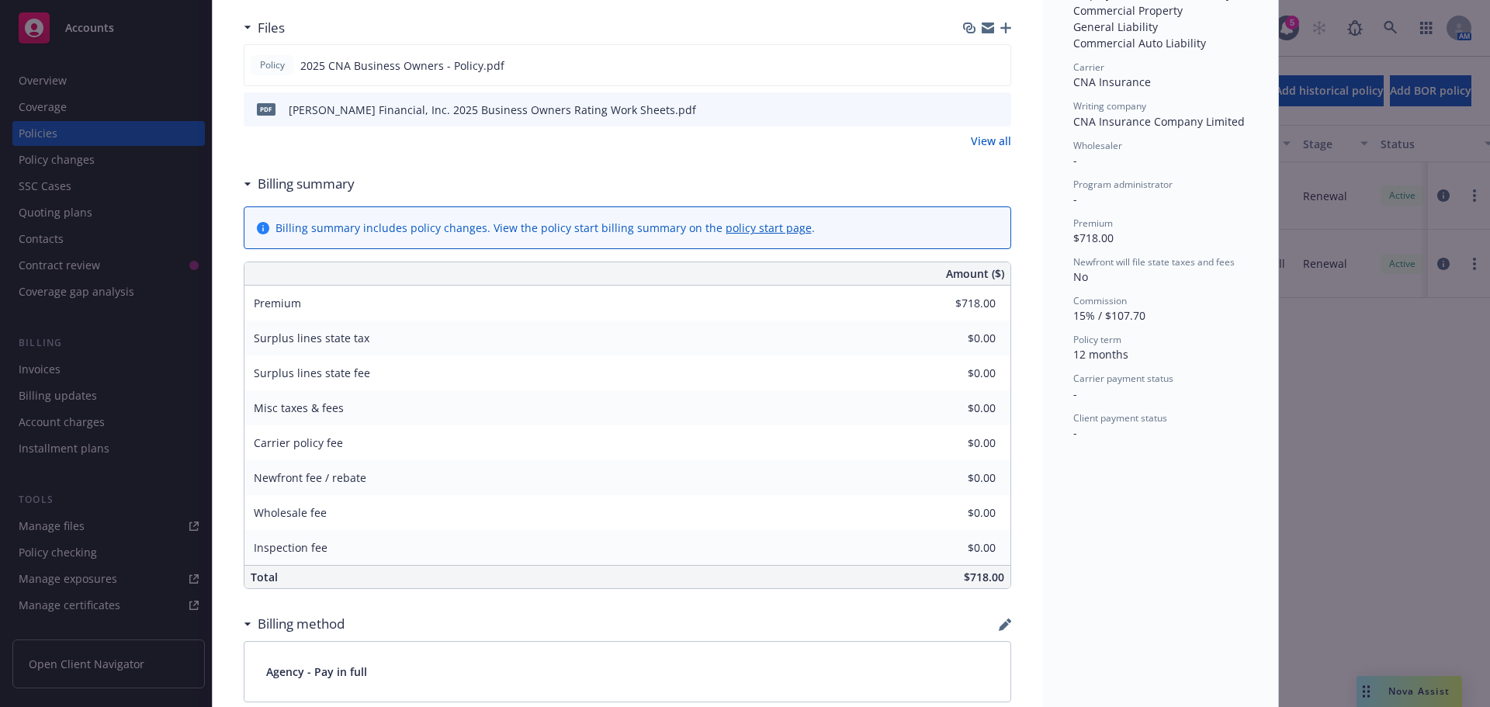
click at [987, 620] on div "Billing method" at bounding box center [628, 624] width 768 height 33
click at [1001, 619] on icon "button" at bounding box center [1005, 625] width 12 height 12
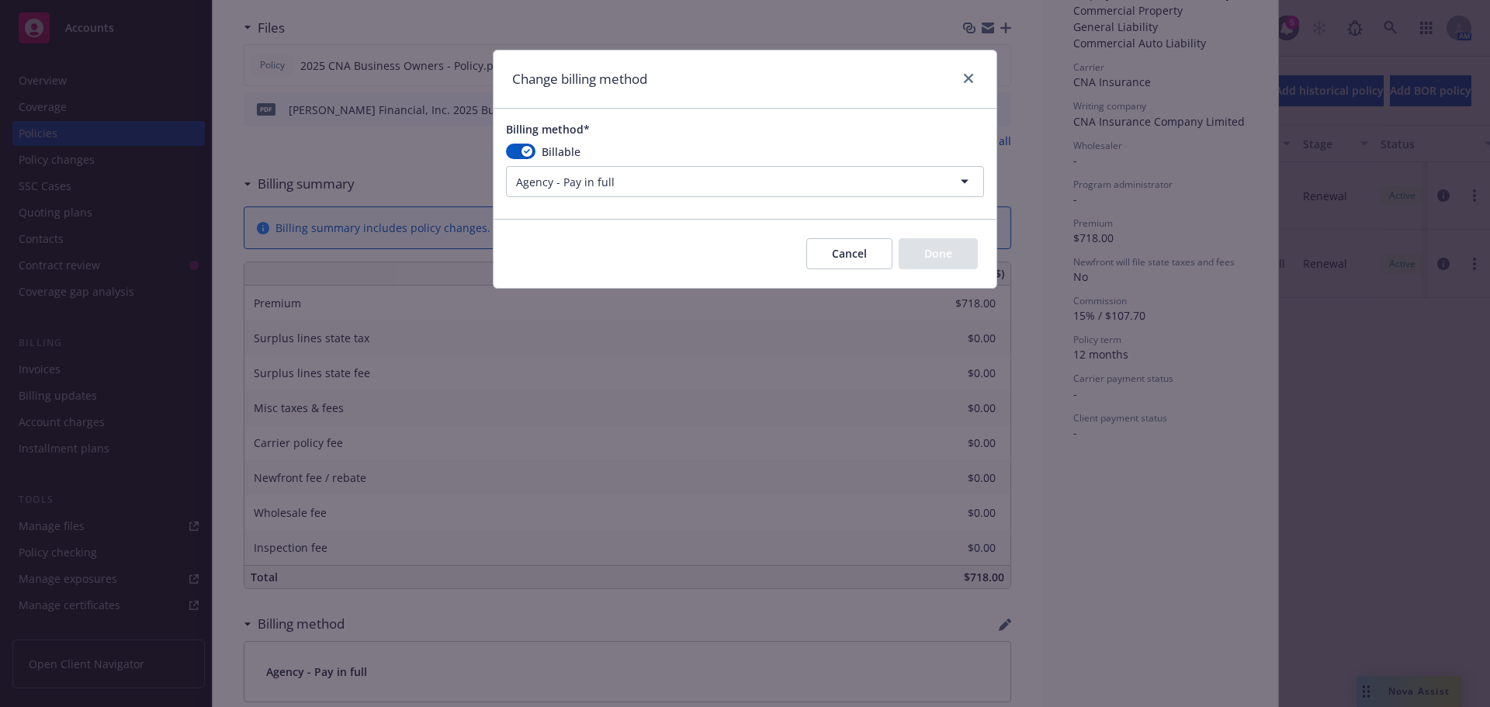
click at [576, 183] on html "Accounts Overview Coverage Policies Policy changes SSC Cases Quoting plans Cont…" at bounding box center [745, 353] width 1490 height 707
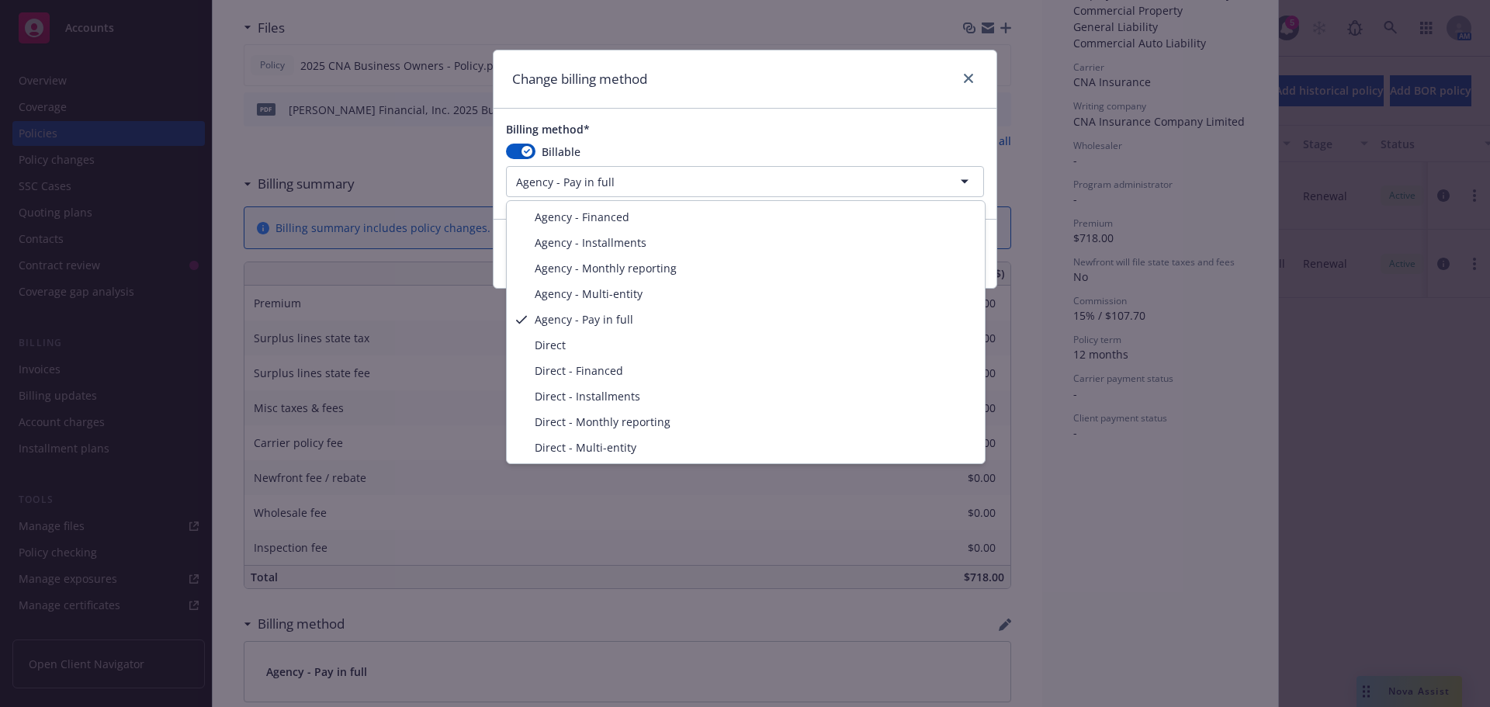
select select "DIRECT"
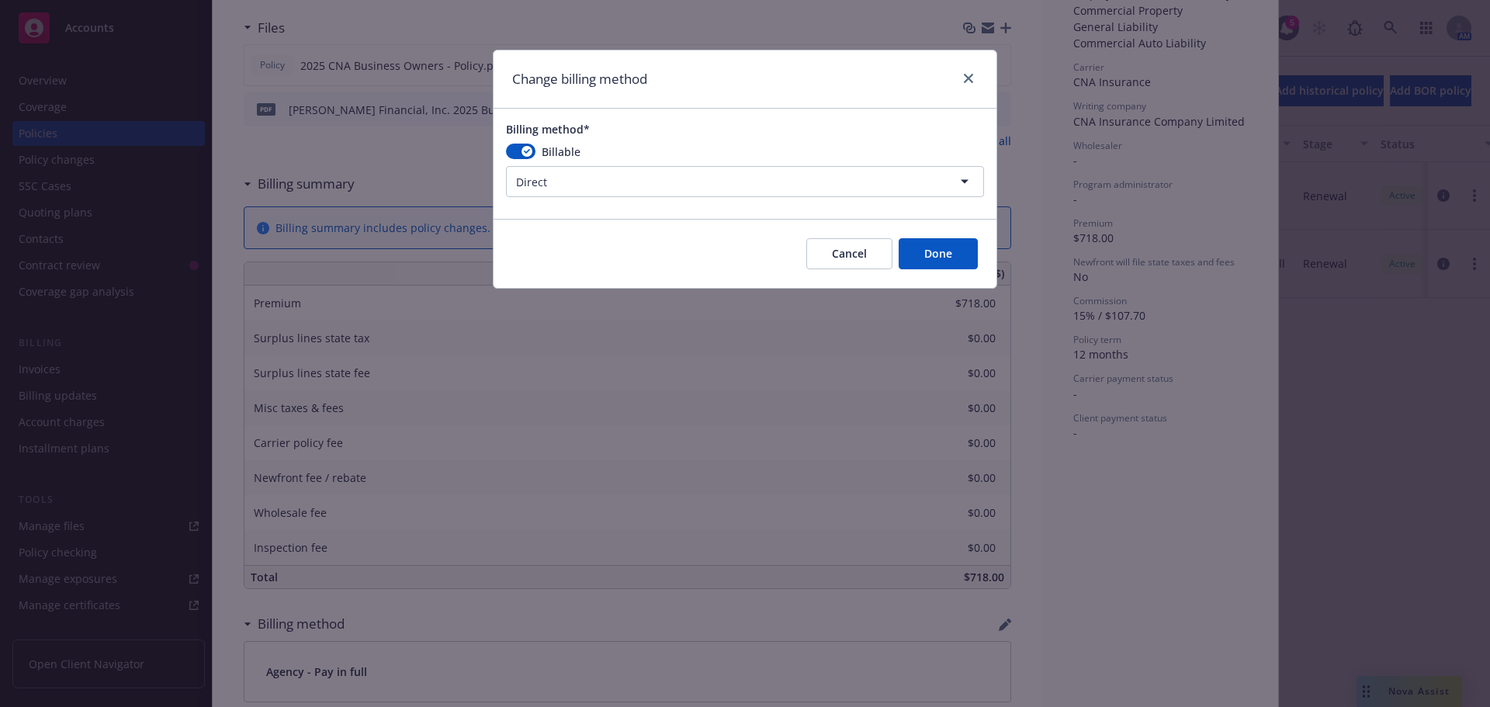
click at [938, 251] on button "Done" at bounding box center [938, 253] width 79 height 31
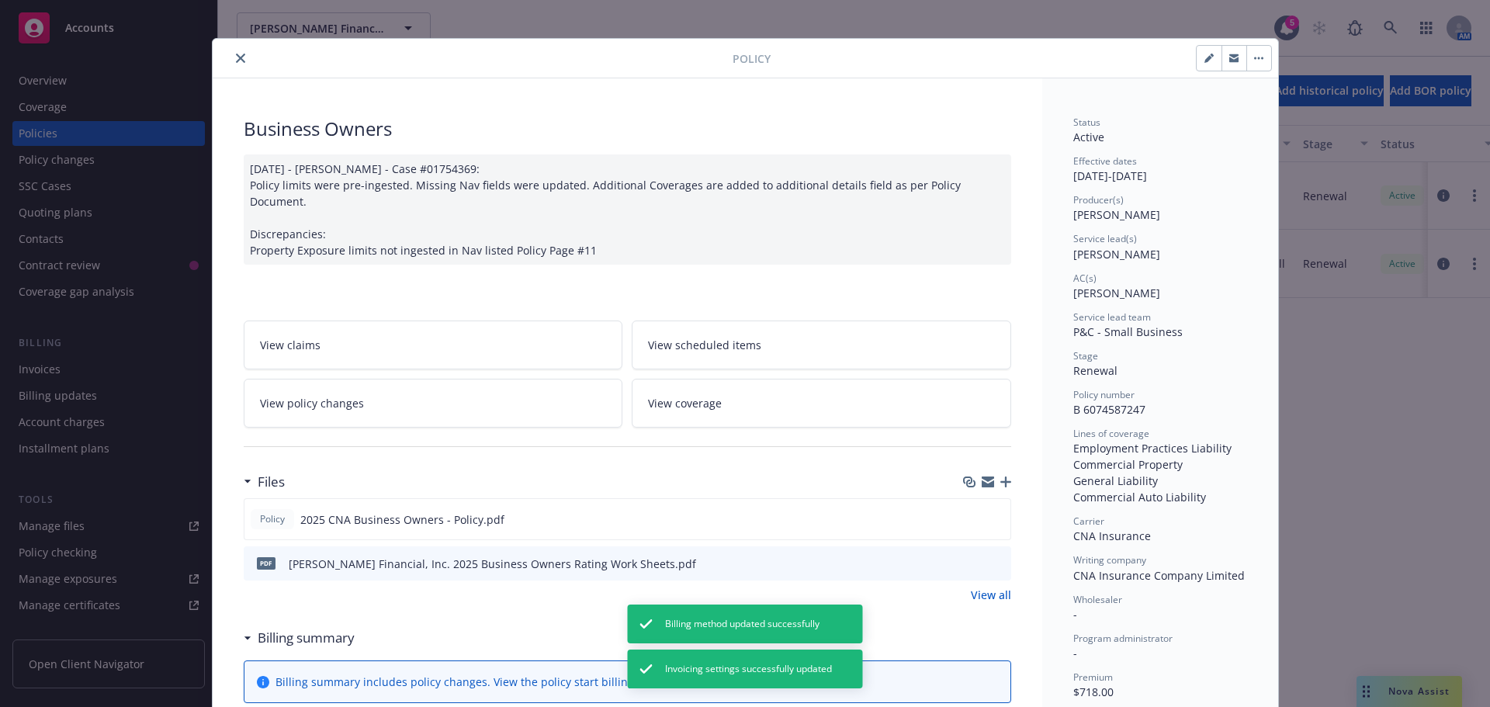
scroll to position [0, 0]
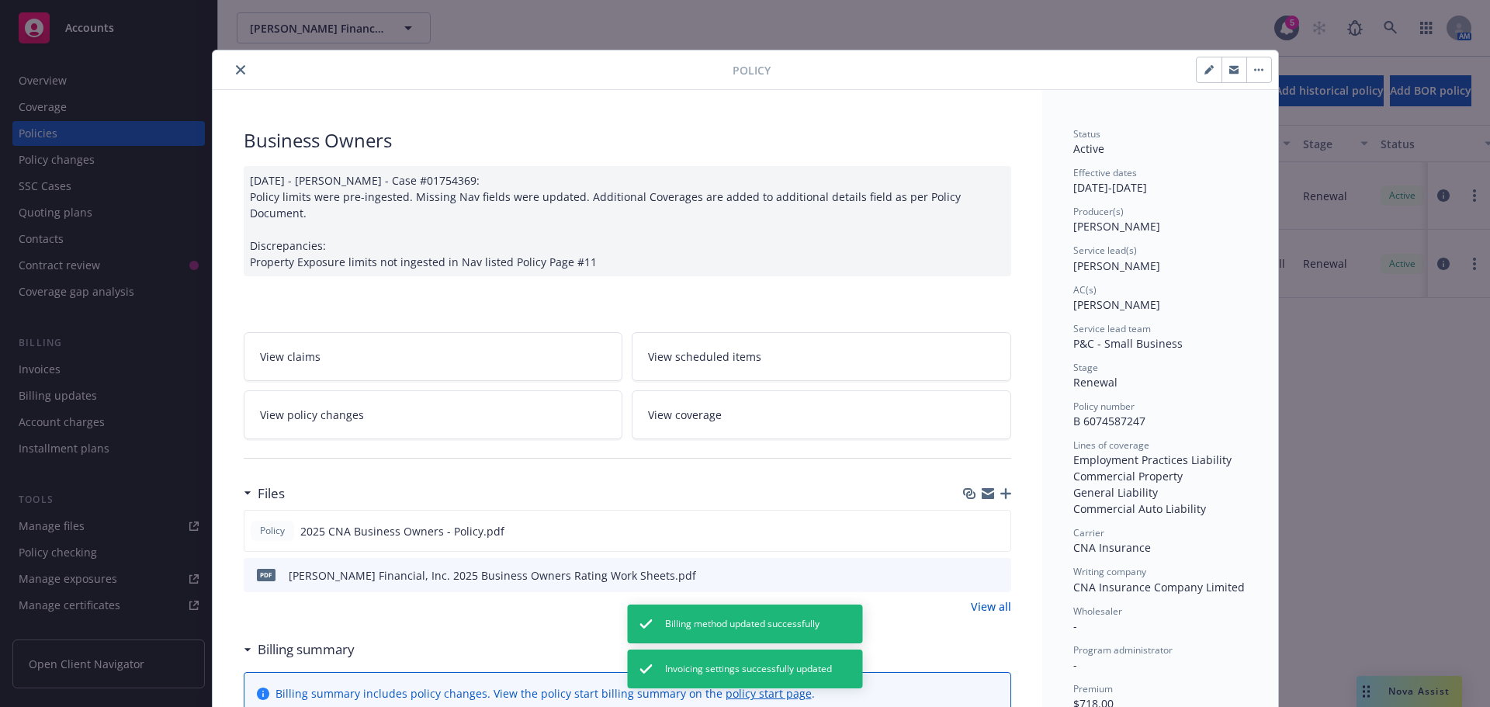
click at [238, 64] on button "close" at bounding box center [240, 70] width 19 height 19
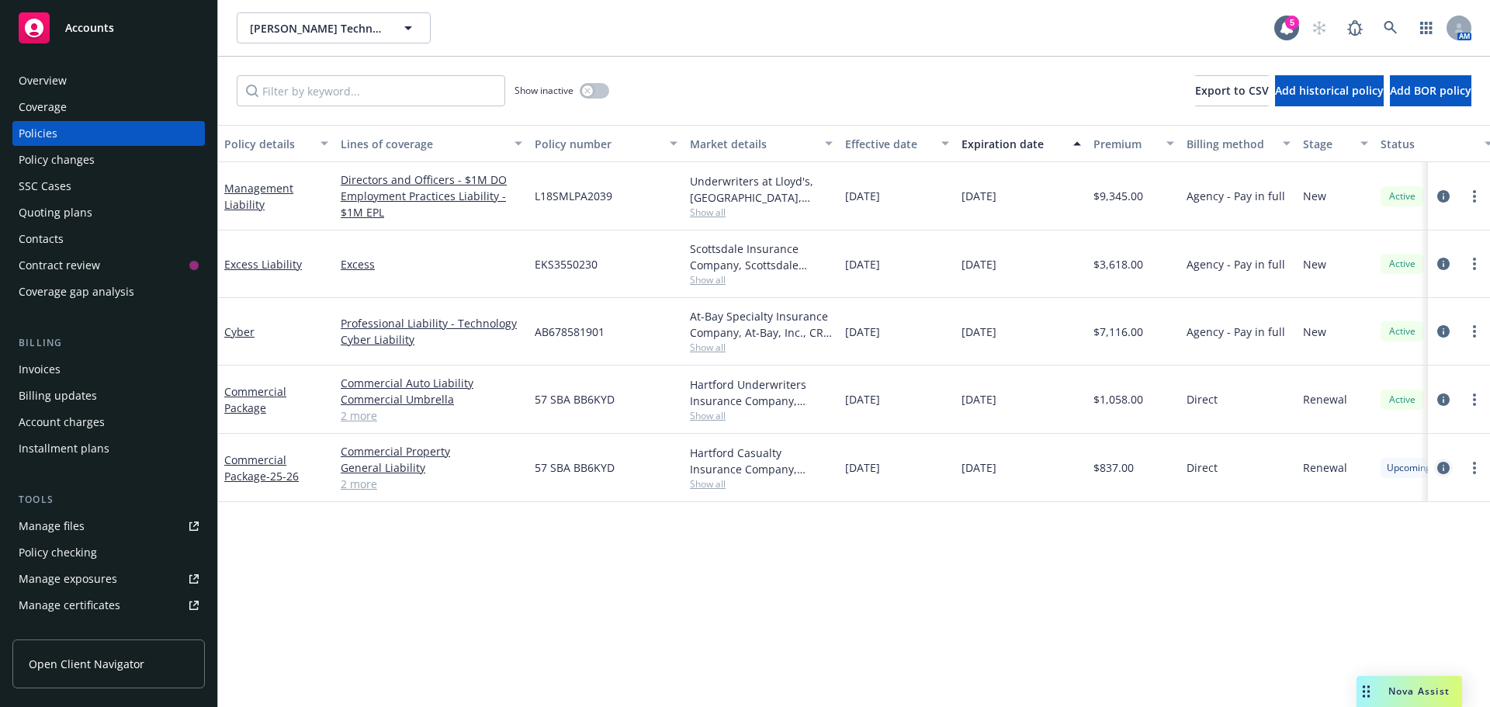
click at [1445, 467] on icon "circleInformation" at bounding box center [1444, 468] width 12 height 12
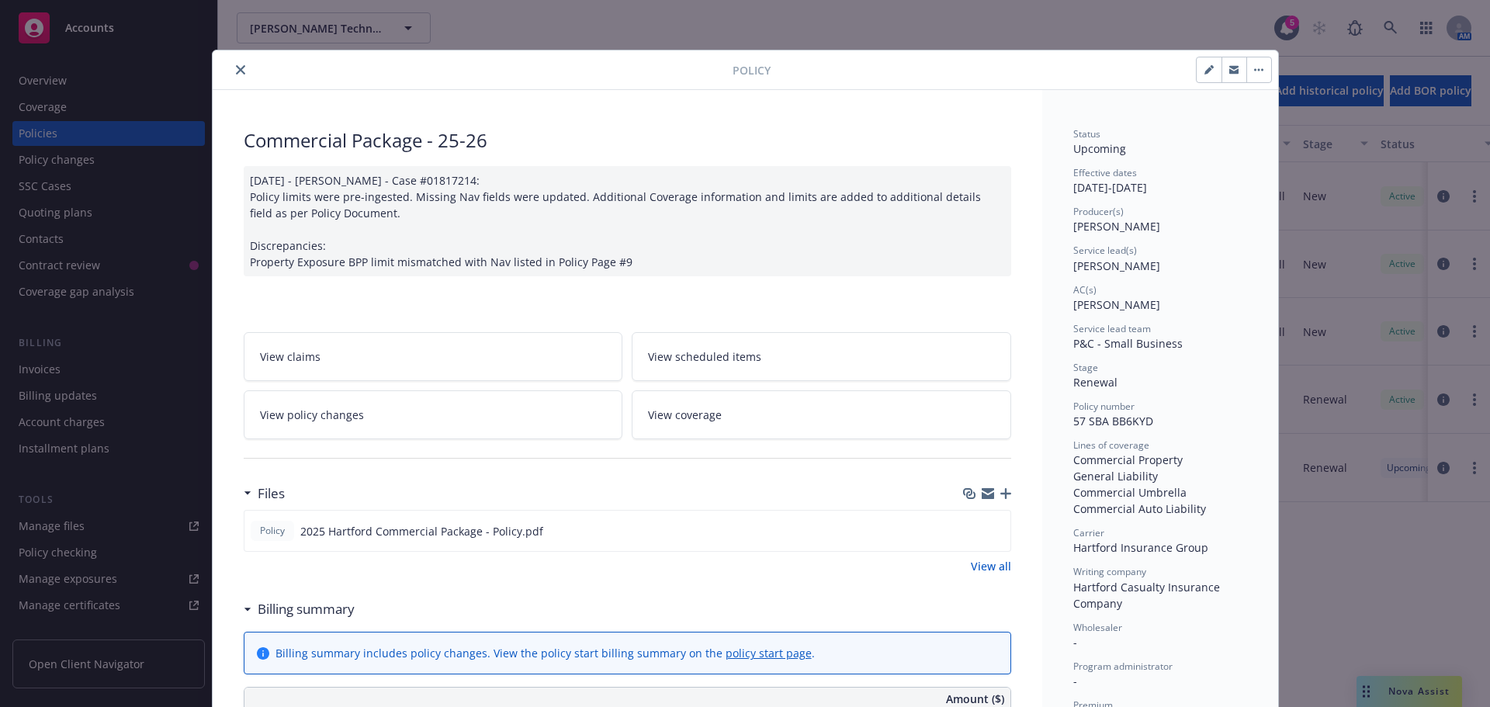
click at [1198, 69] on button "button" at bounding box center [1209, 69] width 25 height 25
select select "RENEWAL"
select select "12"
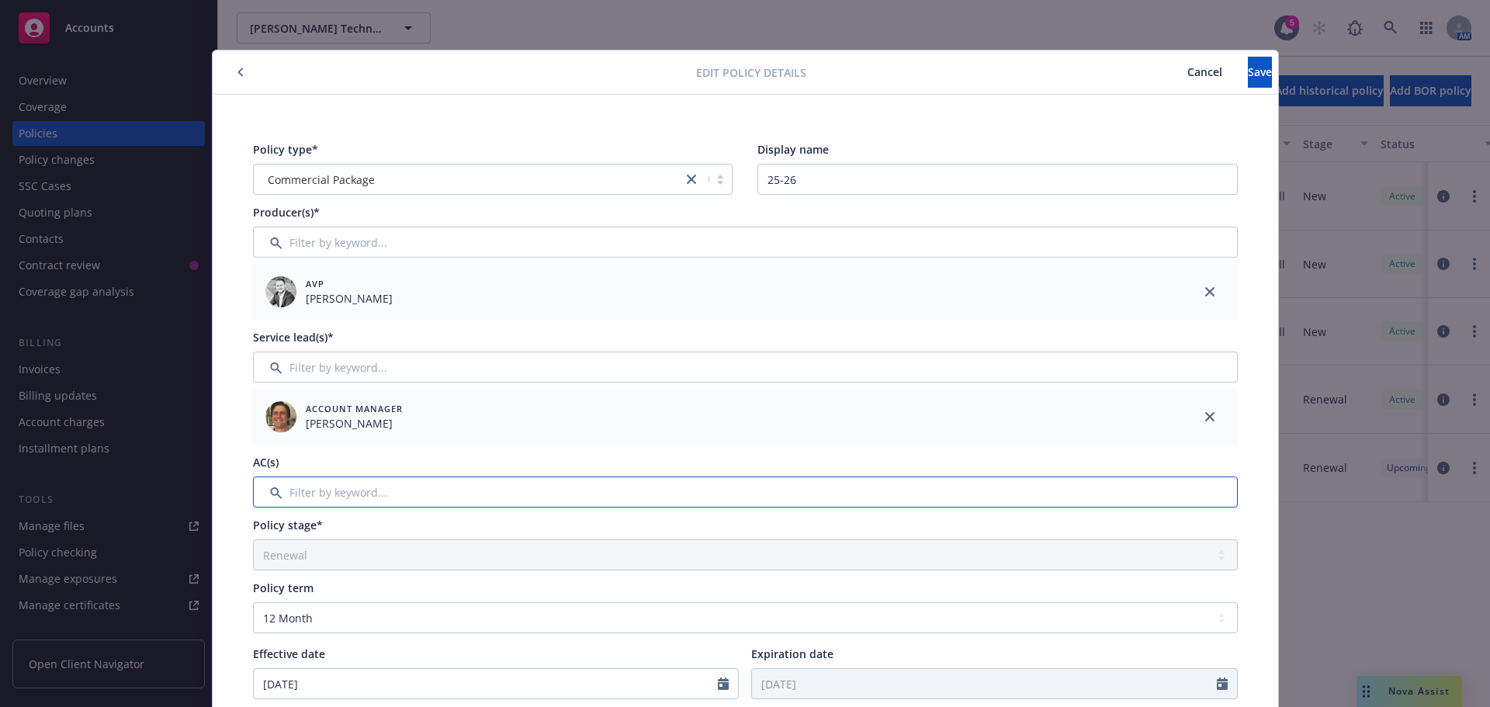
click at [325, 498] on input "Filter by keyword..." at bounding box center [745, 492] width 985 height 31
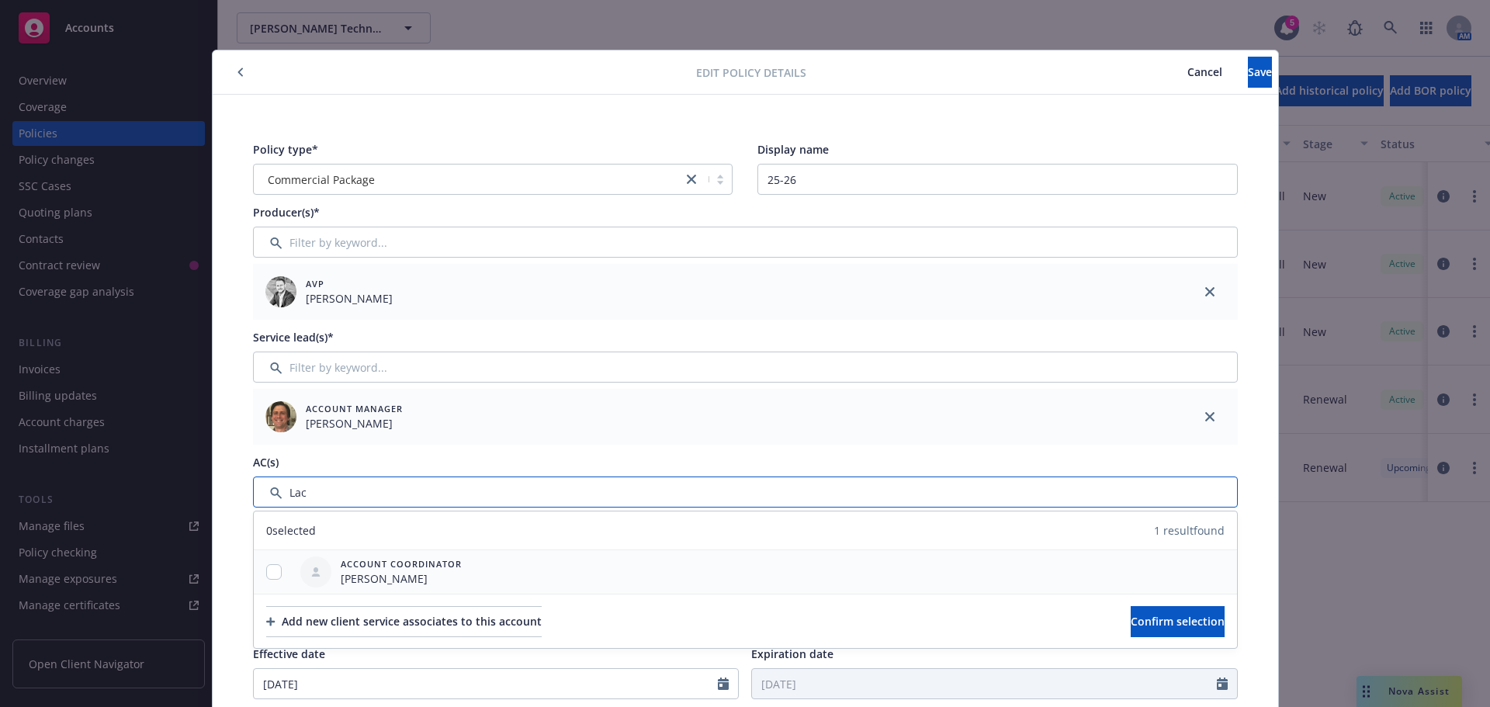
type input "Lac"
click at [266, 577] on input "checkbox" at bounding box center [274, 572] width 16 height 16
checkbox input "true"
click at [1131, 636] on button "Confirm selection" at bounding box center [1178, 621] width 94 height 31
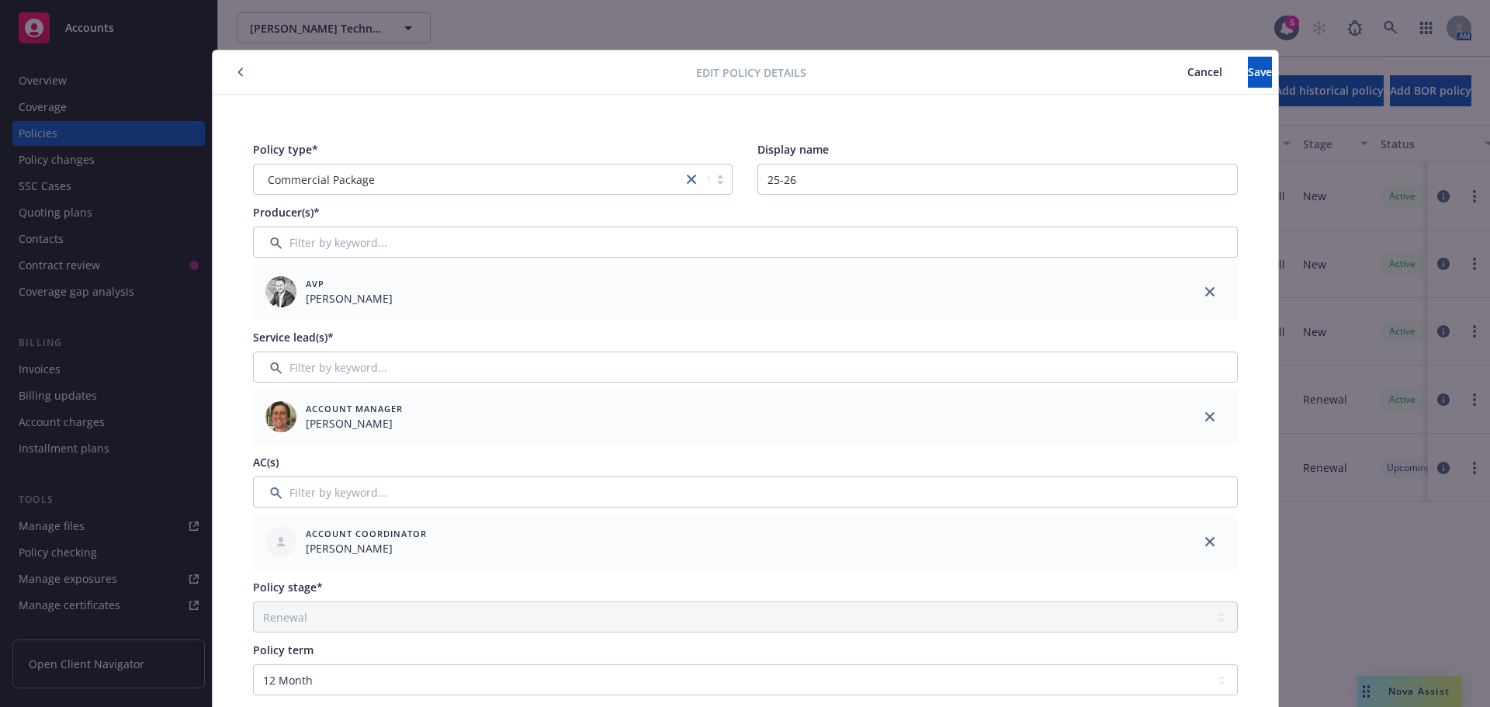
drag, startPoint x: 871, startPoint y: 202, endPoint x: 862, endPoint y: 197, distance: 10.4
click at [865, 200] on div "Policy type* Commercial Package Display name 25-26 Producer(s)* AVP Kevin Thoma…" at bounding box center [746, 689] width 1004 height 1114
click at [678, 182] on div "Policy type* Commercial Package Display name 25-26" at bounding box center [745, 168] width 985 height 54
click at [1254, 62] on button "Save" at bounding box center [1260, 72] width 24 height 31
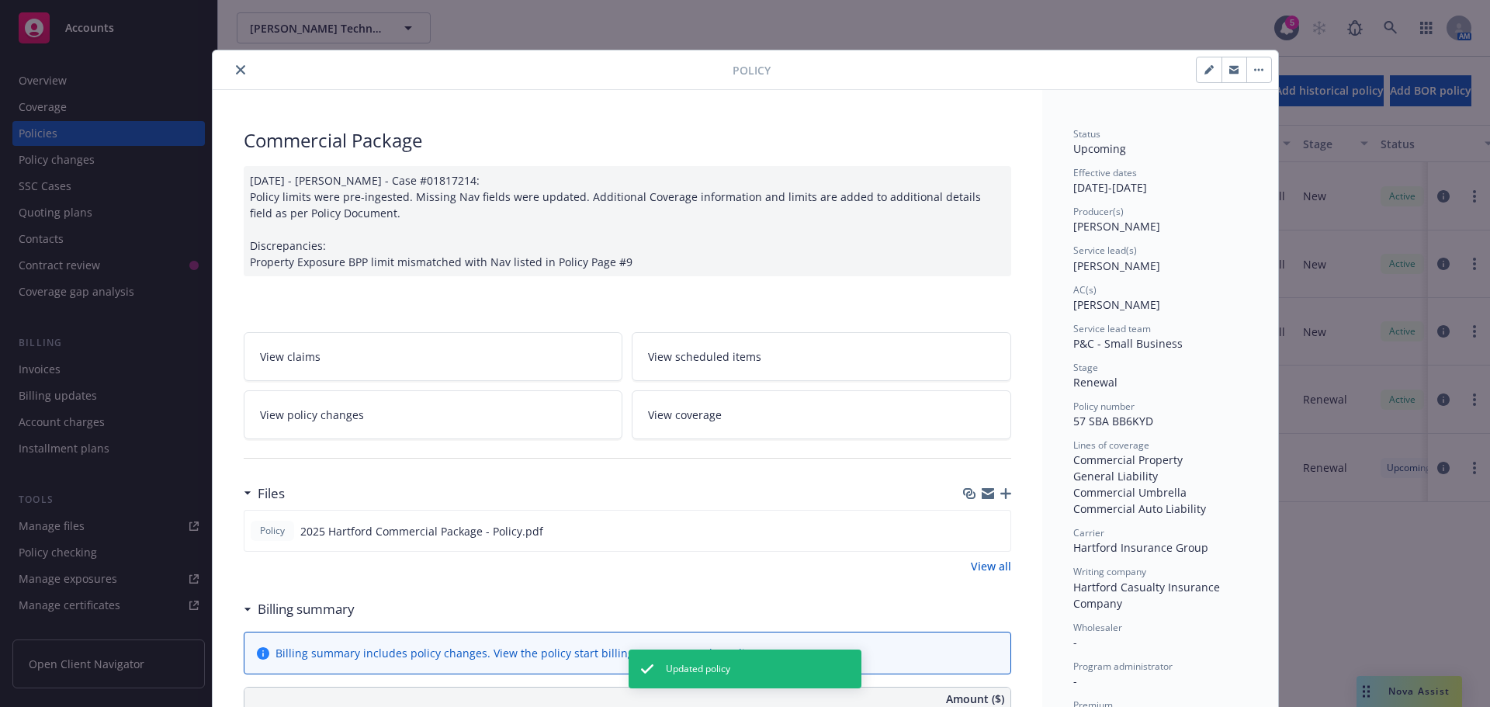
click at [236, 73] on icon "close" at bounding box center [240, 69] width 9 height 9
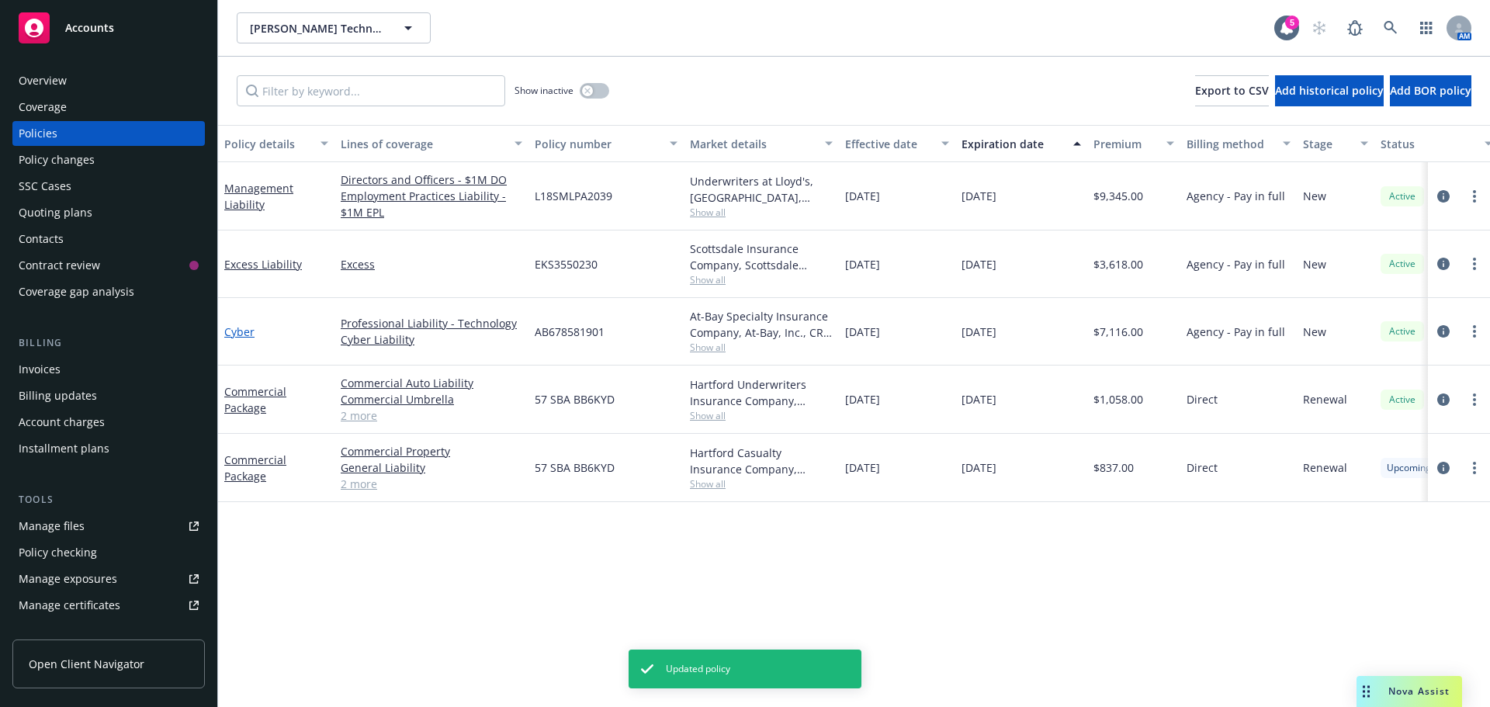
click at [228, 331] on link "Cyber" at bounding box center [239, 331] width 30 height 15
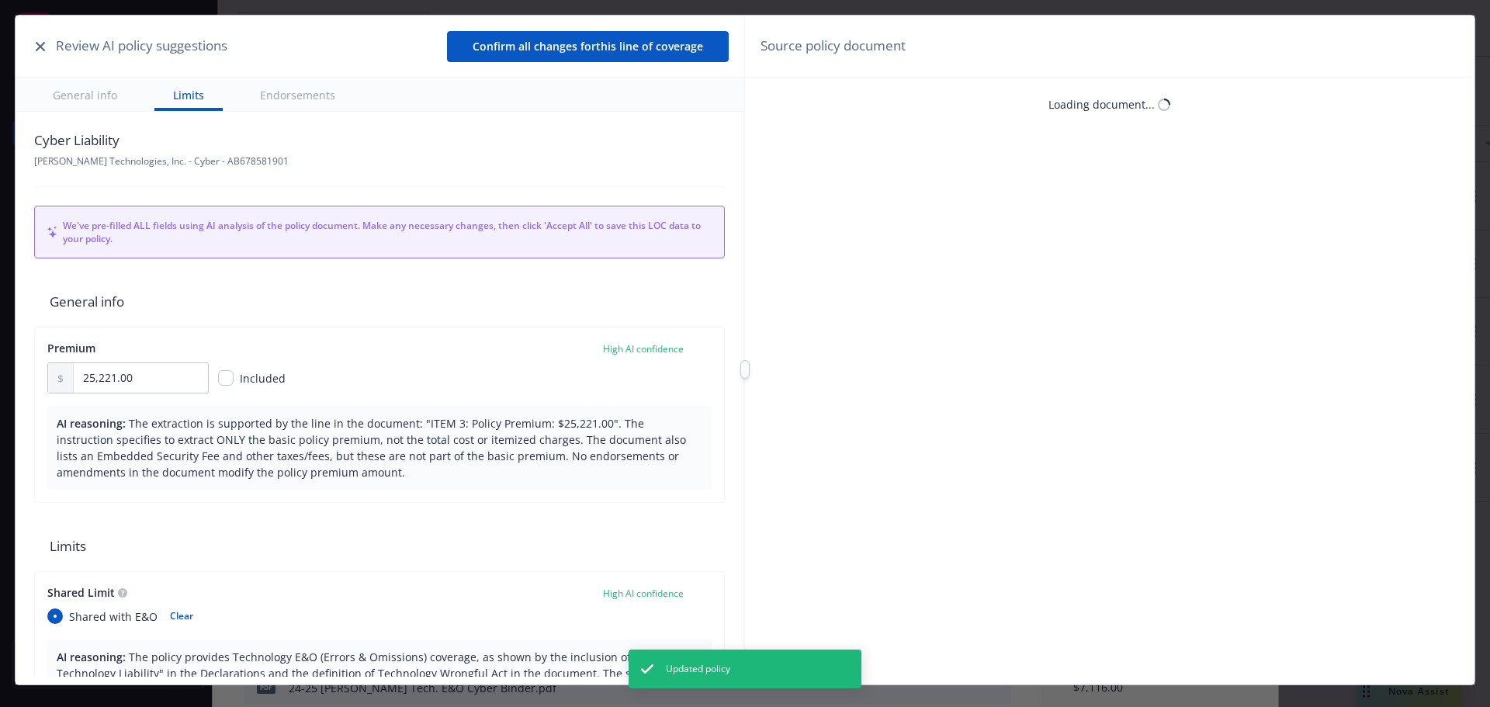
click at [56, 66] on div "Review AI policy suggestions Confirm all changes for this line of coverage" at bounding box center [380, 47] width 729 height 62
click at [40, 44] on icon "button" at bounding box center [40, 46] width 9 height 9
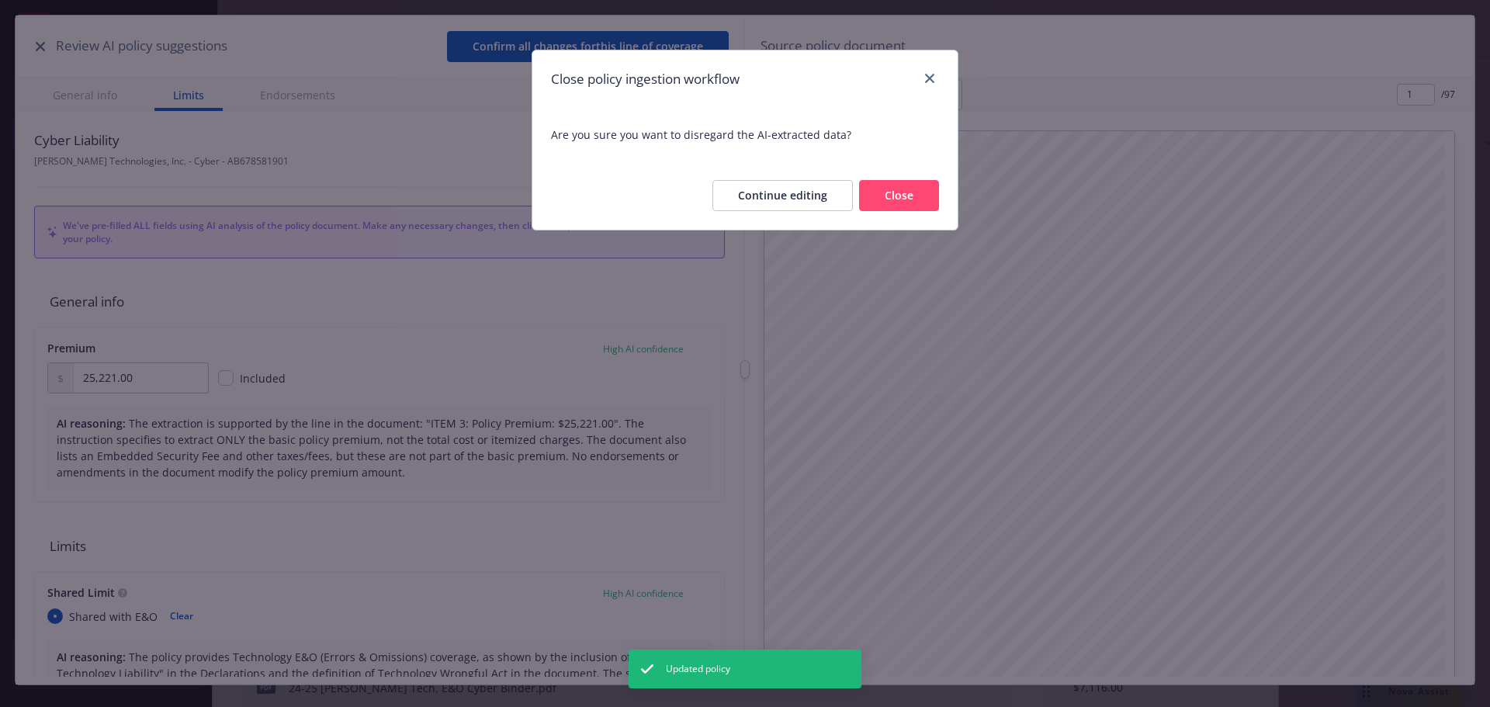
click at [917, 193] on button "Close" at bounding box center [899, 195] width 80 height 31
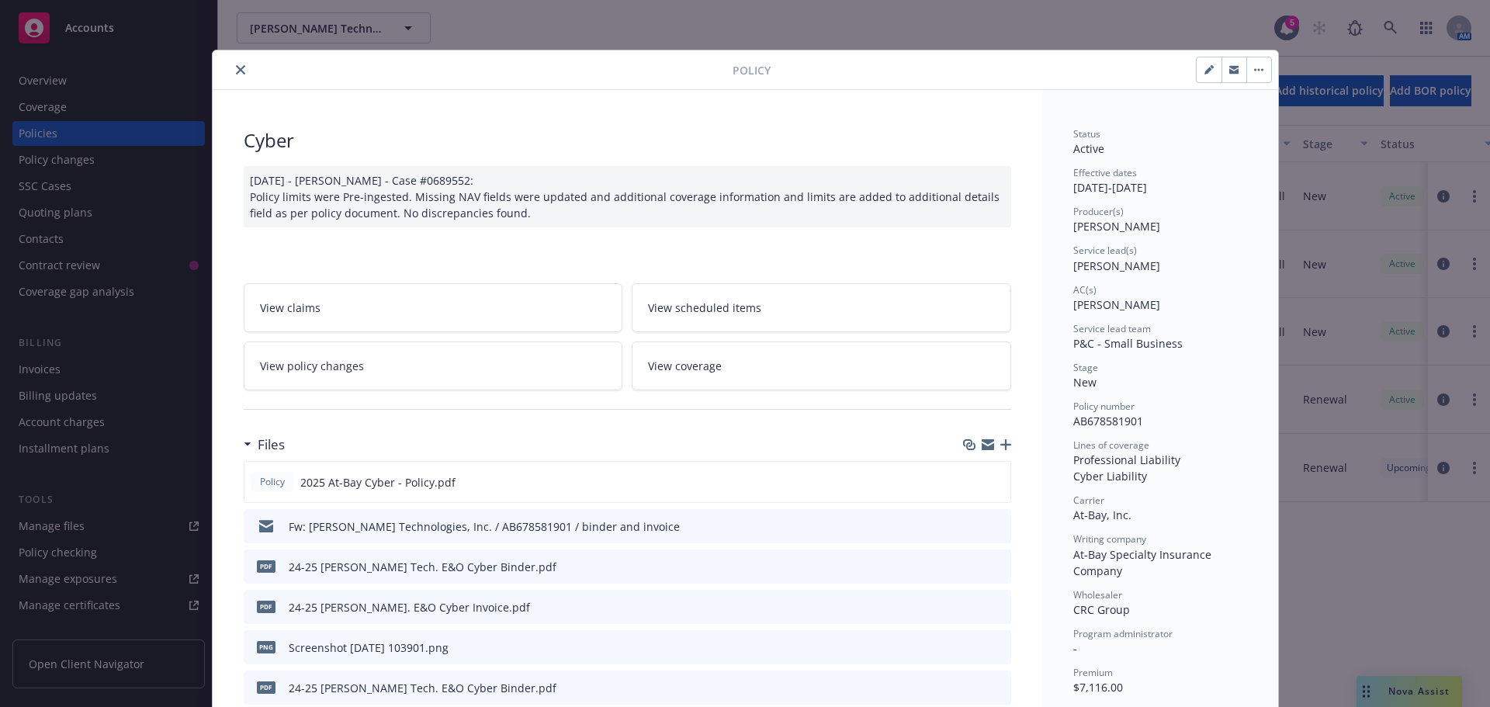
click at [1205, 65] on icon "button" at bounding box center [1209, 69] width 9 height 9
select select "NEW"
select select "12"
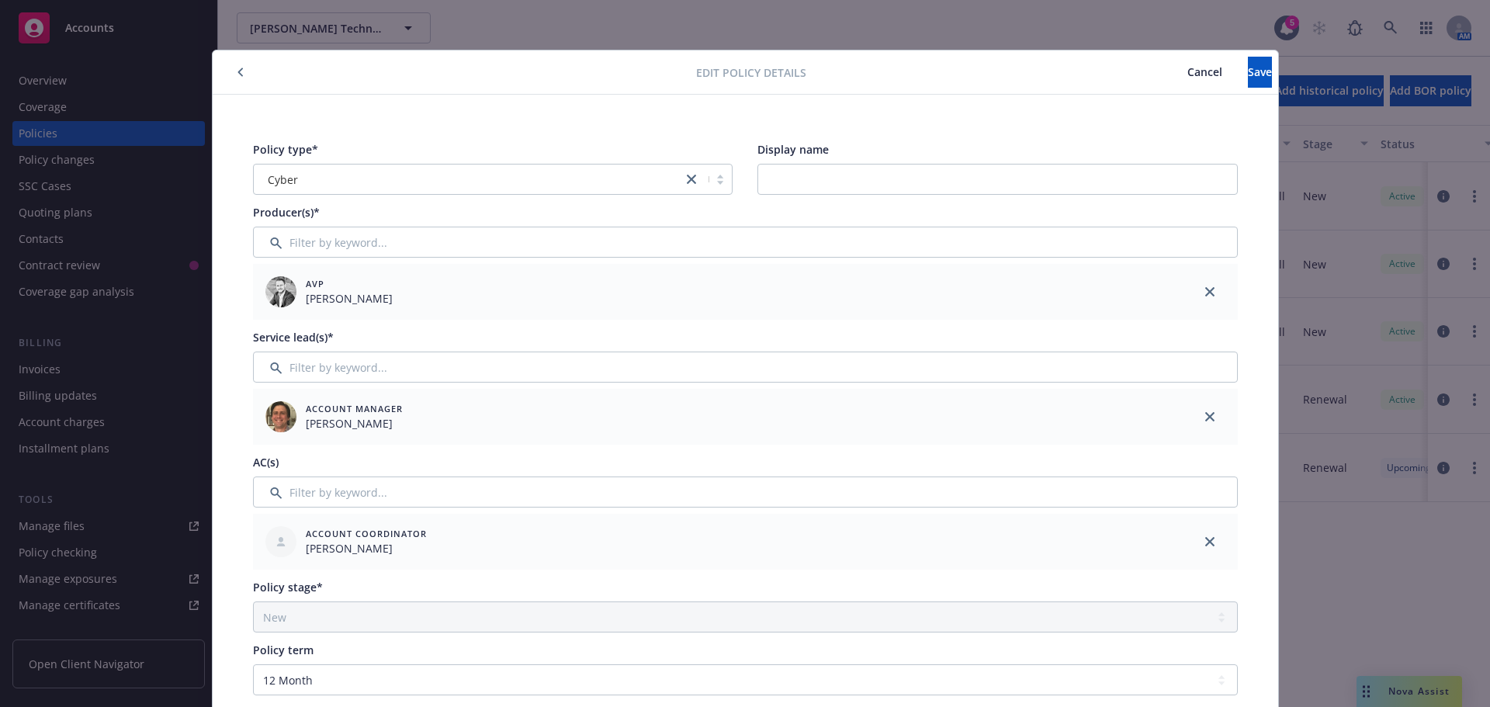
click at [238, 73] on icon "button" at bounding box center [240, 72] width 5 height 9
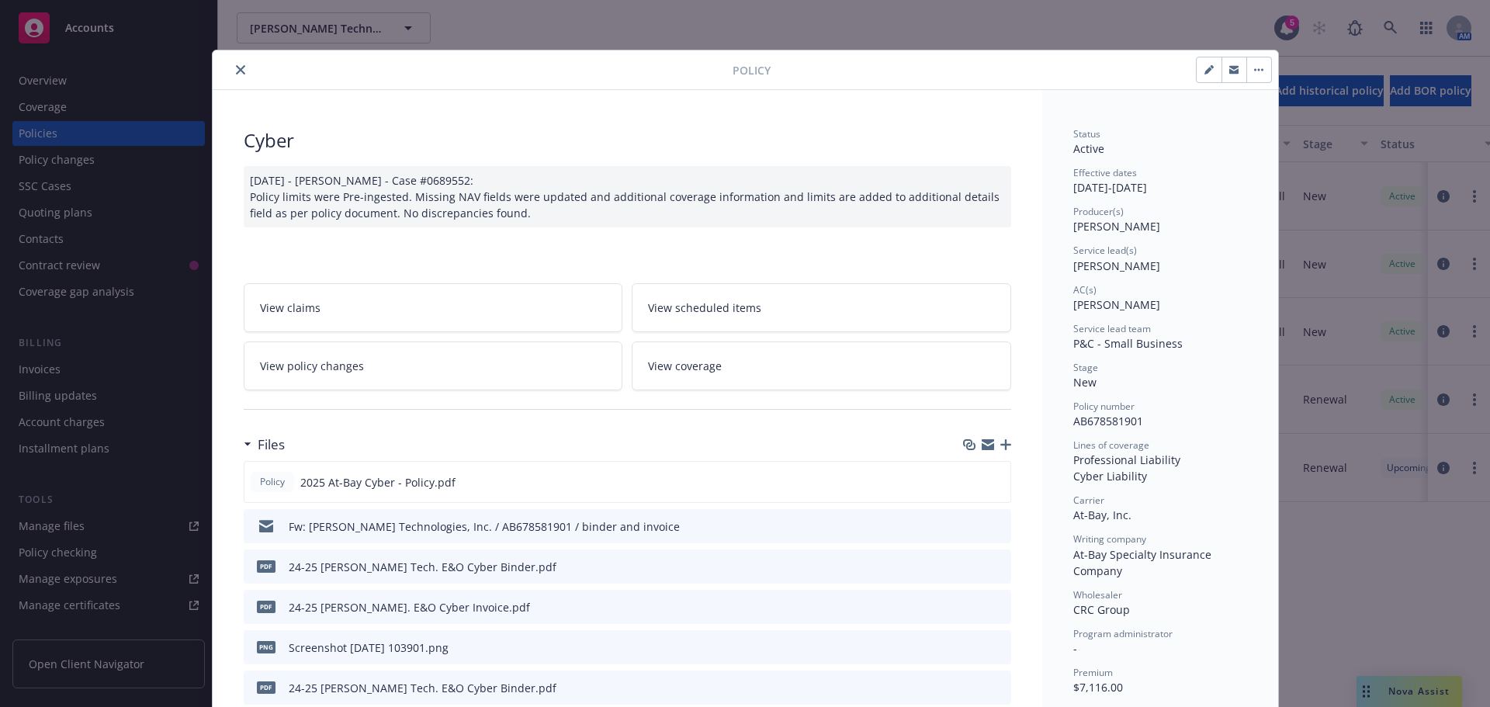
click at [236, 73] on icon "close" at bounding box center [240, 69] width 9 height 9
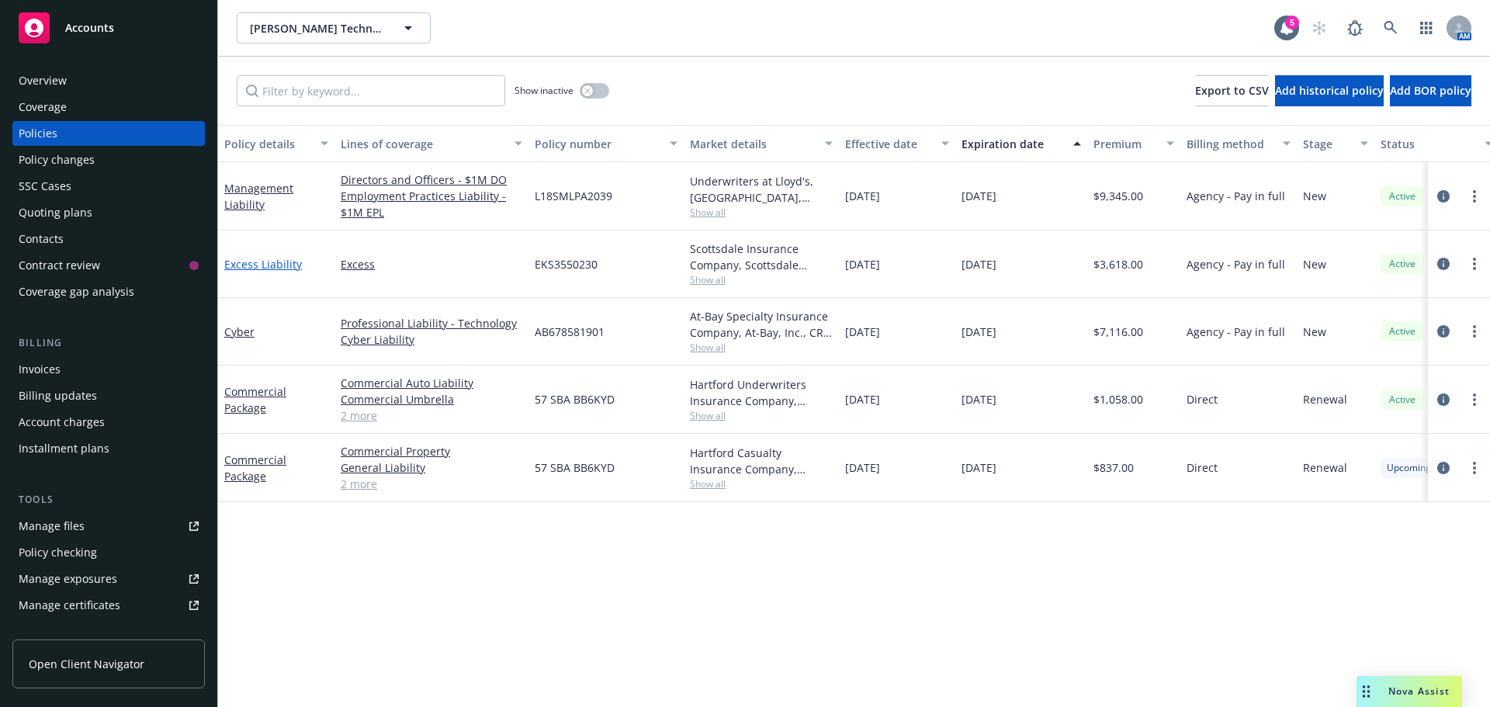
click at [263, 259] on link "Excess Liability" at bounding box center [263, 264] width 78 height 15
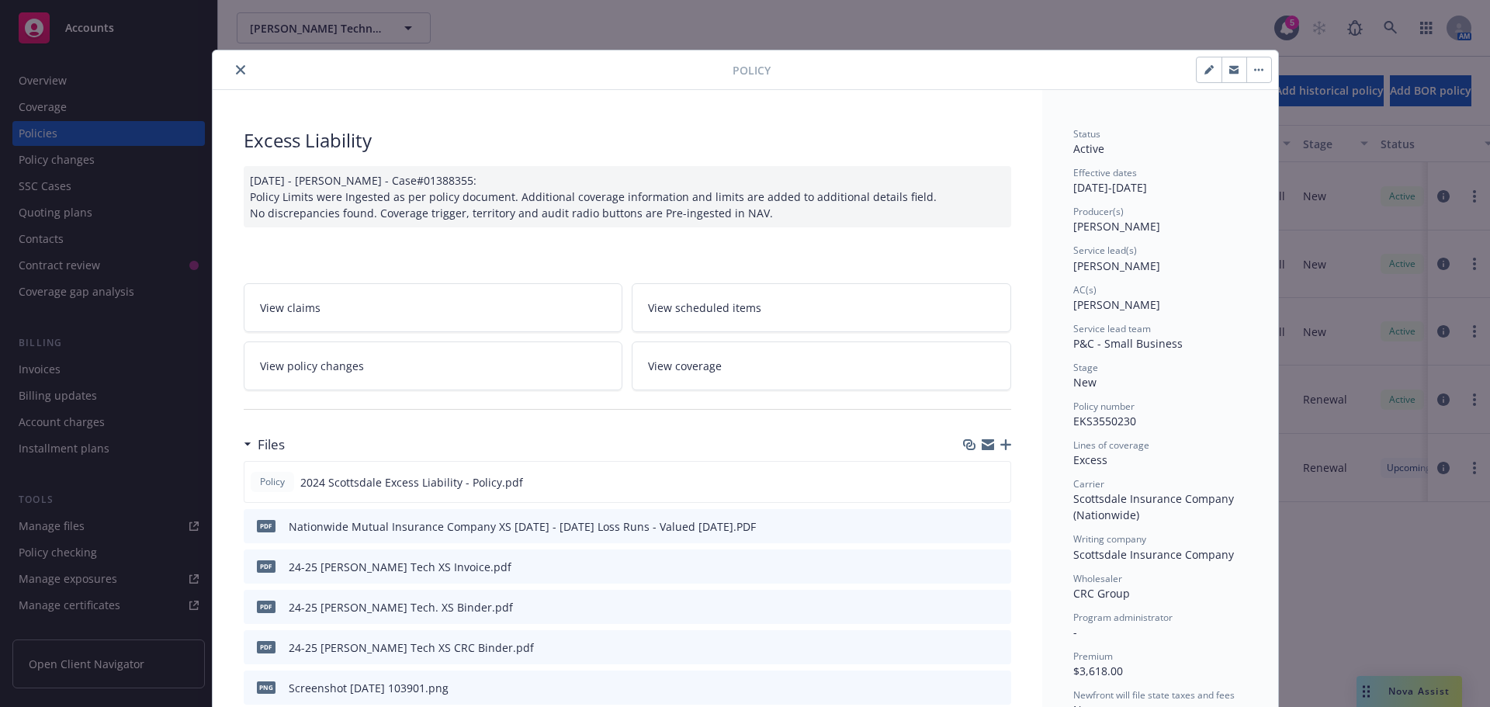
click at [1197, 75] on button "button" at bounding box center [1209, 69] width 25 height 25
select select "NEW"
select select "12"
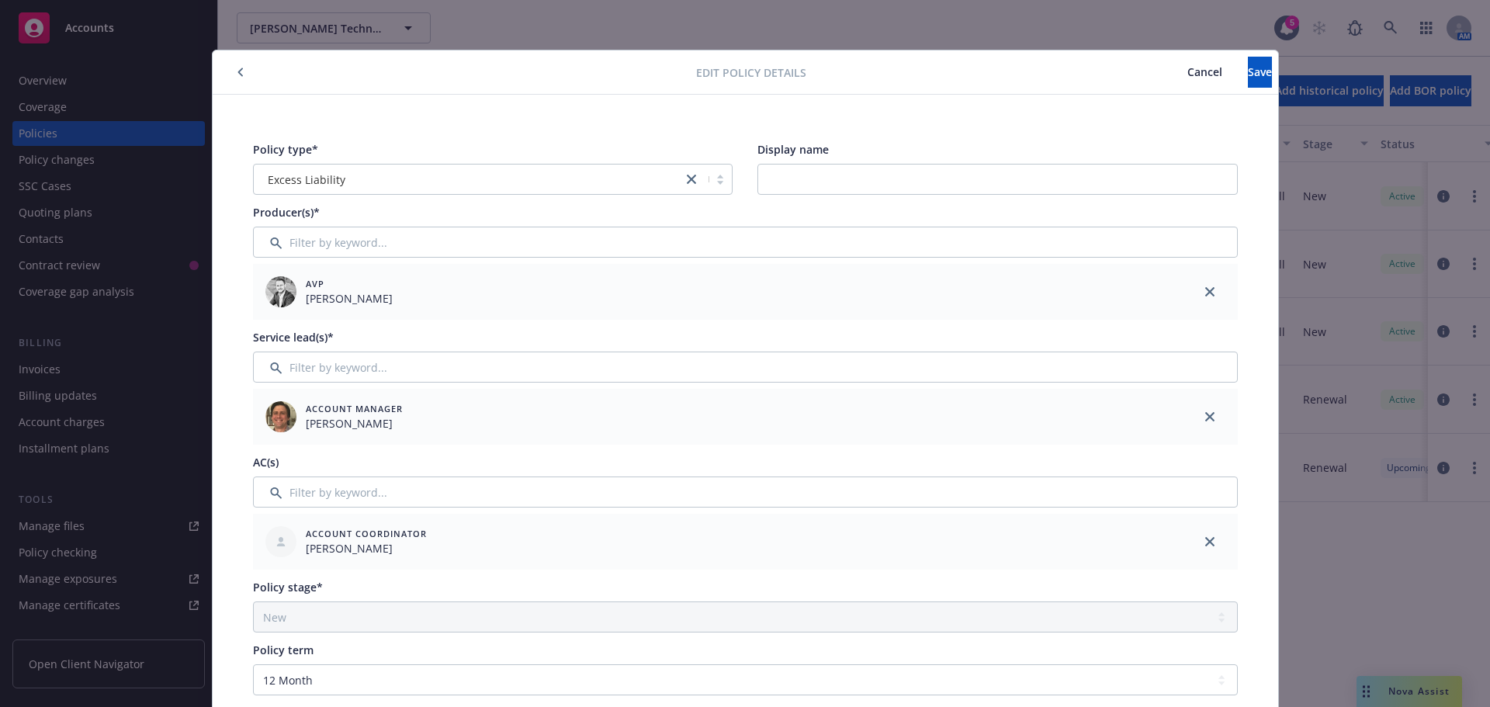
click at [238, 68] on icon "button" at bounding box center [241, 72] width 6 height 9
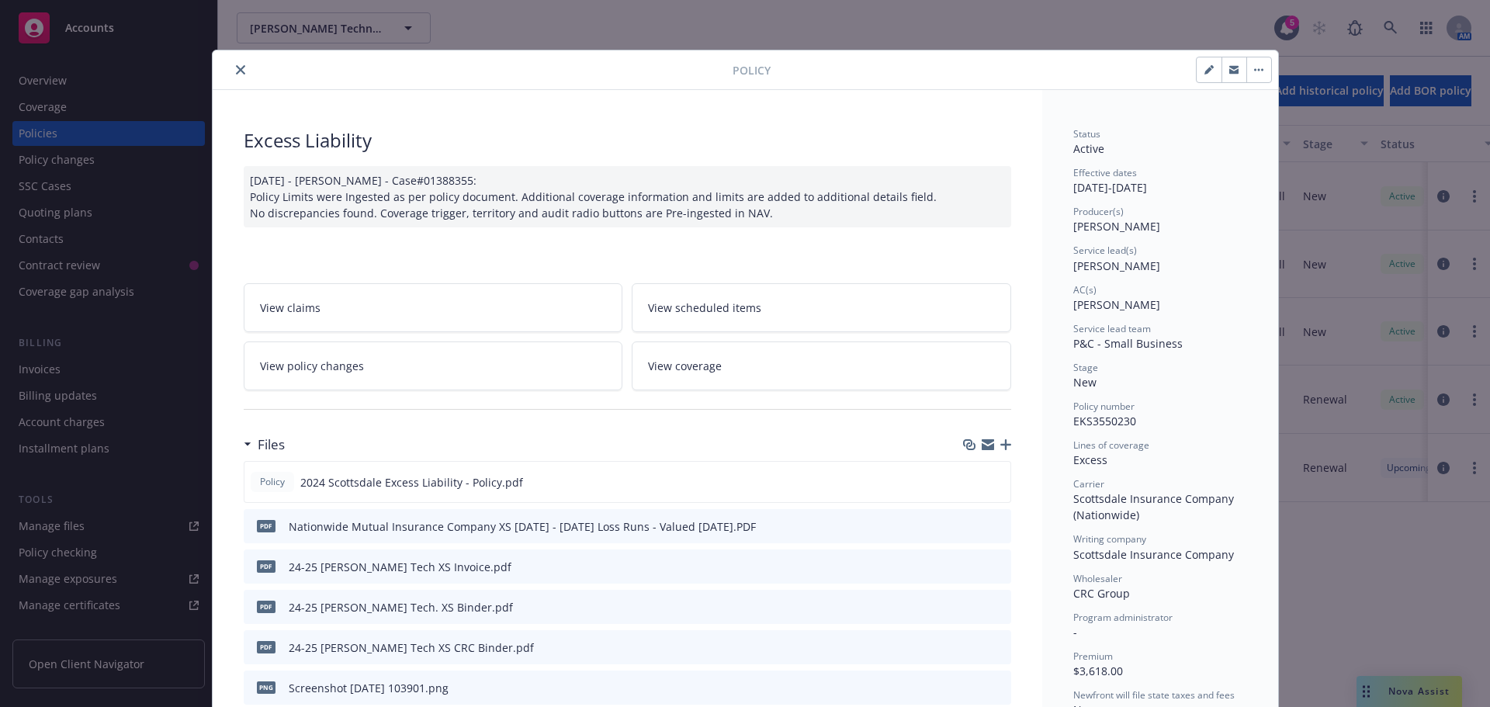
click at [237, 68] on icon "close" at bounding box center [240, 69] width 9 height 9
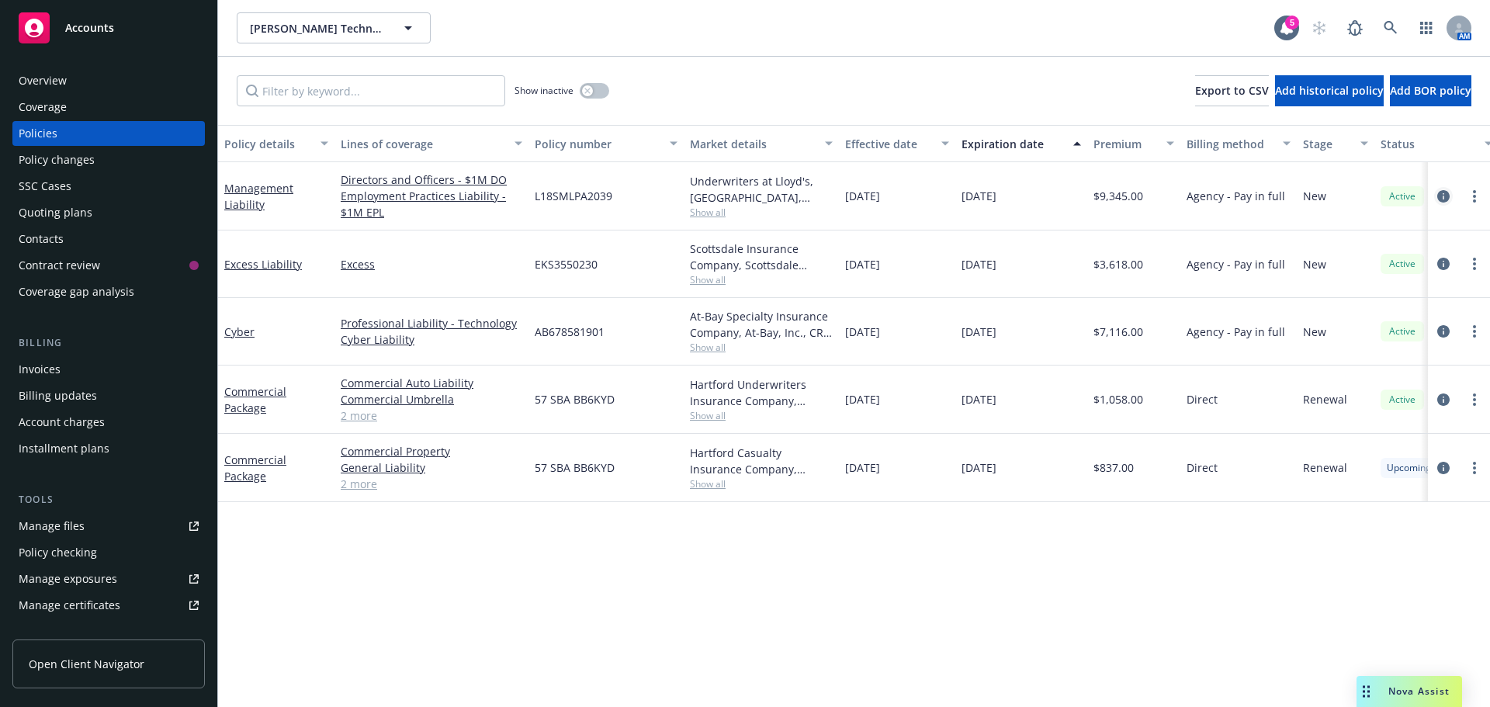
click at [1448, 190] on icon "circleInformation" at bounding box center [1444, 196] width 12 height 12
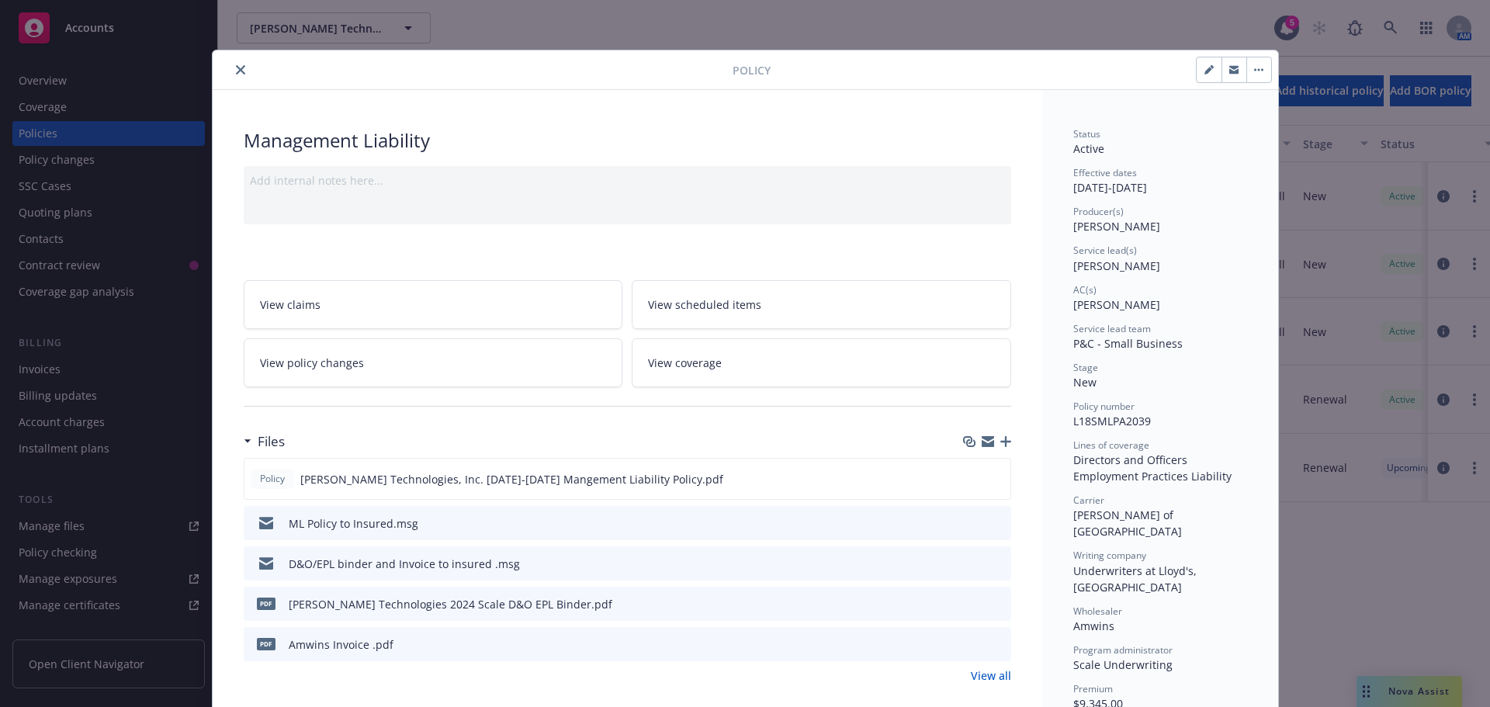
click at [1205, 72] on icon "button" at bounding box center [1209, 71] width 8 height 8
select select "NEW"
select select "12"
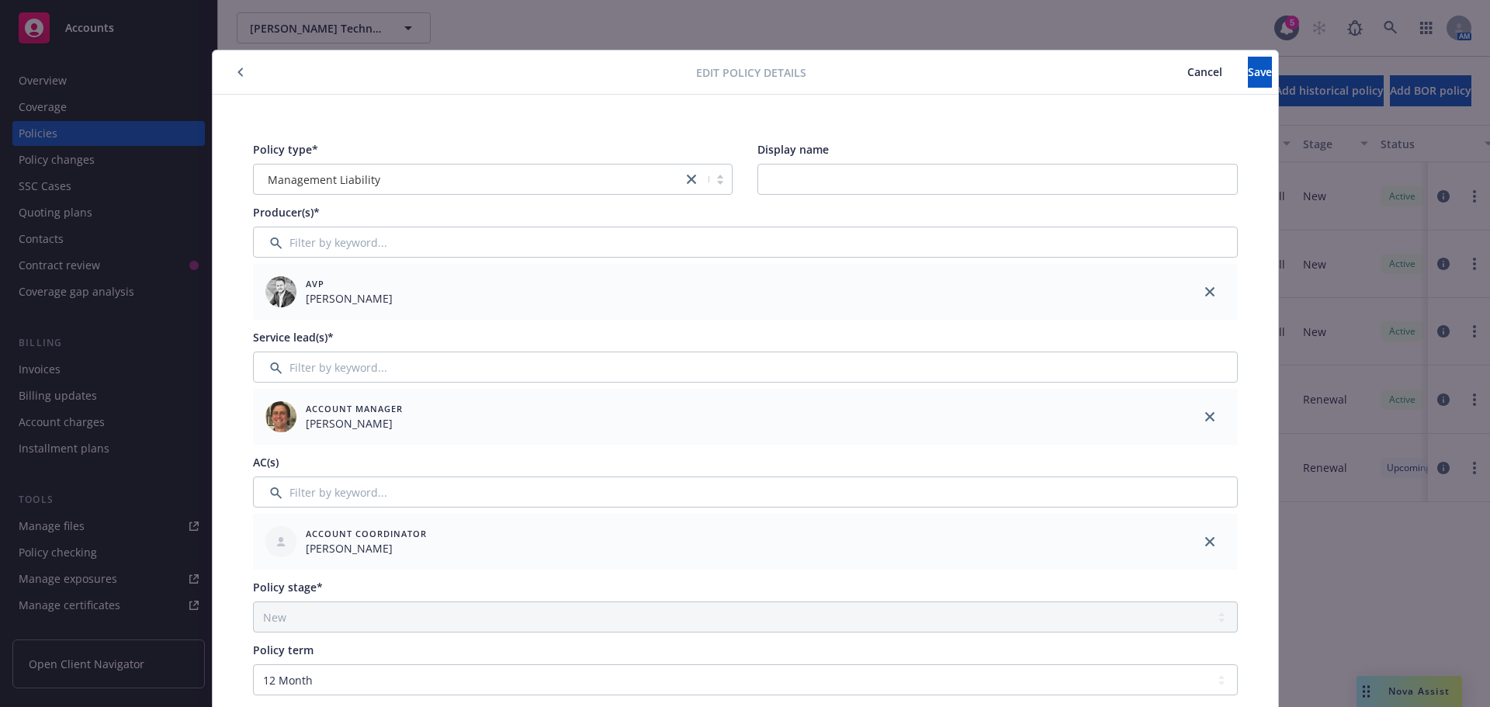
click at [238, 67] on button "button" at bounding box center [240, 72] width 19 height 19
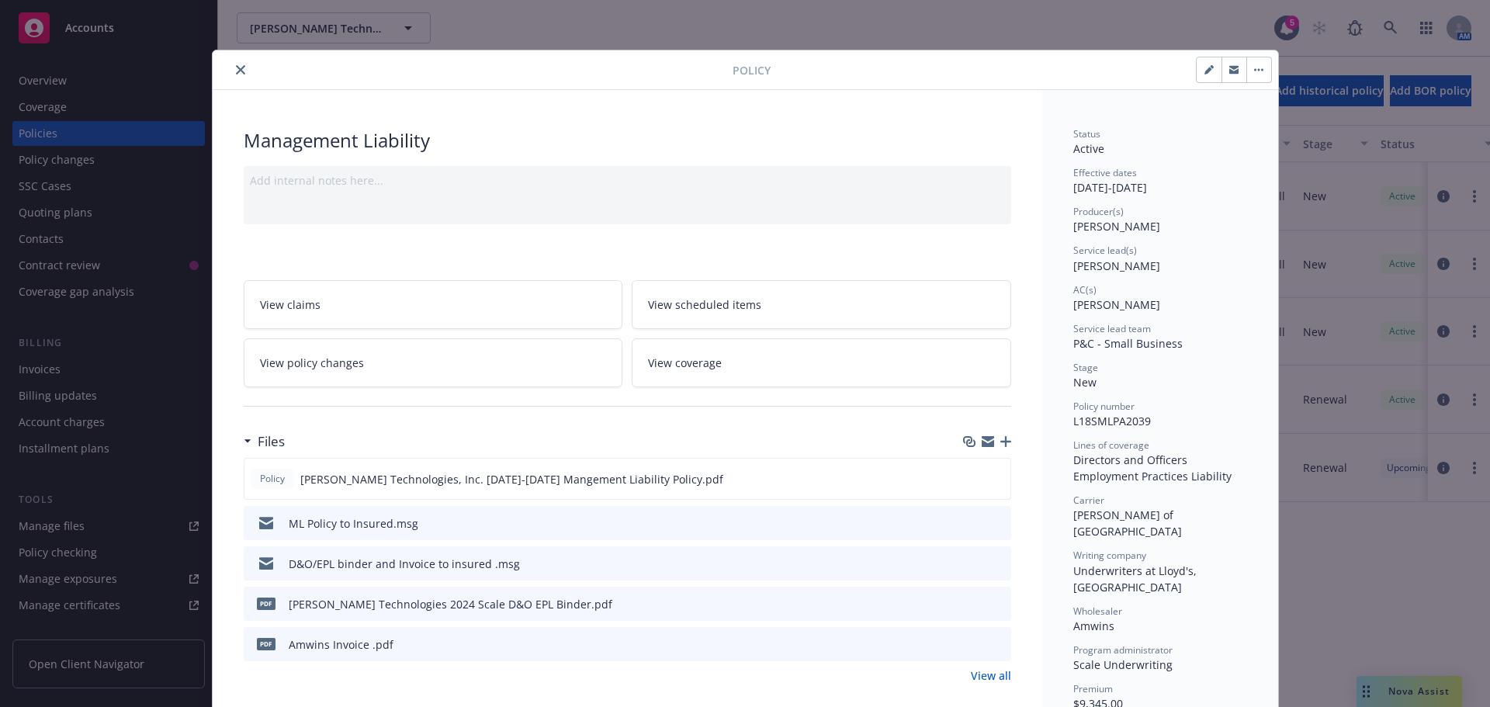
click at [236, 67] on icon "close" at bounding box center [240, 69] width 9 height 9
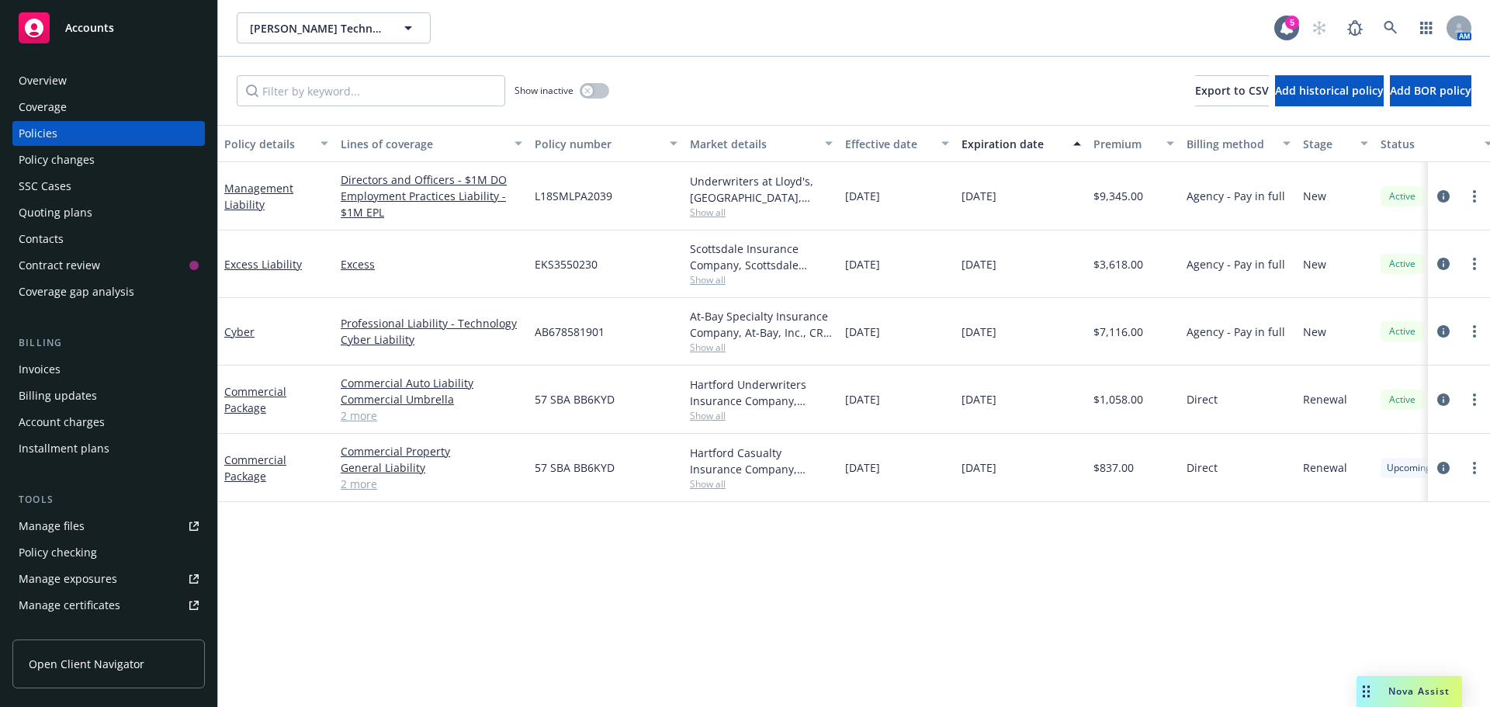
click at [252, 400] on div "Commercial Package" at bounding box center [276, 399] width 104 height 33
click at [251, 385] on link "Commercial Package" at bounding box center [255, 399] width 62 height 31
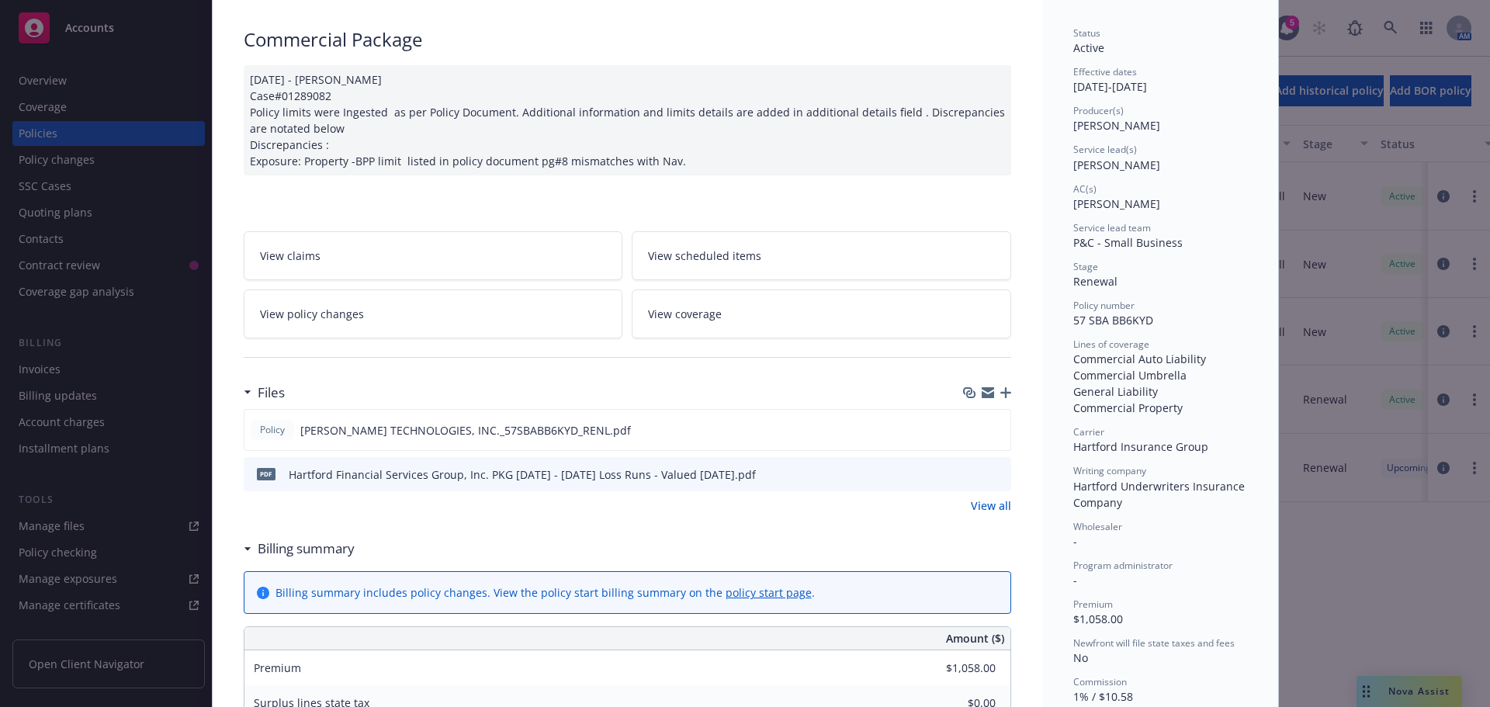
scroll to position [233, 0]
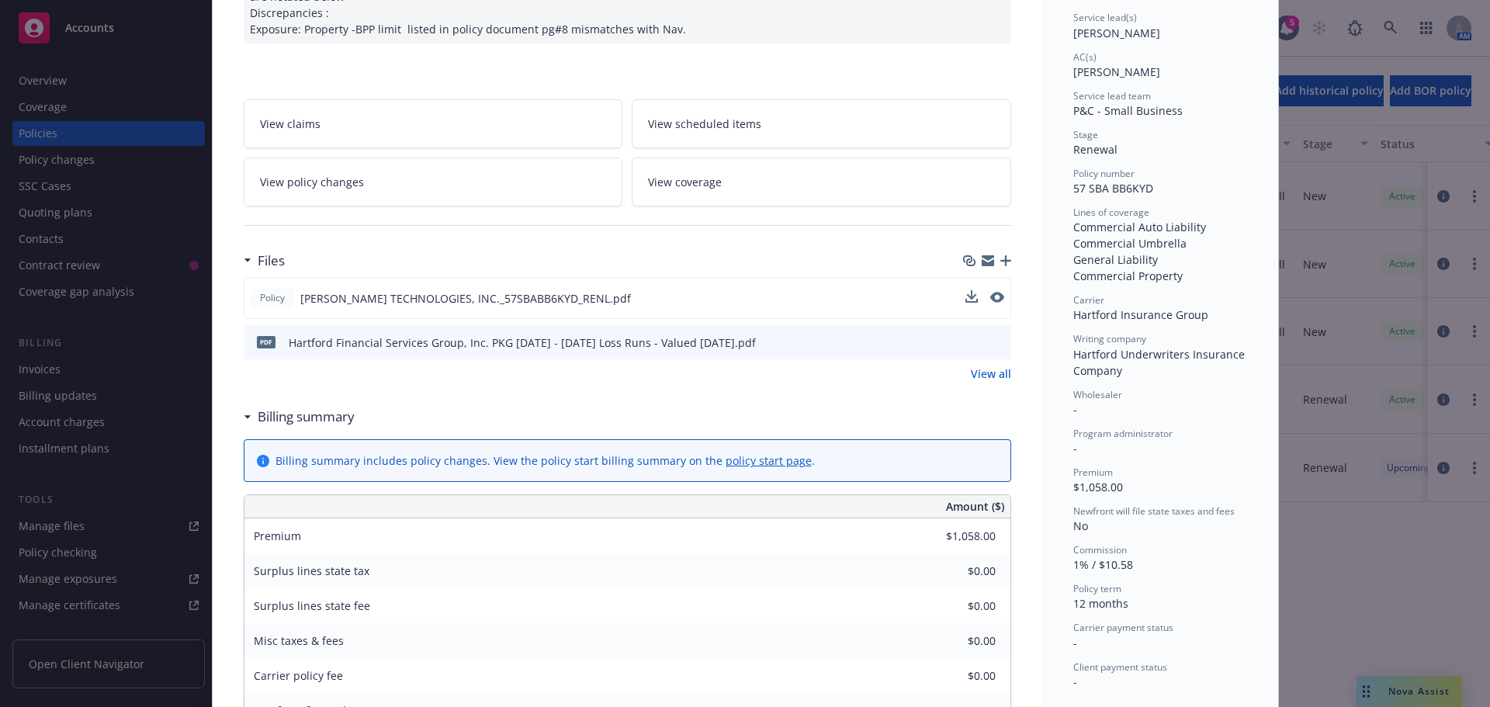
click at [993, 303] on button at bounding box center [997, 298] width 14 height 16
click at [991, 302] on icon "preview file" at bounding box center [996, 297] width 14 height 11
